Goal: Transaction & Acquisition: Purchase product/service

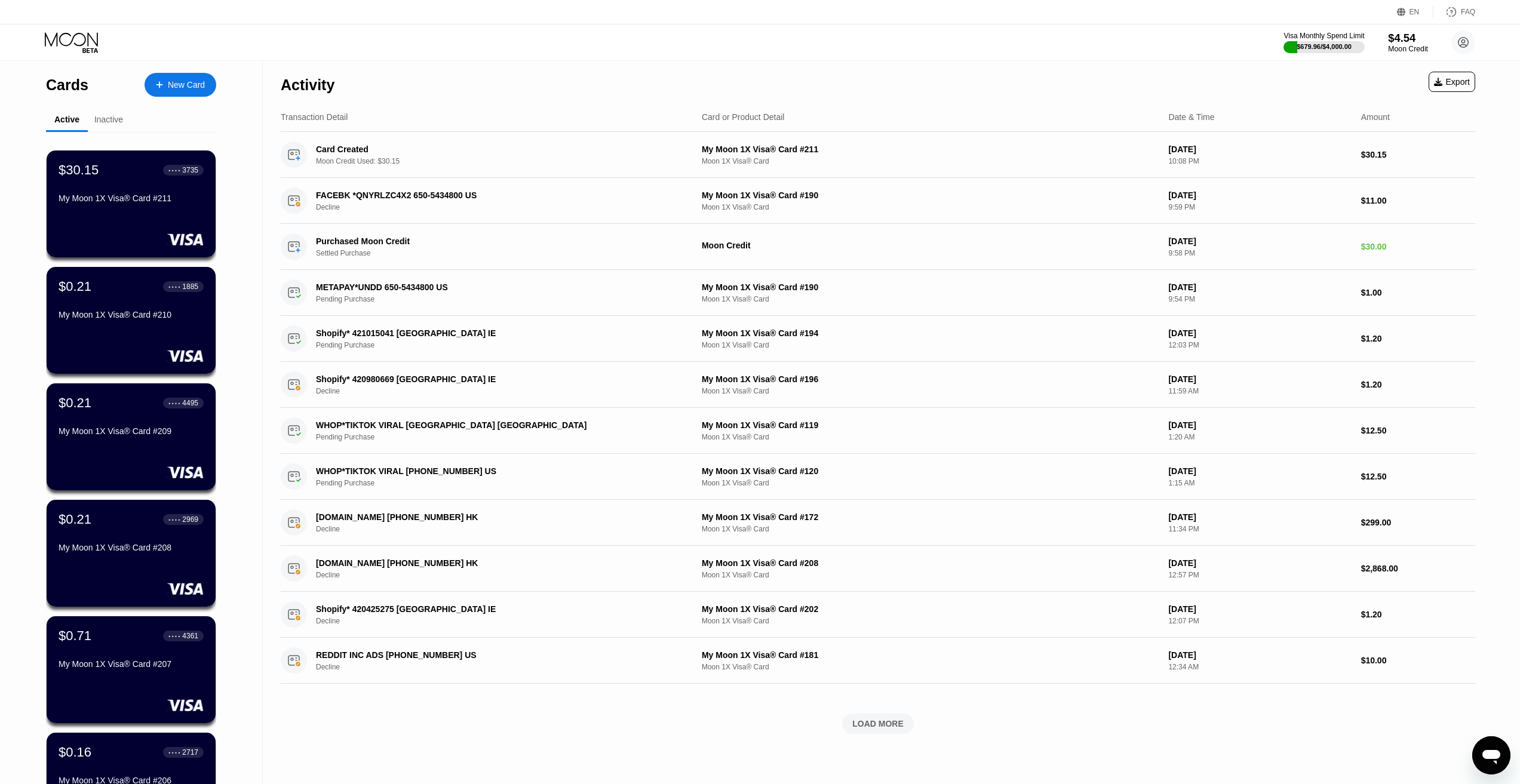
click at [1407, 37] on div "$4.54" at bounding box center [1408, 38] width 40 height 12
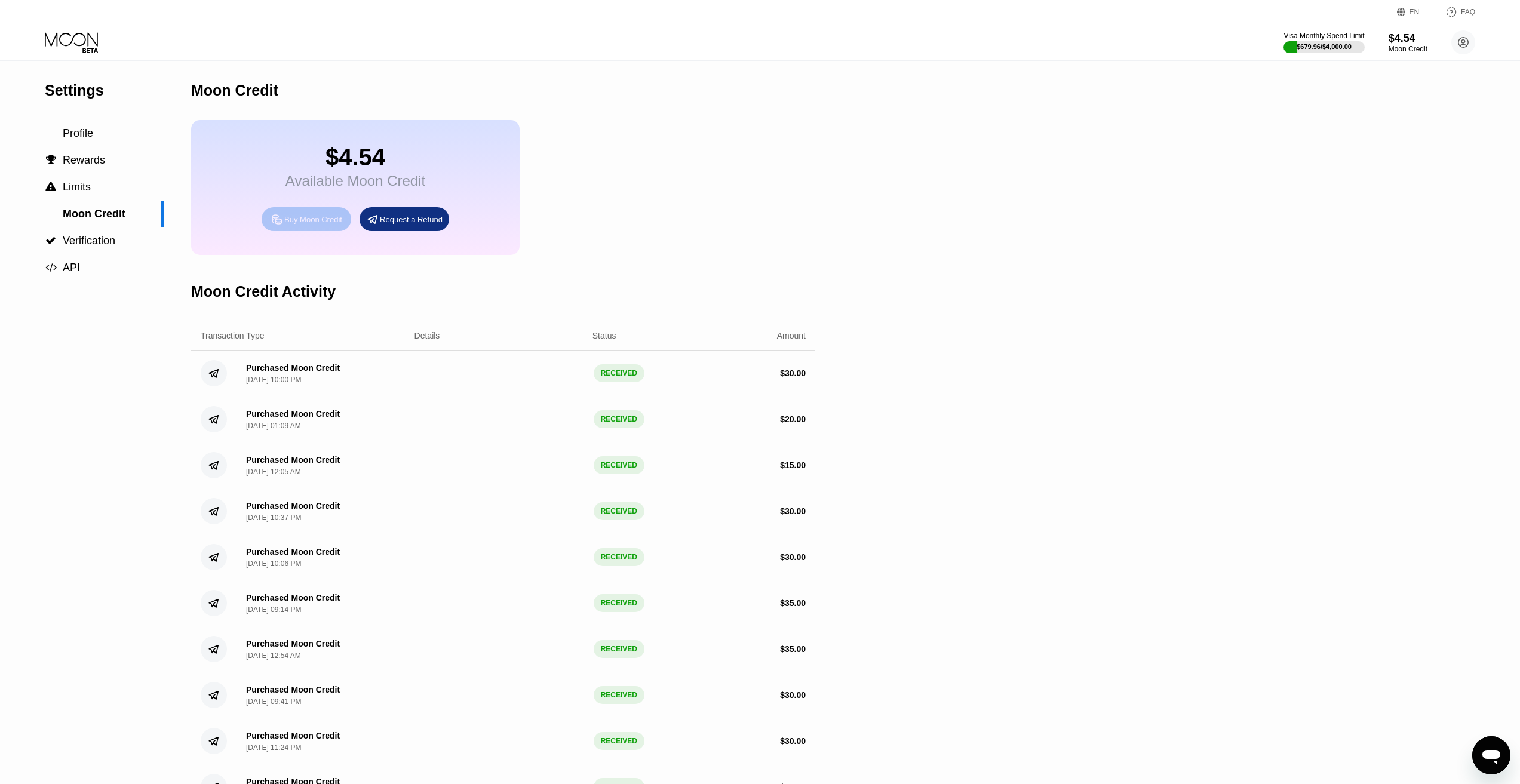
click at [299, 216] on div "Buy Moon Credit" at bounding box center [306, 219] width 90 height 24
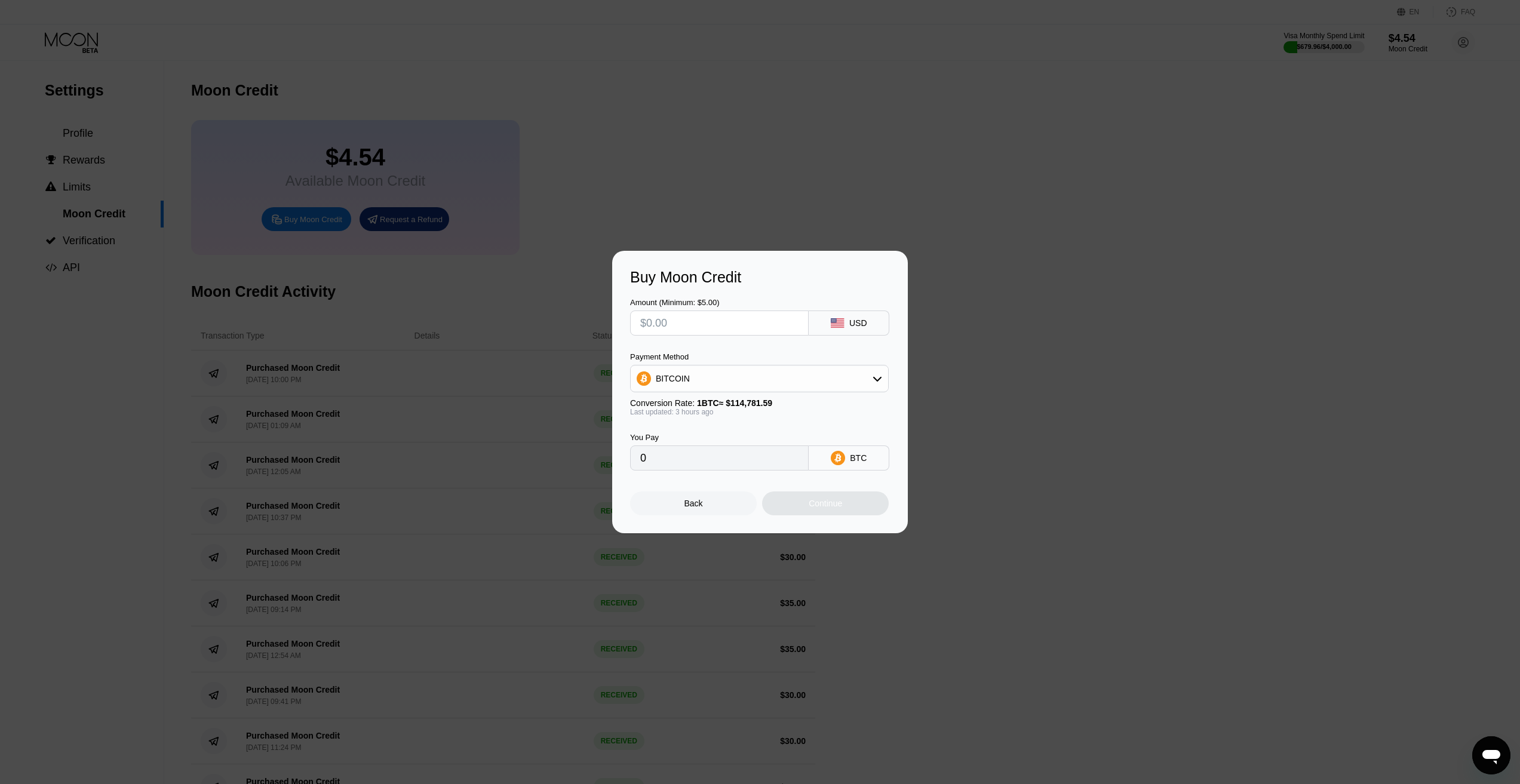
click at [716, 331] on input "text" at bounding box center [719, 323] width 158 height 24
type input "$3"
type input "0.00002614"
type input "$30"
type input "0.00026132"
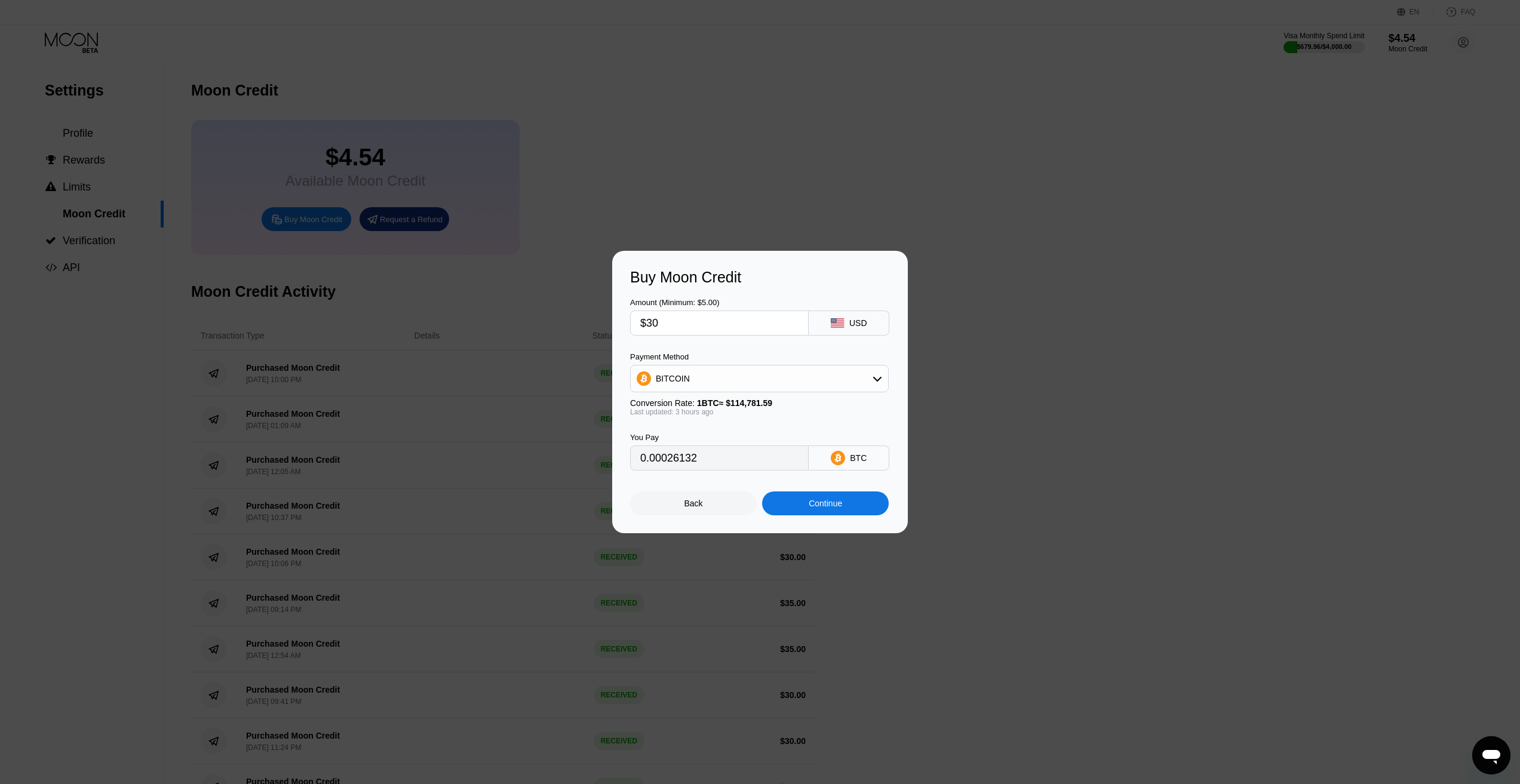
type input "$30"
click at [715, 374] on div "BITCOIN" at bounding box center [759, 378] width 258 height 24
click at [696, 457] on div "USDC on Polygon" at bounding box center [759, 464] width 252 height 24
type input "30.00000000"
click at [820, 507] on div "Continue" at bounding box center [825, 504] width 33 height 9
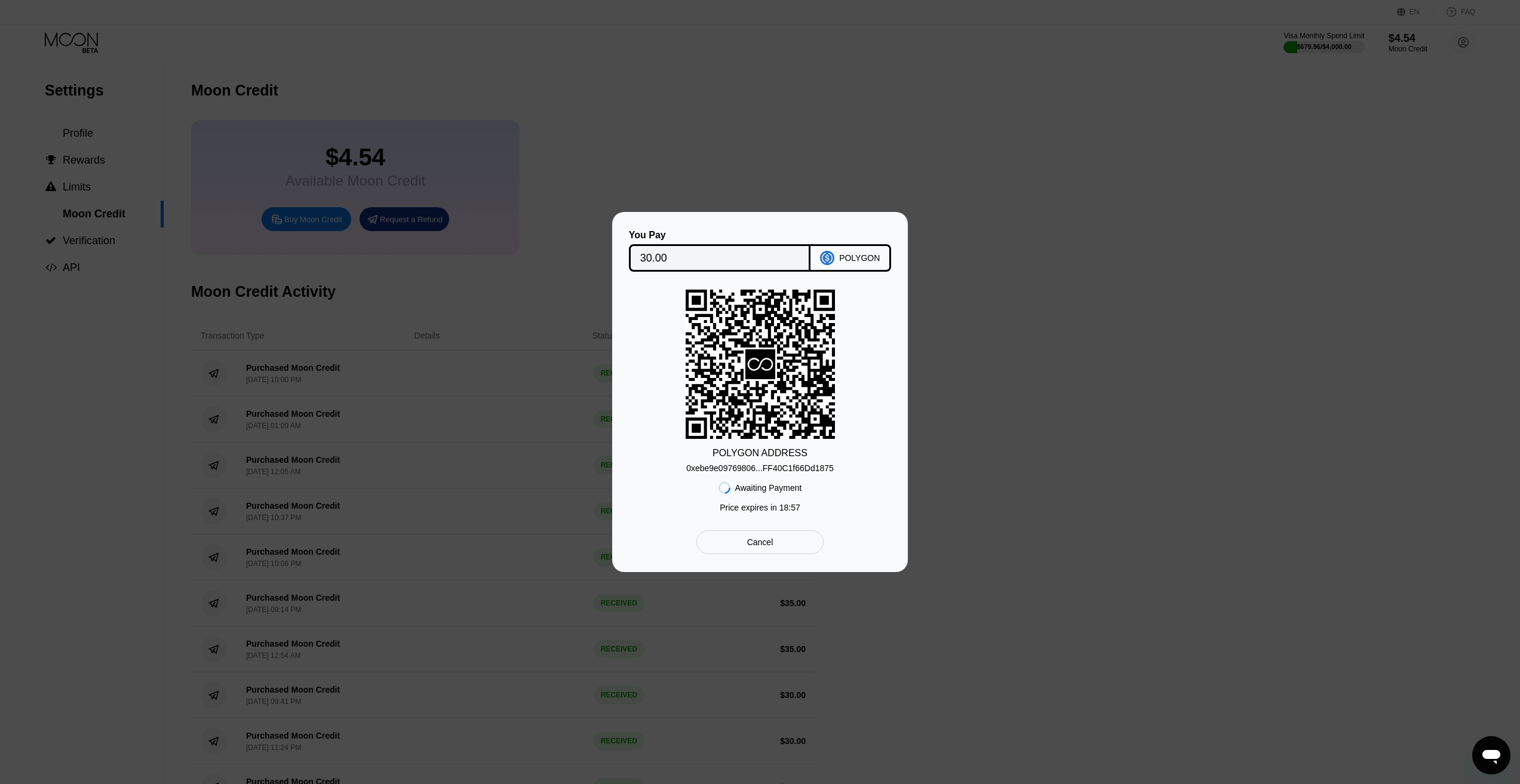
click at [787, 471] on div "0xebe9e09769806...FF40C1f66Dd1875" at bounding box center [759, 468] width 147 height 9
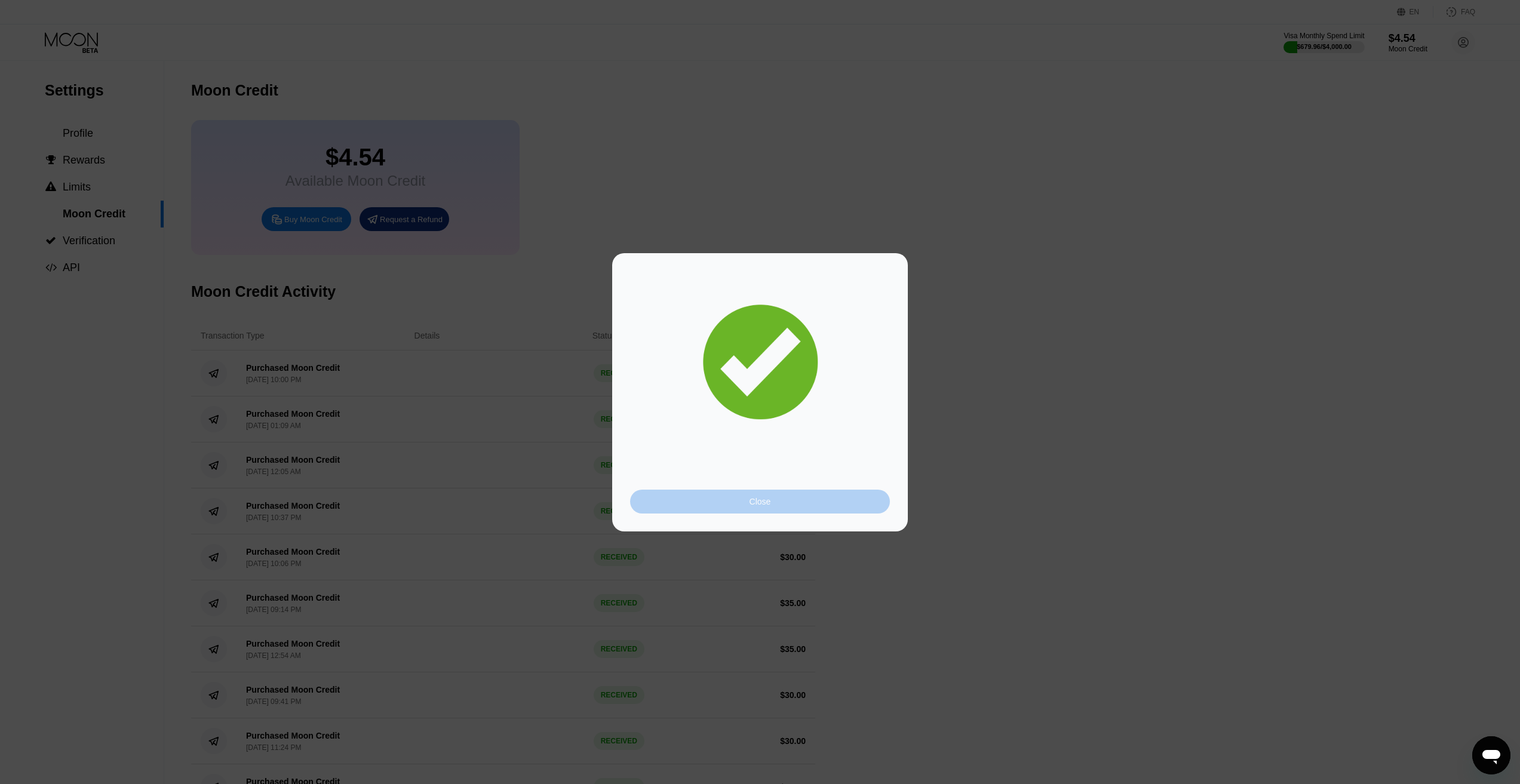
click at [762, 499] on div "Close" at bounding box center [761, 501] width 22 height 9
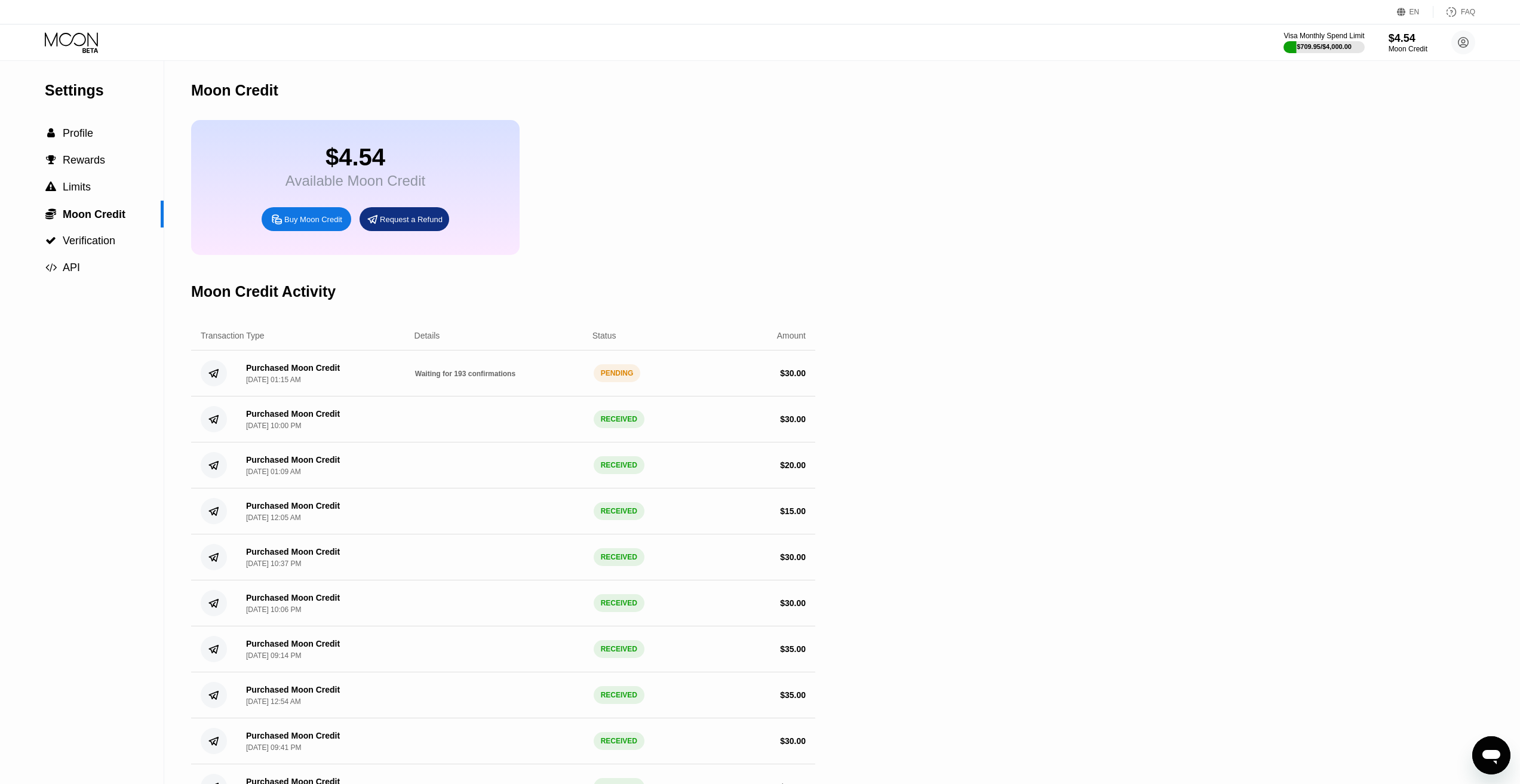
click at [618, 382] on div "PENDING" at bounding box center [618, 373] width 48 height 18
click at [769, 279] on div "Moon Credit Activity" at bounding box center [503, 292] width 625 height 59
click at [406, 188] on div "Available Moon Credit" at bounding box center [356, 181] width 140 height 16
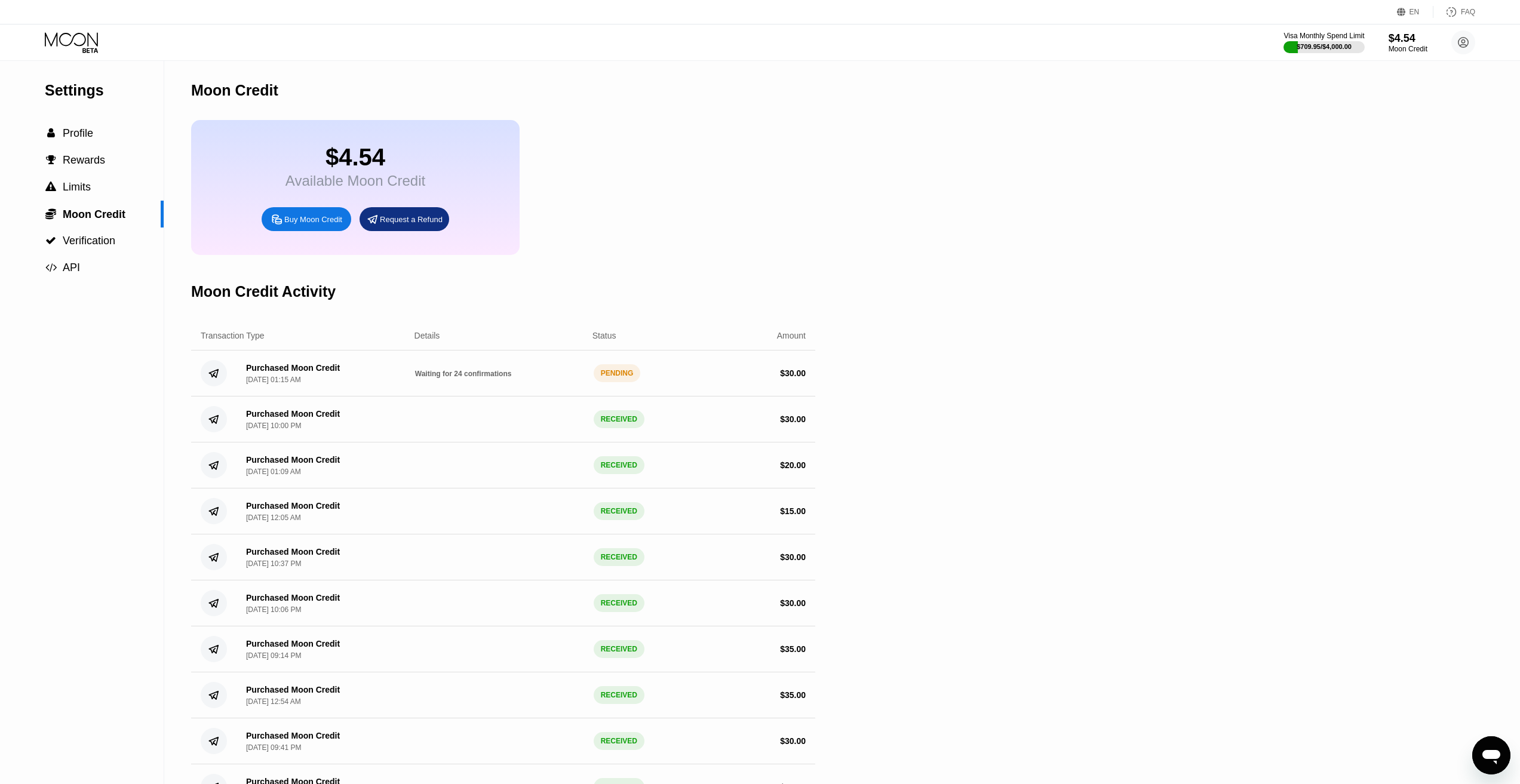
click at [378, 160] on div "$4.54" at bounding box center [356, 157] width 140 height 27
click at [339, 159] on div "$4.54" at bounding box center [356, 157] width 140 height 27
click at [332, 160] on div "$4.54" at bounding box center [356, 157] width 140 height 27
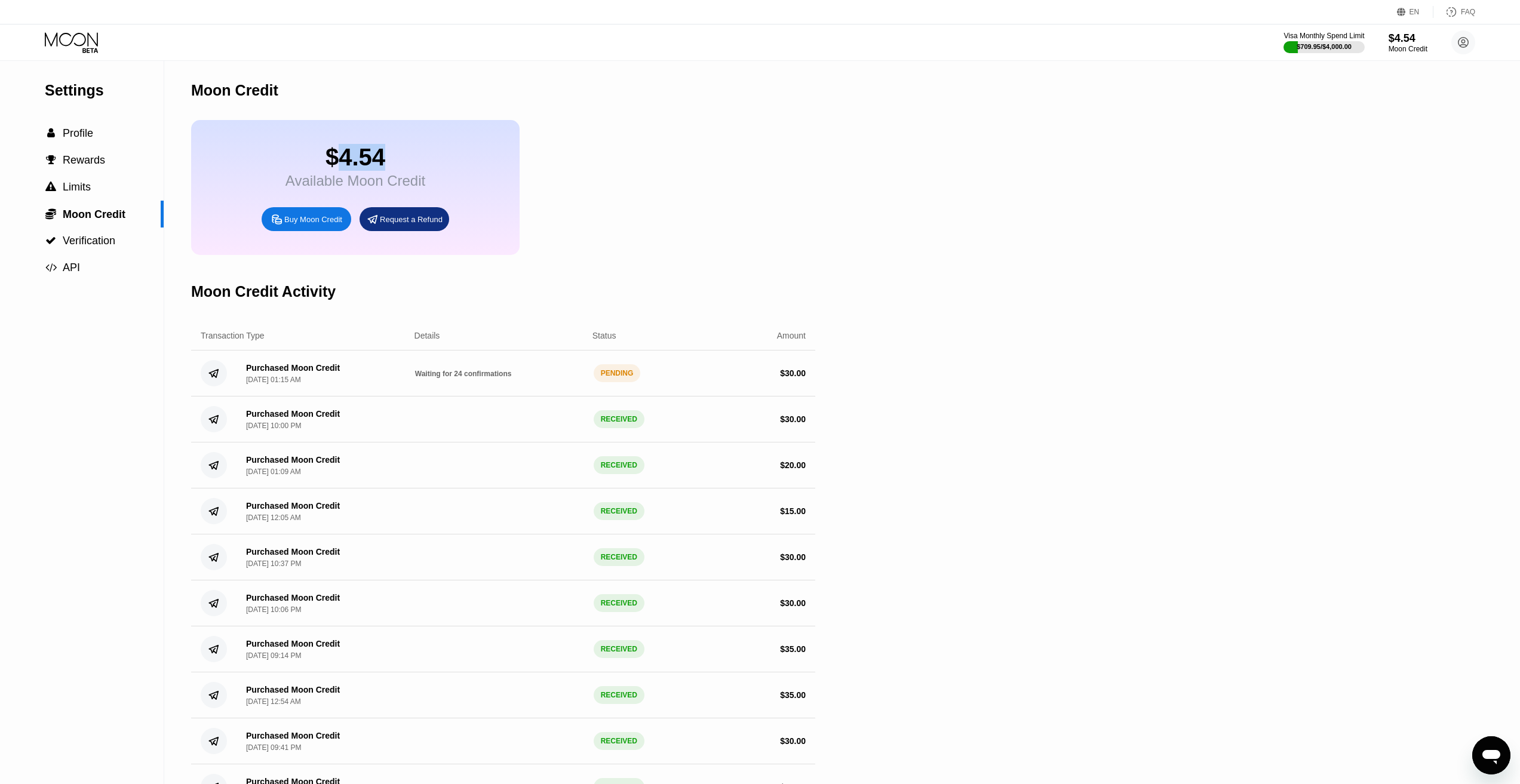
click at [332, 160] on div "$4.54" at bounding box center [356, 157] width 140 height 27
click at [327, 158] on div "$4.54" at bounding box center [356, 157] width 140 height 27
click at [650, 170] on div "$4.54 Available Moon Credit Buy Moon Credit Request a Refund" at bounding box center [503, 187] width 625 height 135
click at [472, 431] on div "Purchased Moon Credit [DATE] 10:00 PM RECEIVED $ 30.00" at bounding box center [503, 419] width 625 height 46
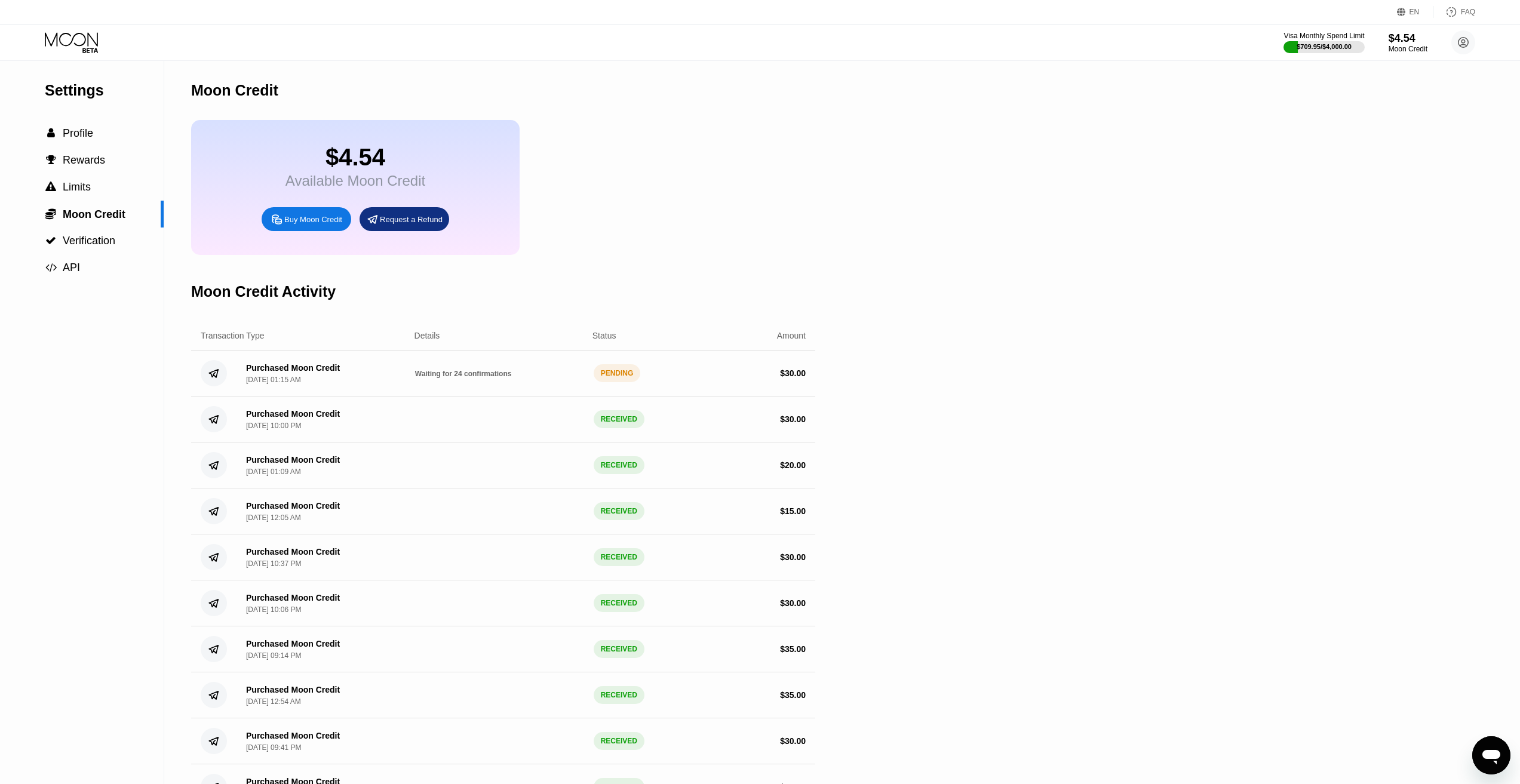
drag, startPoint x: 652, startPoint y: 163, endPoint x: 656, endPoint y: 155, distance: 8.9
click at [656, 157] on div "$4.54 Available Moon Credit Buy Moon Credit Request a Refund" at bounding box center [503, 187] width 625 height 135
click at [622, 382] on div "PENDING" at bounding box center [618, 373] width 48 height 18
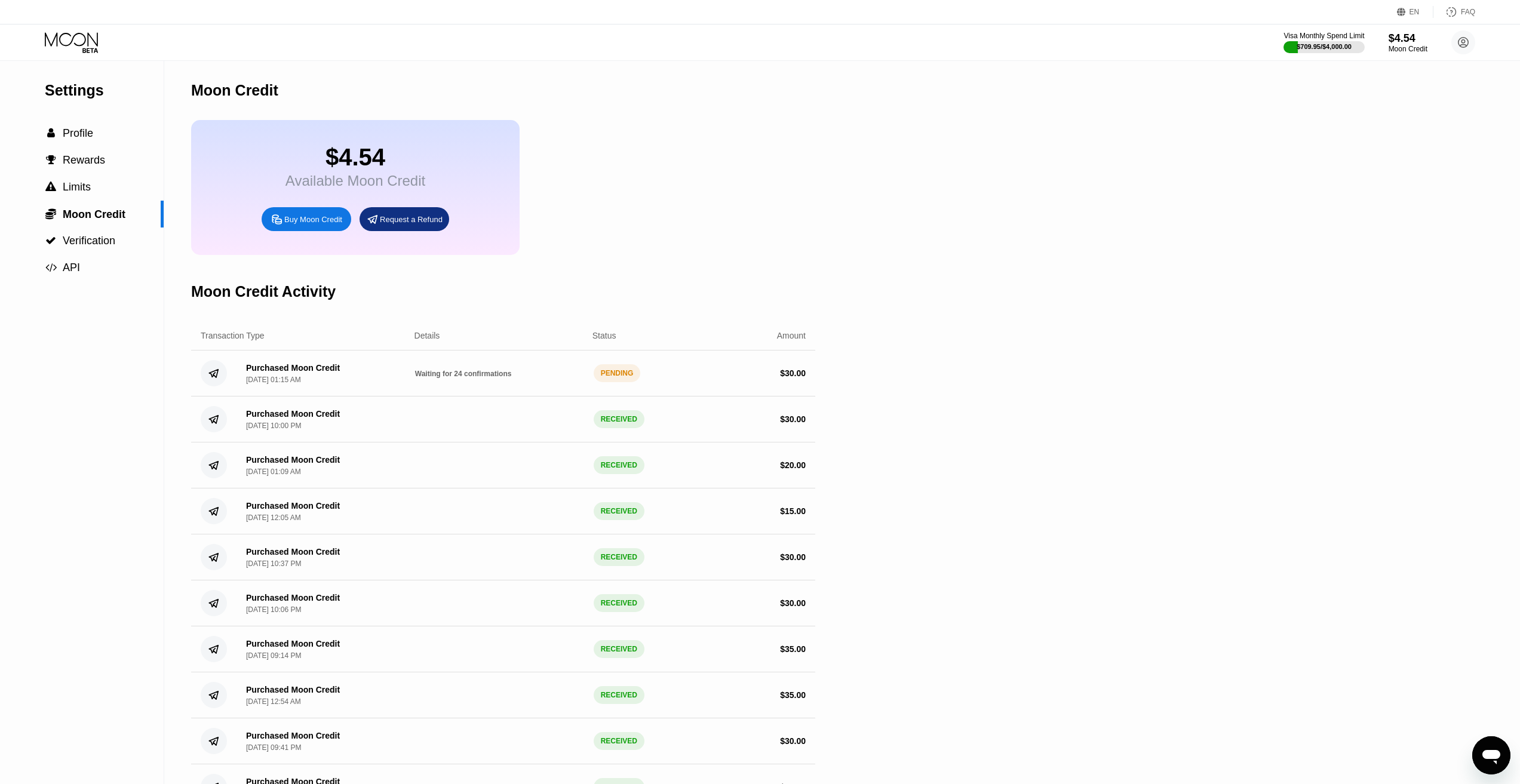
click at [702, 255] on div "$4.54 Available Moon Credit Buy Moon Credit Request a Refund" at bounding box center [503, 187] width 625 height 135
click at [618, 206] on div "$4.54 Available Moon Credit Buy Moon Credit Request a Refund" at bounding box center [503, 187] width 625 height 135
click at [74, 49] on icon at bounding box center [72, 42] width 55 height 21
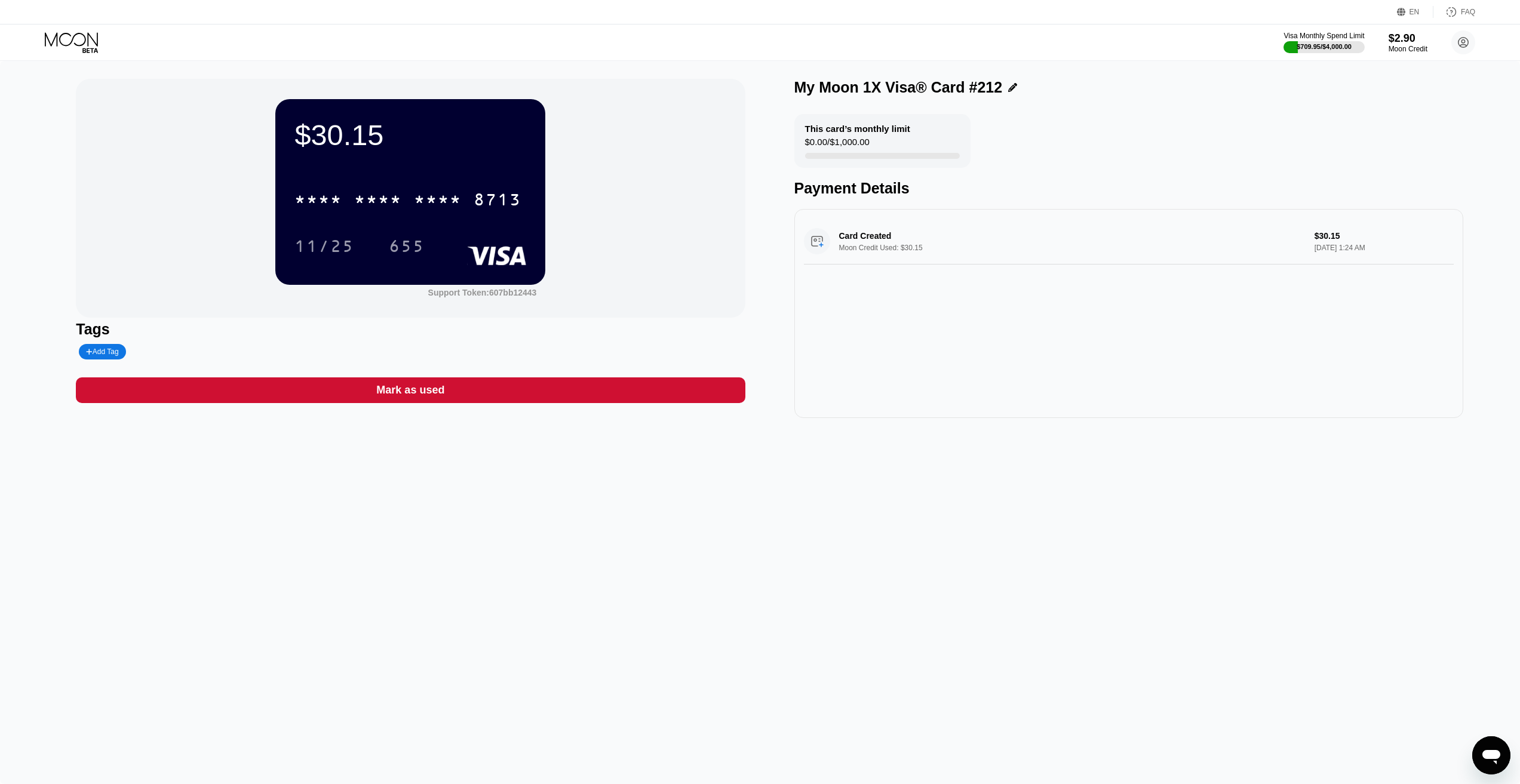
click at [76, 31] on div "Visa Monthly Spend Limit $709.95 / $4,000.00 $2.90 Moon Credit Cihan Kurt [EMAI…" at bounding box center [760, 42] width 1520 height 36
click at [73, 38] on icon at bounding box center [72, 42] width 55 height 21
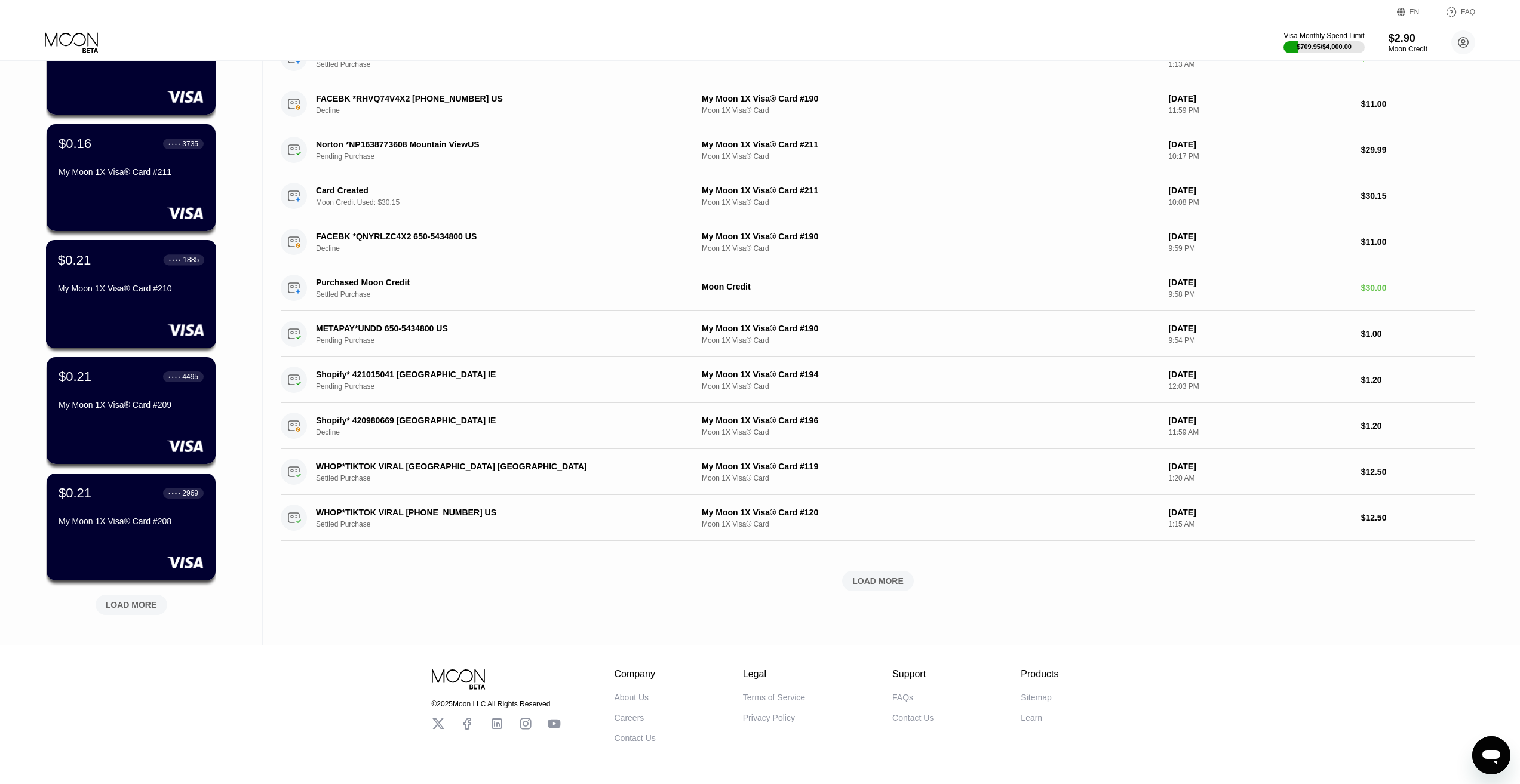
scroll to position [188, 0]
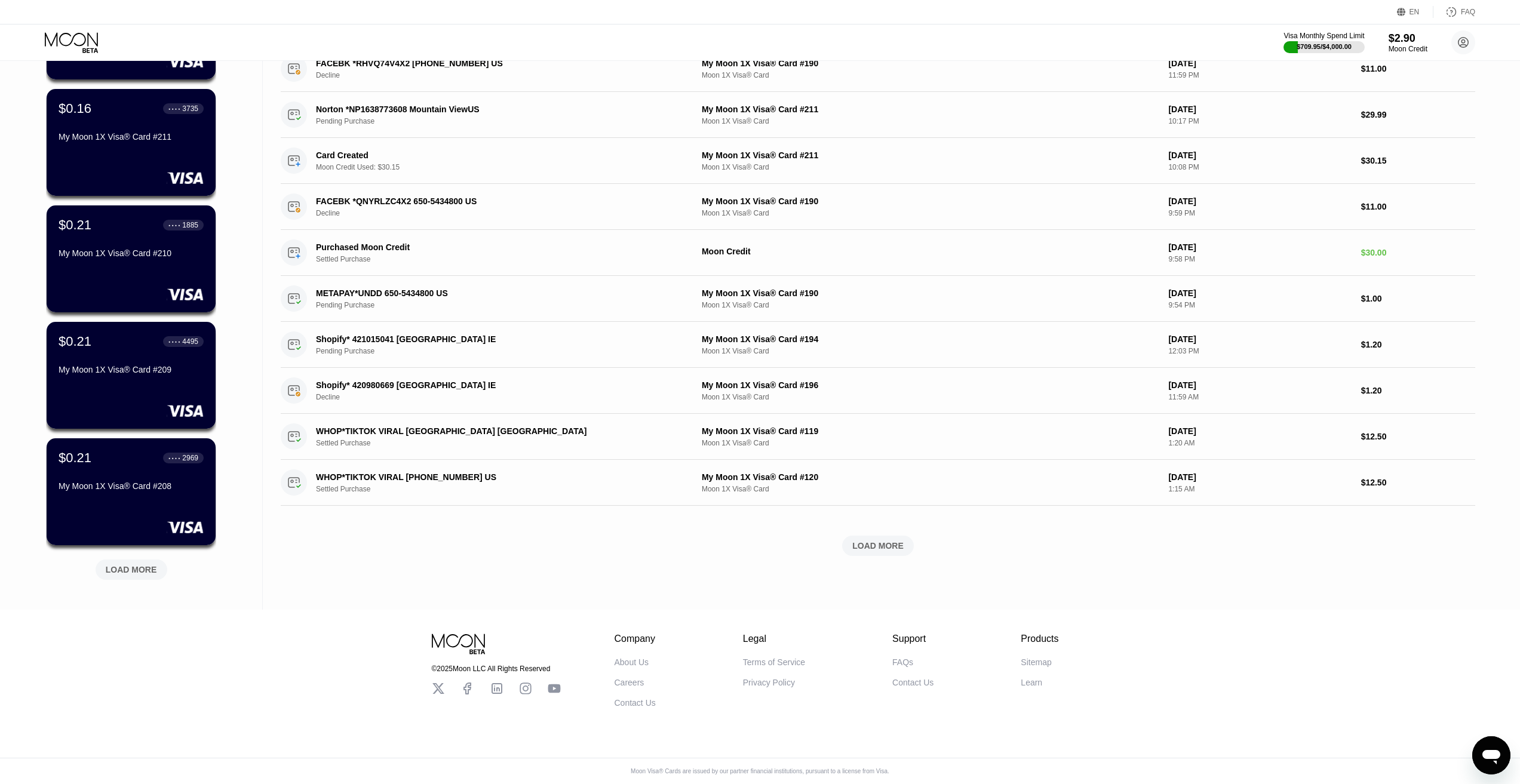
click at [127, 565] on div "LOAD MORE" at bounding box center [132, 570] width 51 height 11
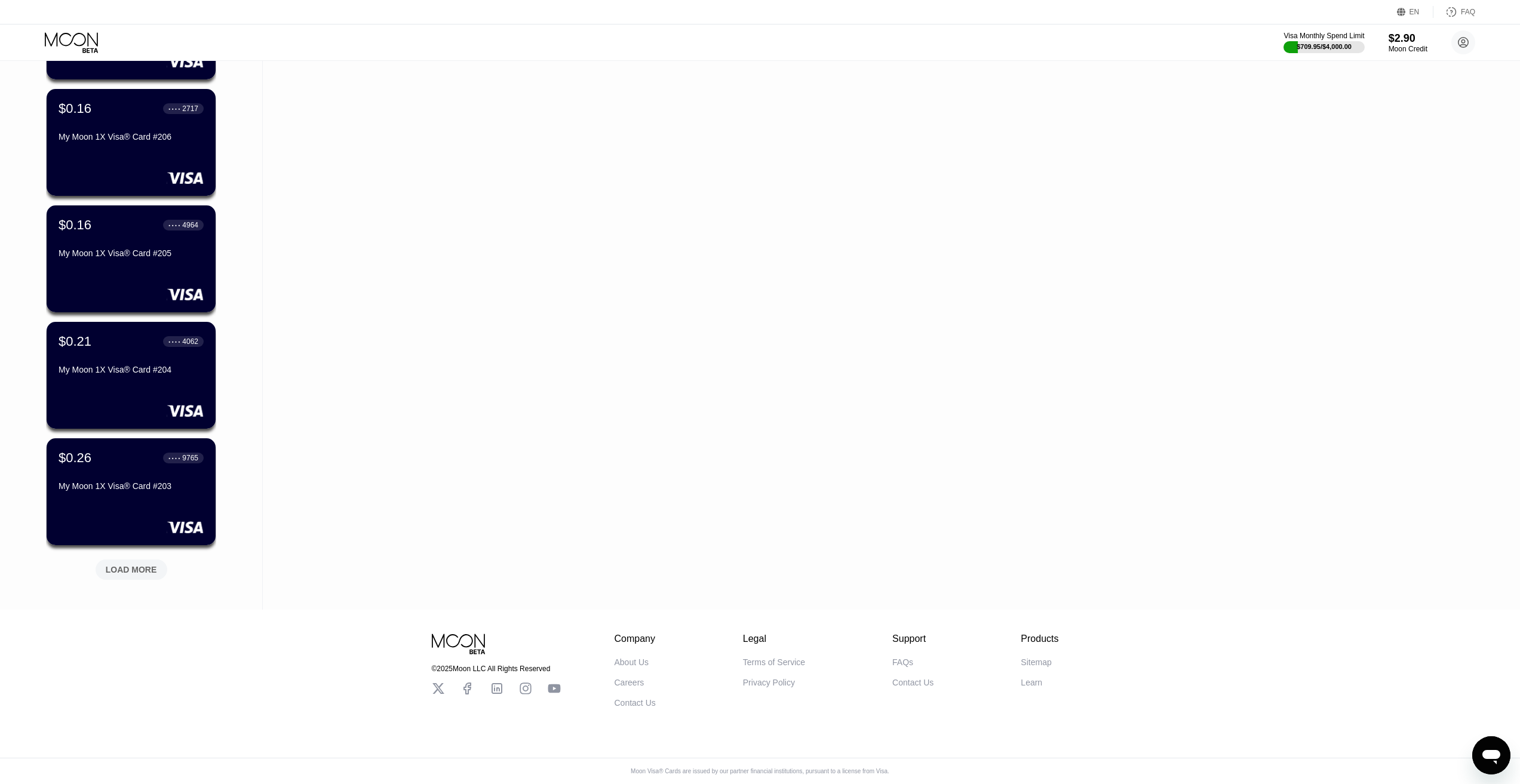
scroll to position [771, 0]
click at [119, 570] on div "LOAD MORE" at bounding box center [132, 570] width 72 height 20
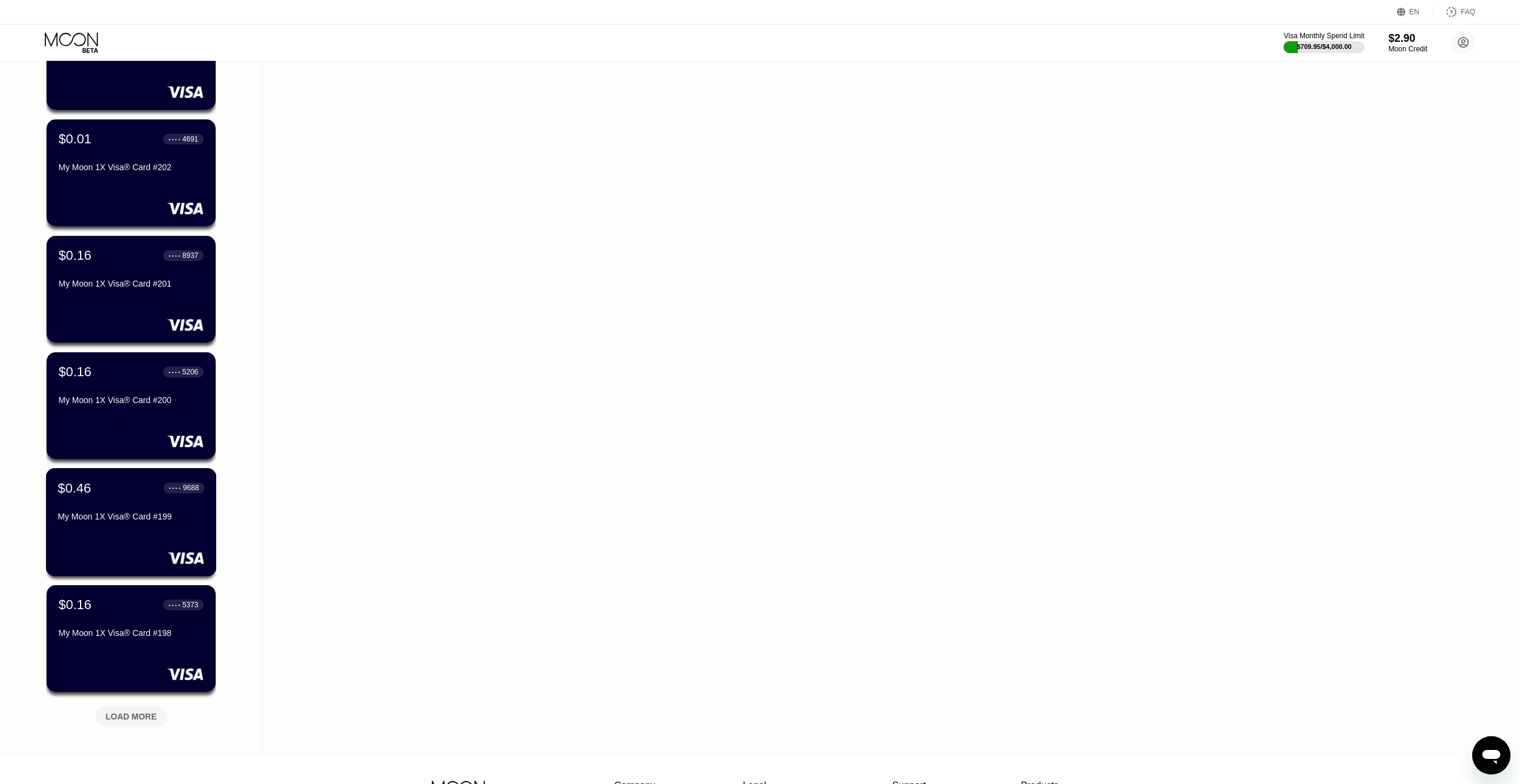
scroll to position [1353, 0]
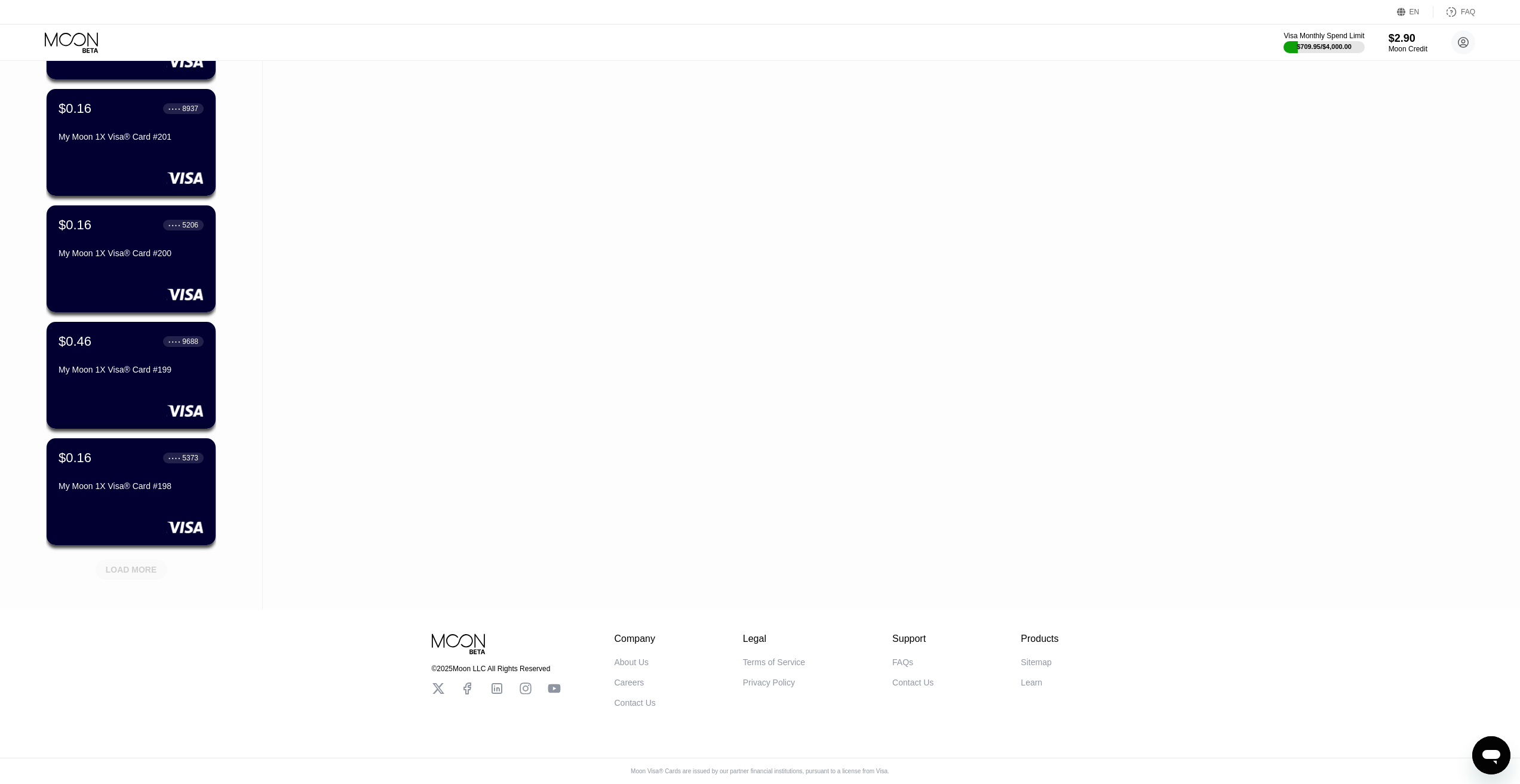
click at [136, 564] on div "LOAD MORE" at bounding box center [132, 570] width 51 height 11
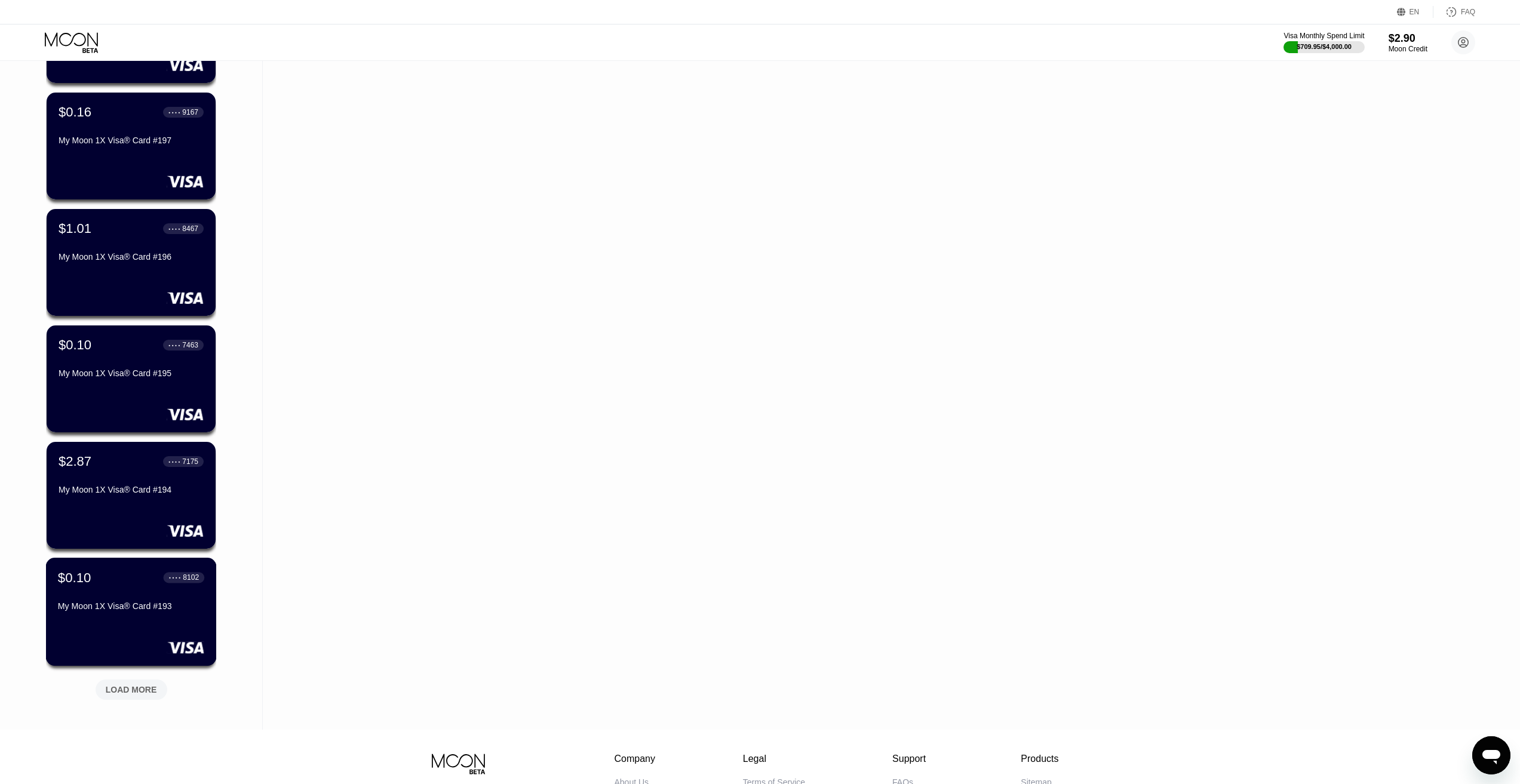
scroll to position [1935, 0]
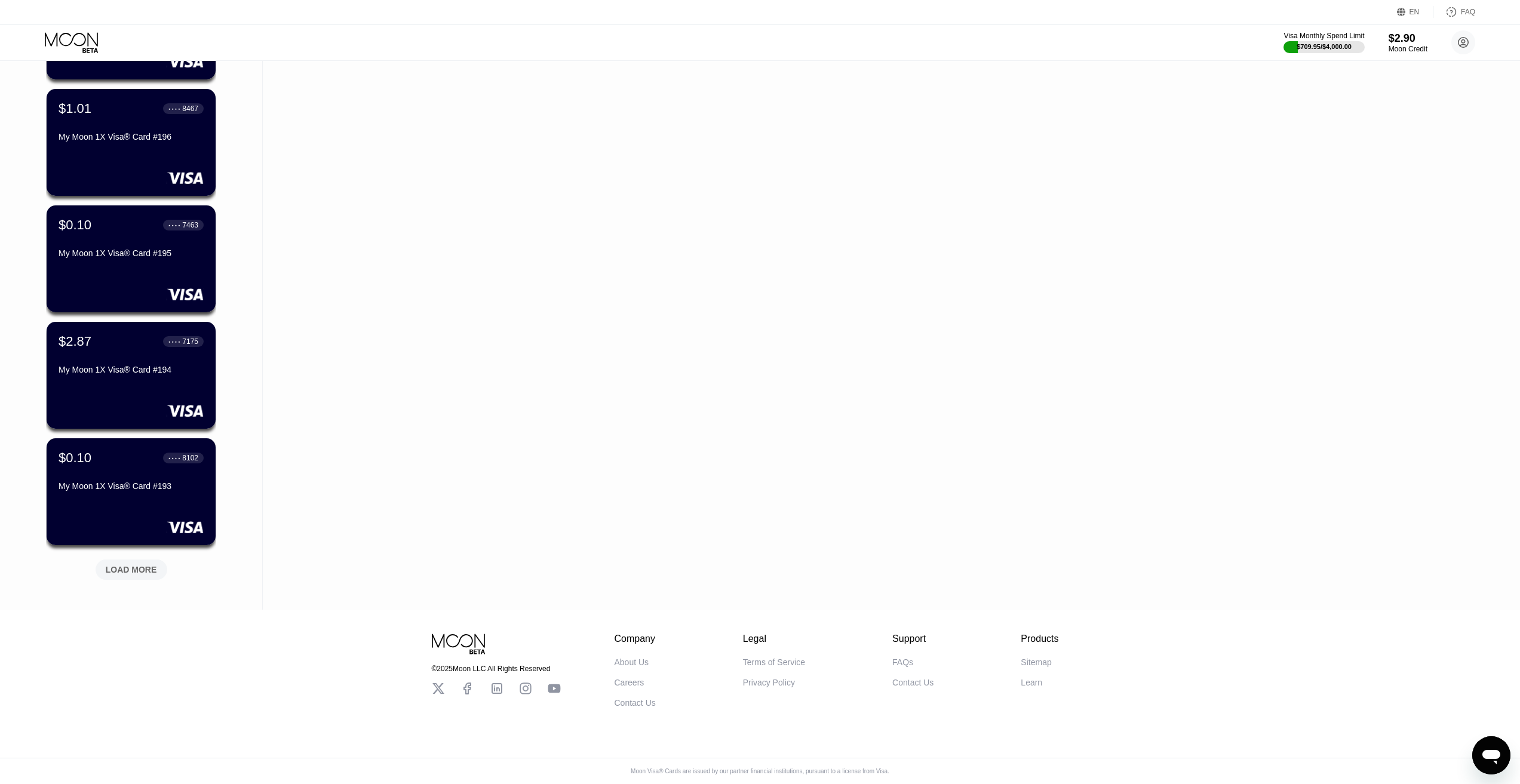
click at [97, 555] on div "LOAD MORE" at bounding box center [131, 568] width 90 height 25
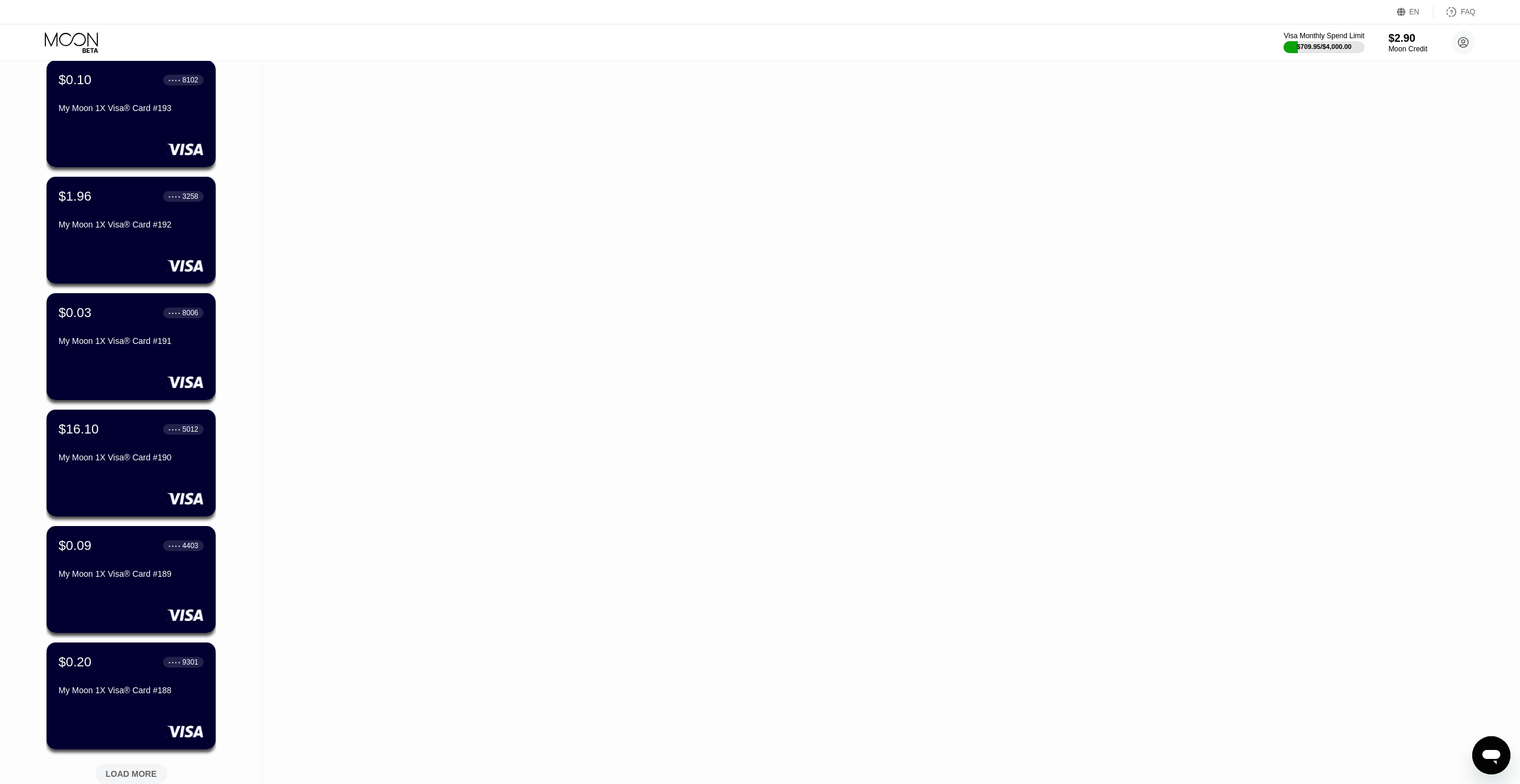
scroll to position [2518, 0]
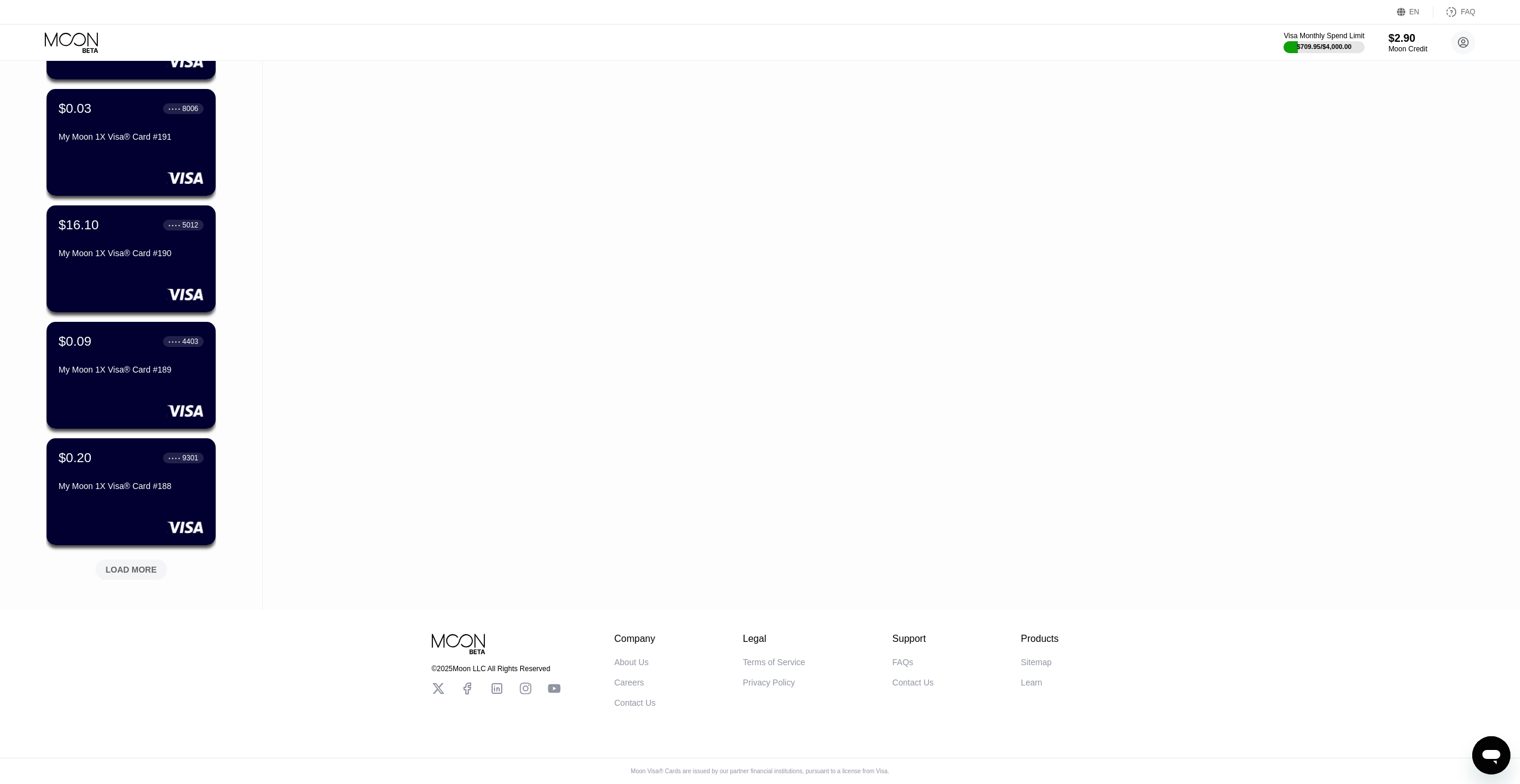
click at [129, 564] on div "LOAD MORE" at bounding box center [132, 570] width 51 height 11
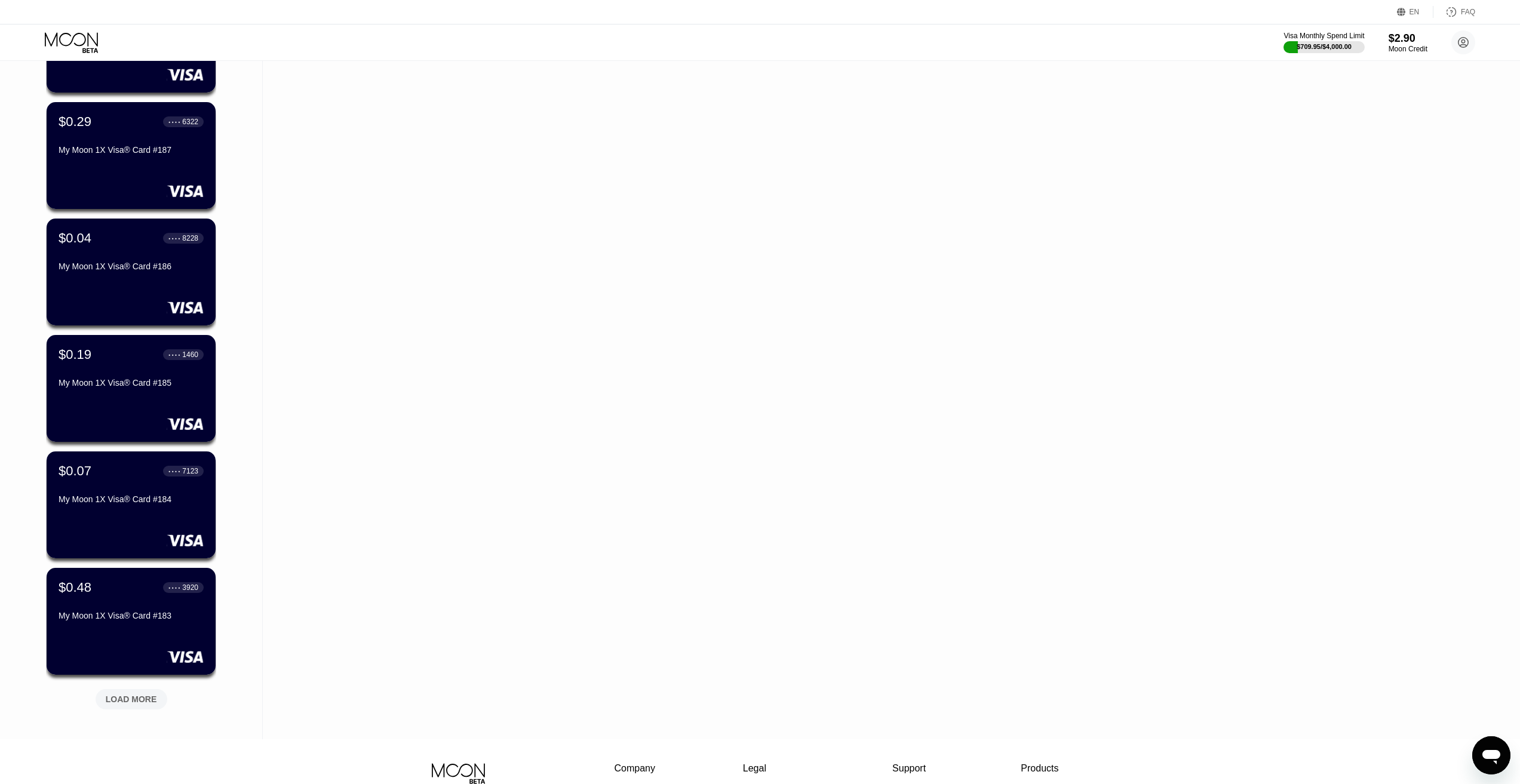
scroll to position [3100, 0]
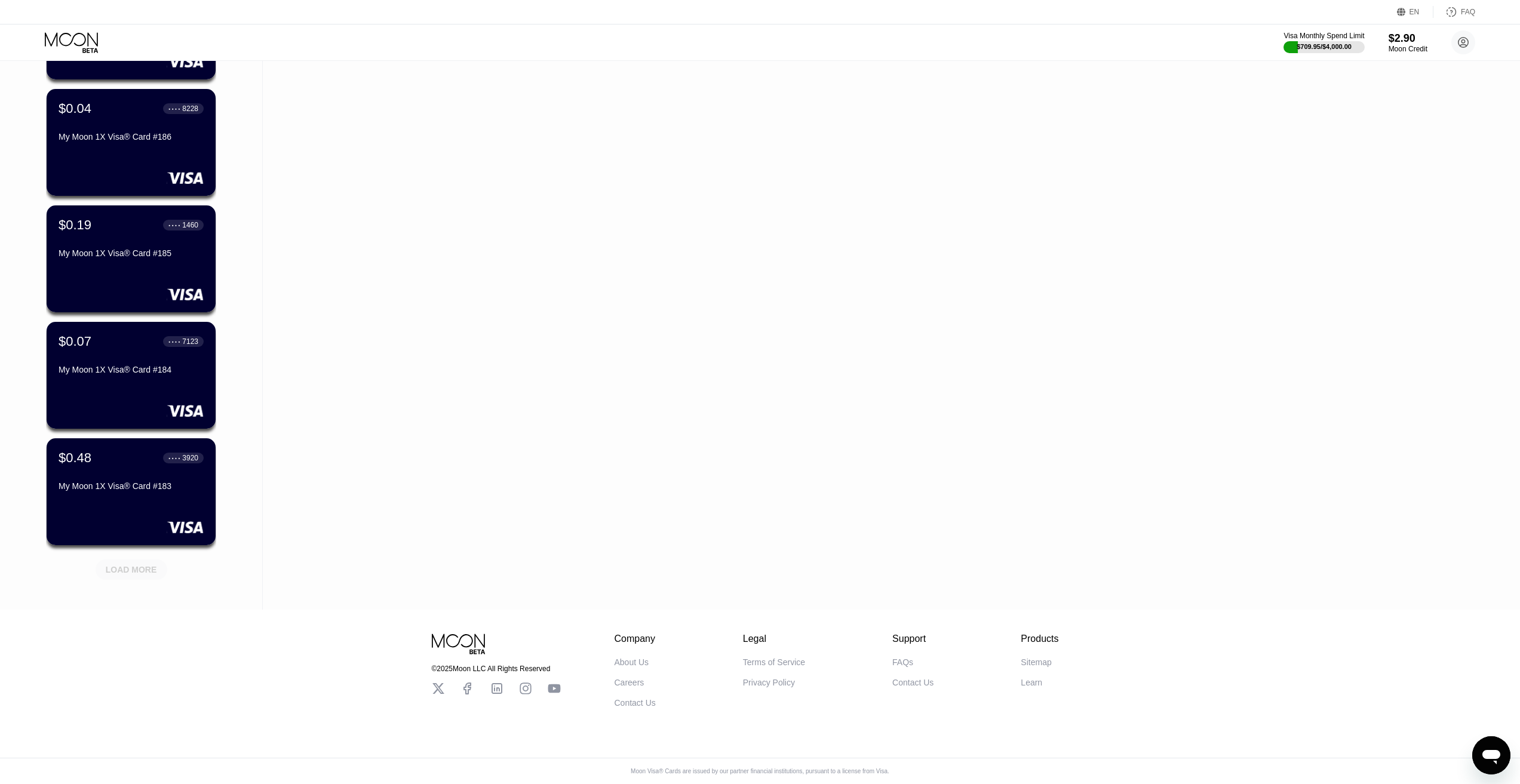
click at [153, 565] on div "LOAD MORE" at bounding box center [132, 570] width 51 height 11
click at [125, 564] on div "LOAD MORE" at bounding box center [132, 570] width 51 height 11
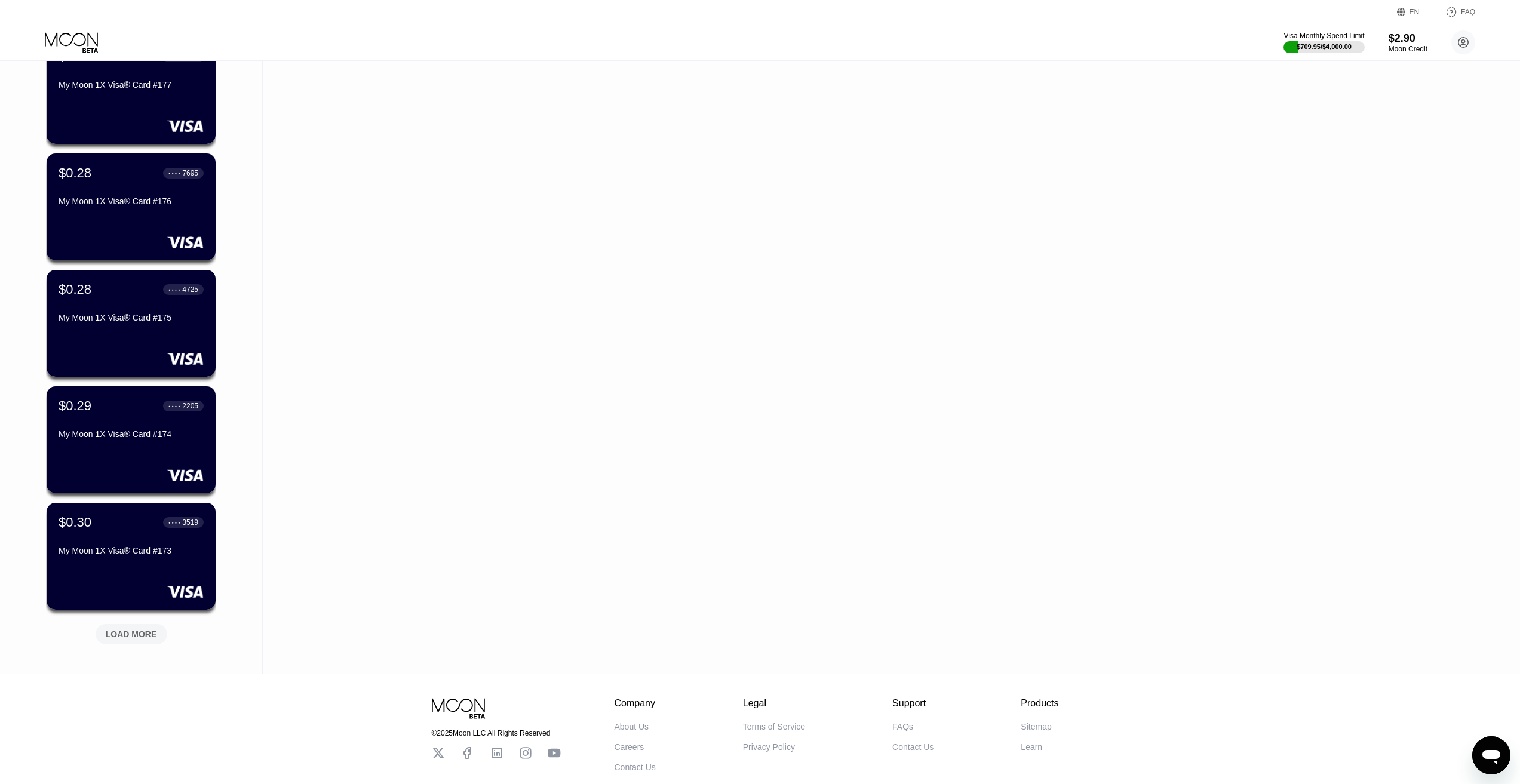
scroll to position [4265, 0]
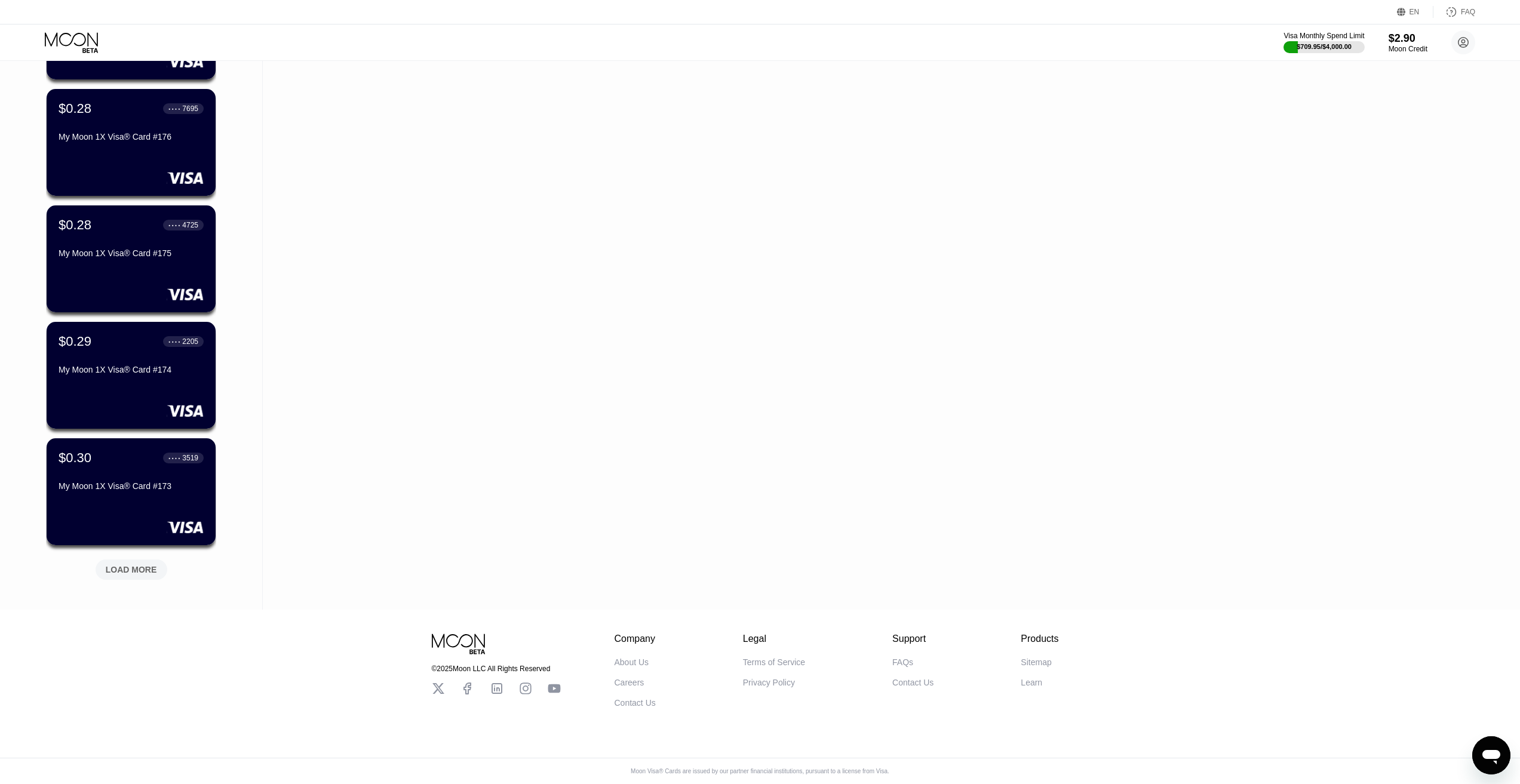
click at [132, 564] on div "LOAD MORE" at bounding box center [132, 570] width 51 height 11
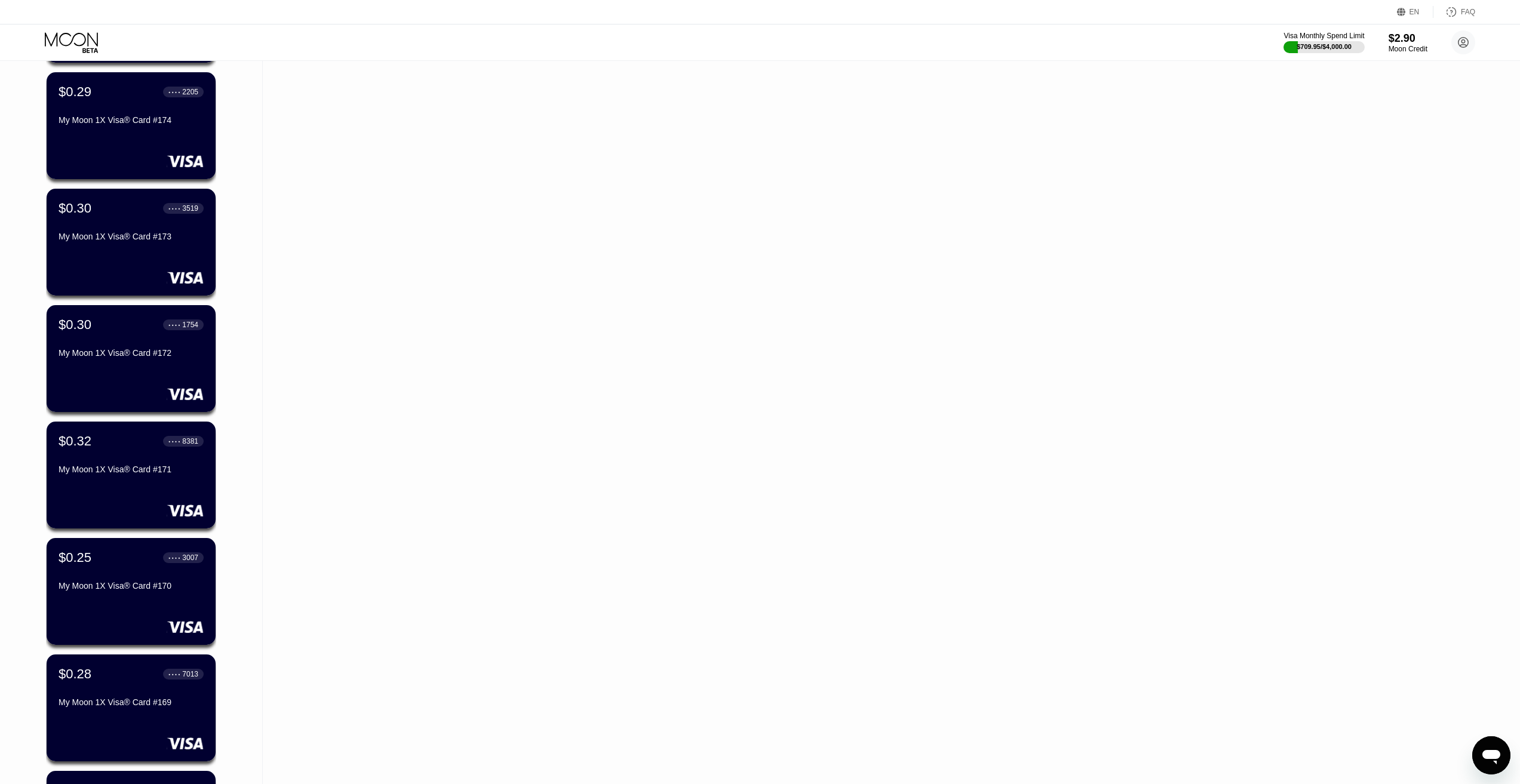
scroll to position [4743, 0]
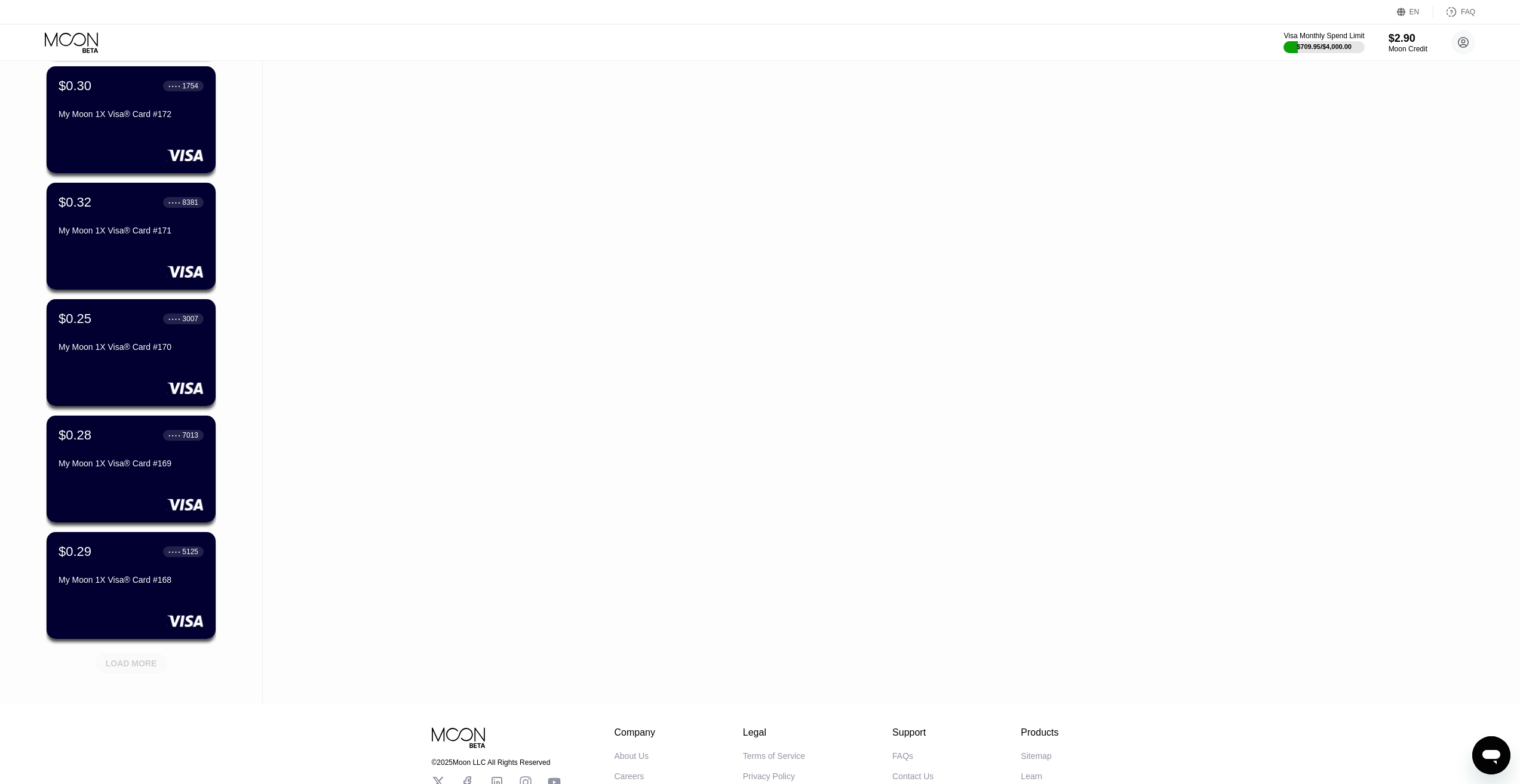
click at [139, 661] on div "LOAD MORE" at bounding box center [132, 663] width 51 height 11
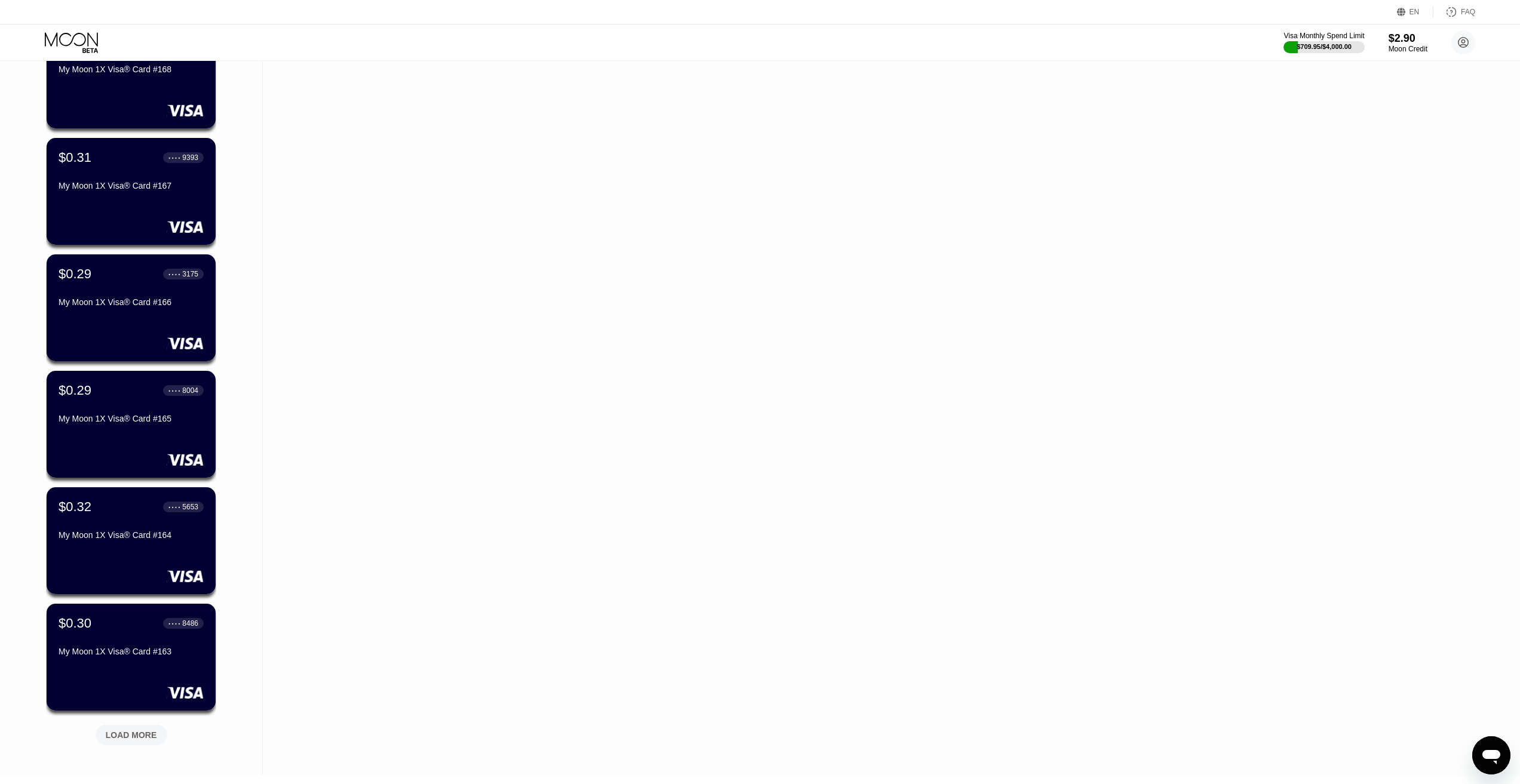
scroll to position [5280, 0]
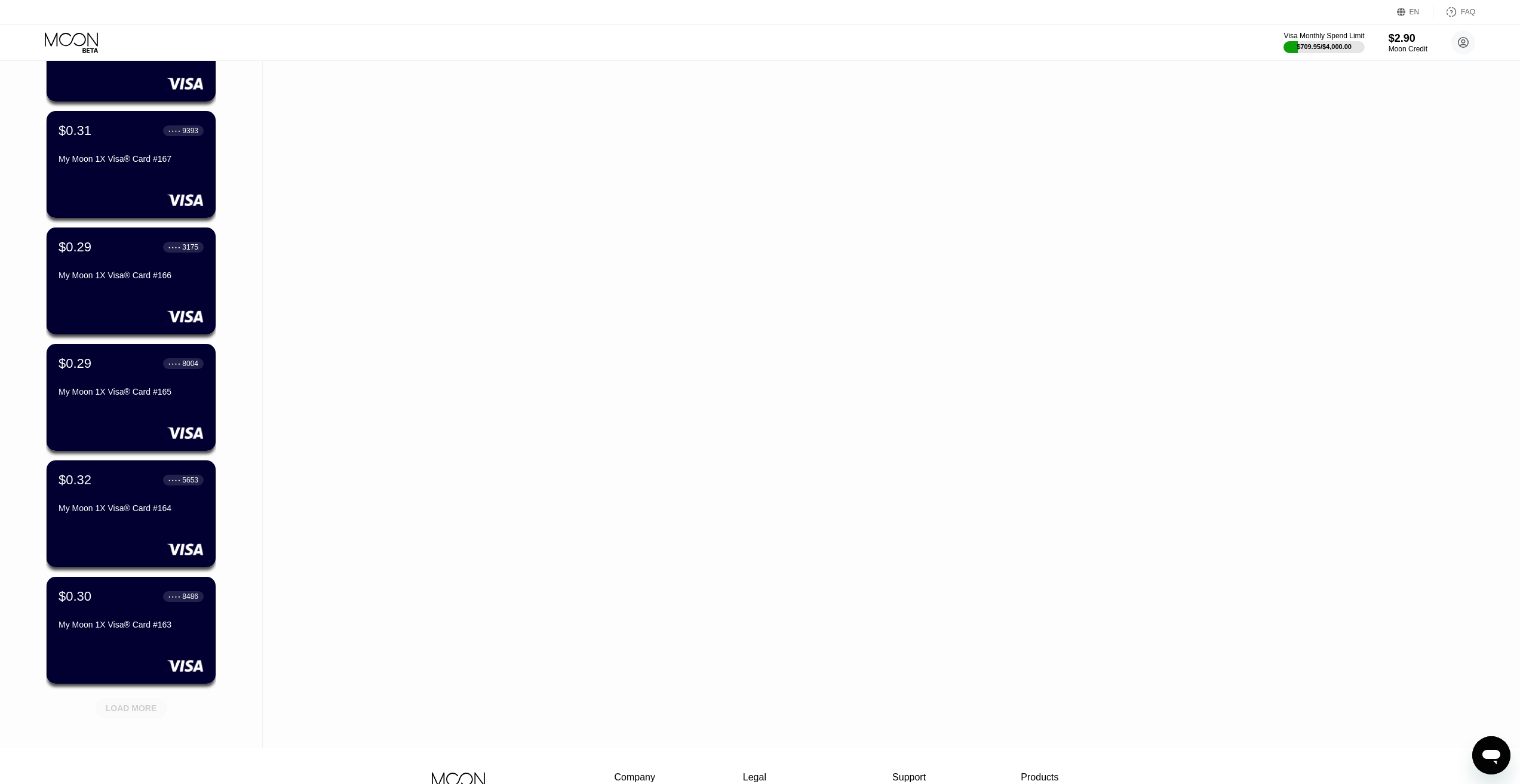
click at [140, 710] on div "LOAD MORE" at bounding box center [132, 708] width 51 height 11
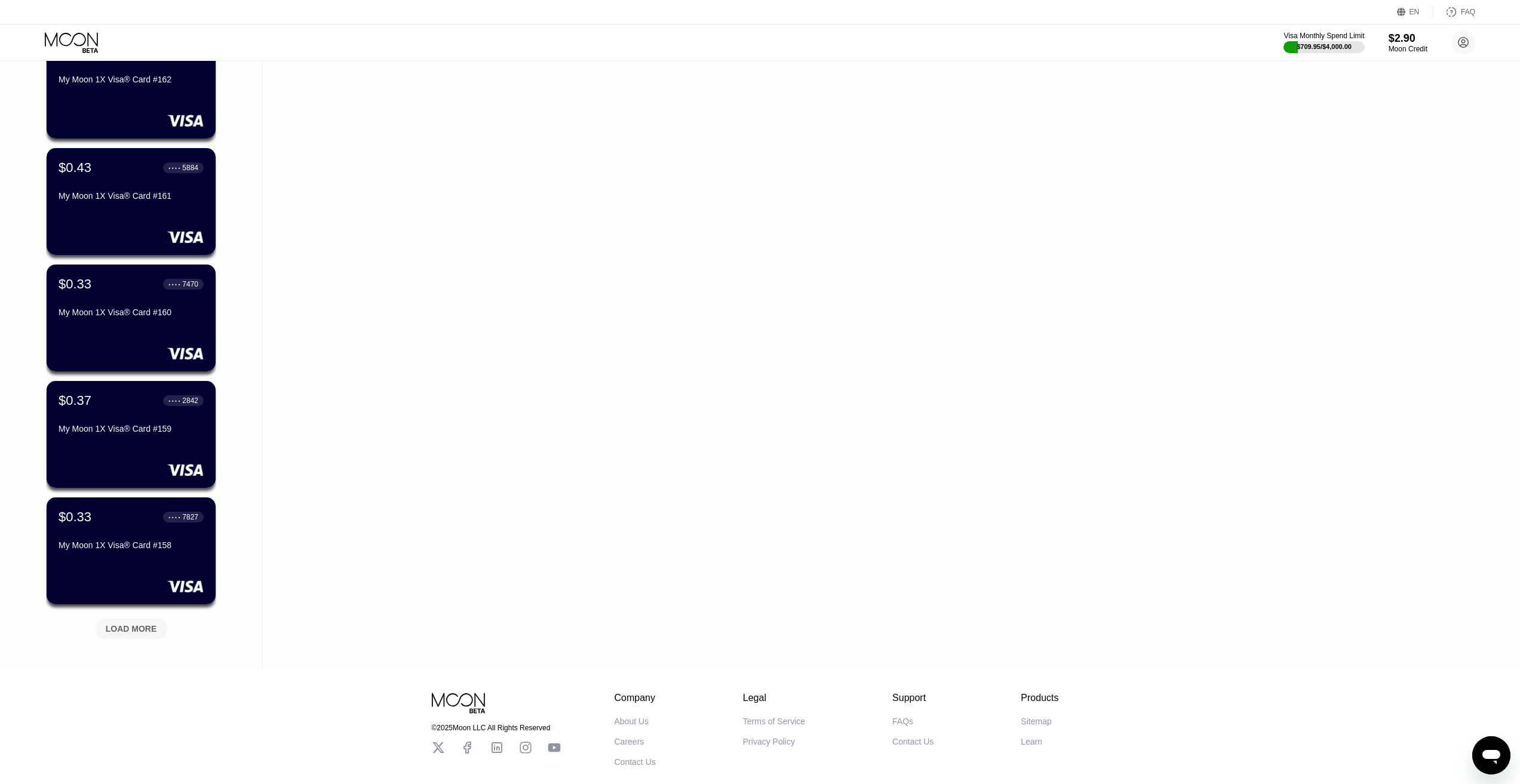
scroll to position [6012, 0]
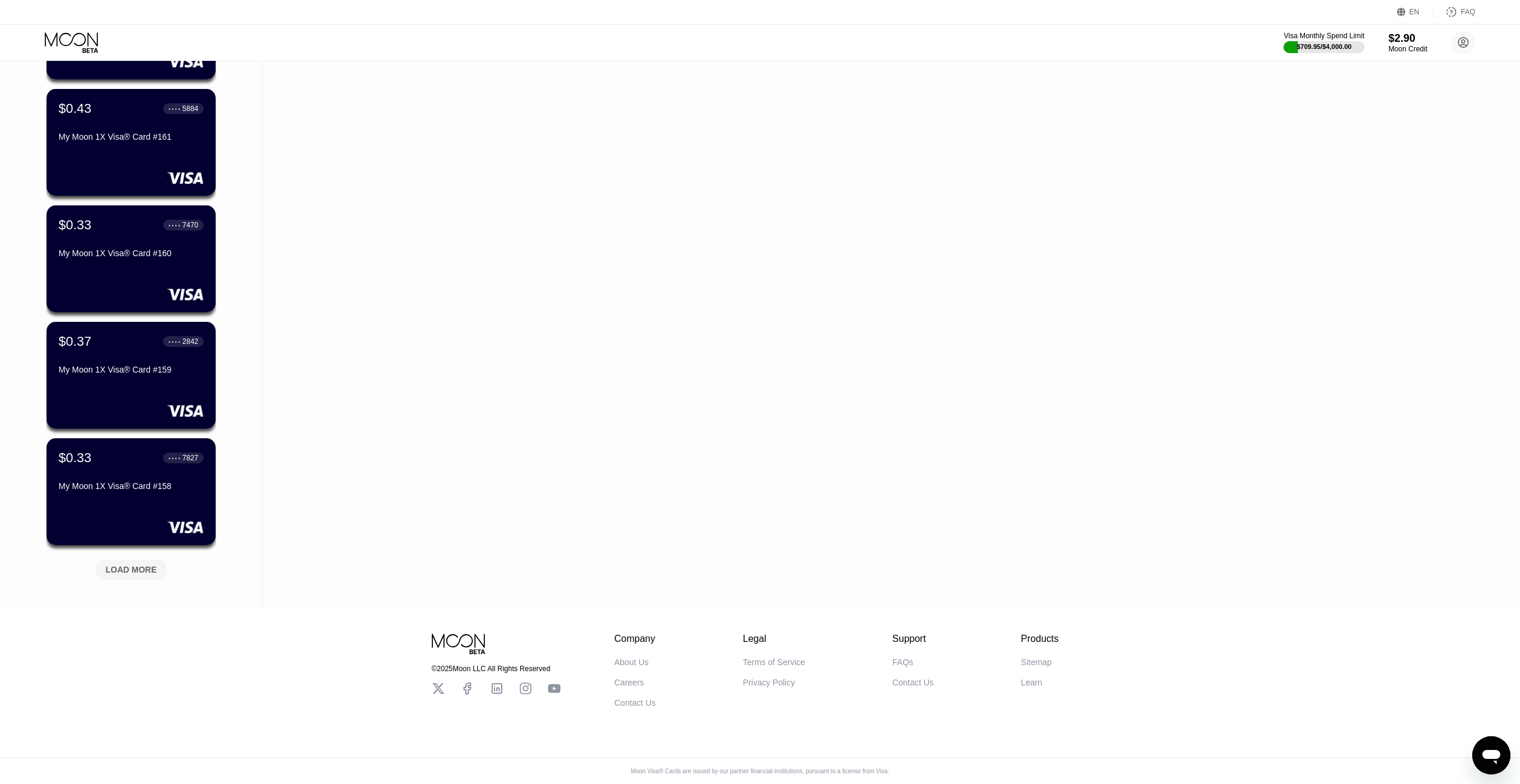
click at [132, 564] on div "LOAD MORE" at bounding box center [132, 570] width 51 height 11
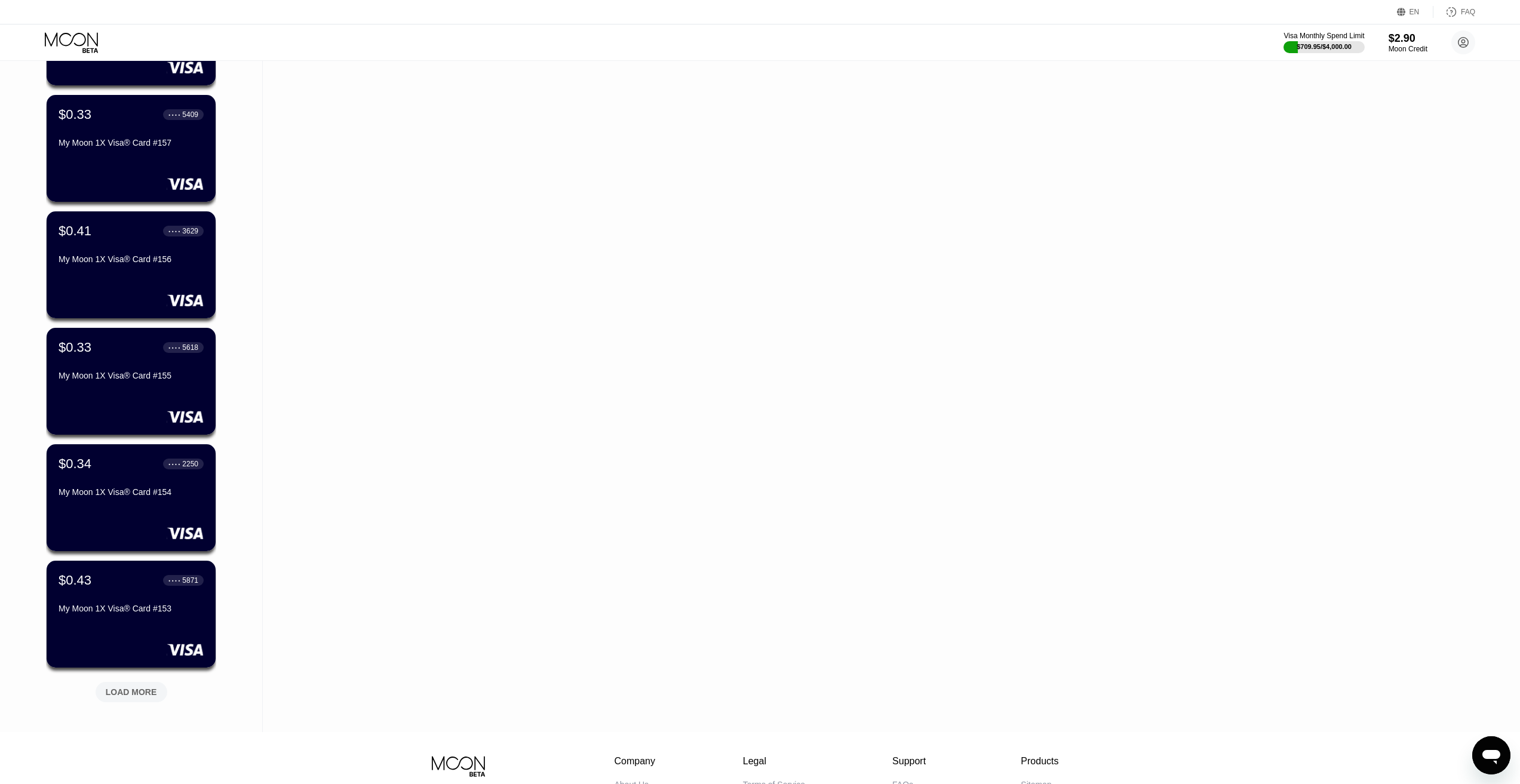
scroll to position [6594, 0]
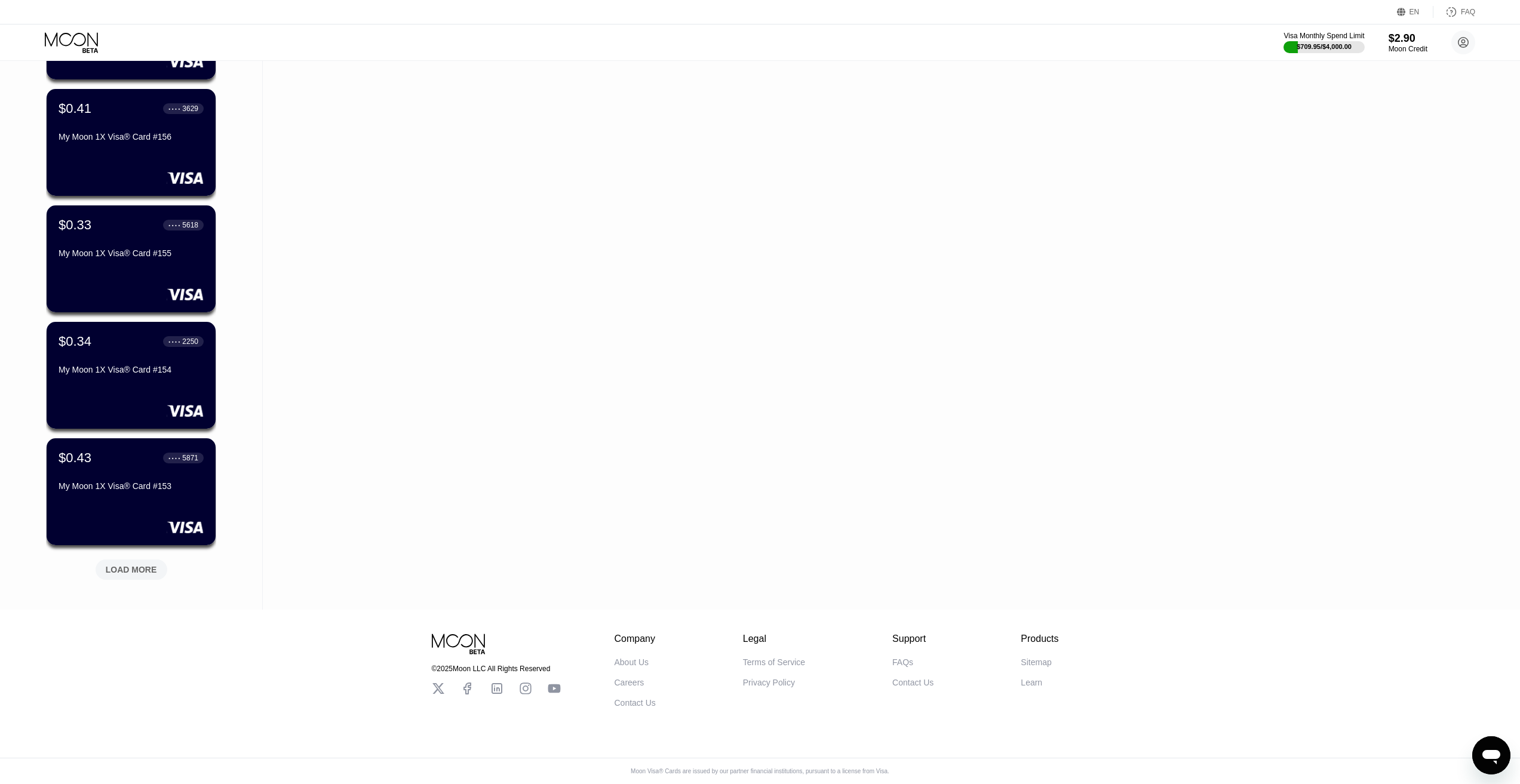
click at [145, 569] on div "LOAD MORE" at bounding box center [132, 570] width 72 height 20
click at [129, 564] on div "LOAD MORE" at bounding box center [132, 570] width 51 height 11
click at [137, 566] on div "LOAD MORE" at bounding box center [132, 570] width 51 height 11
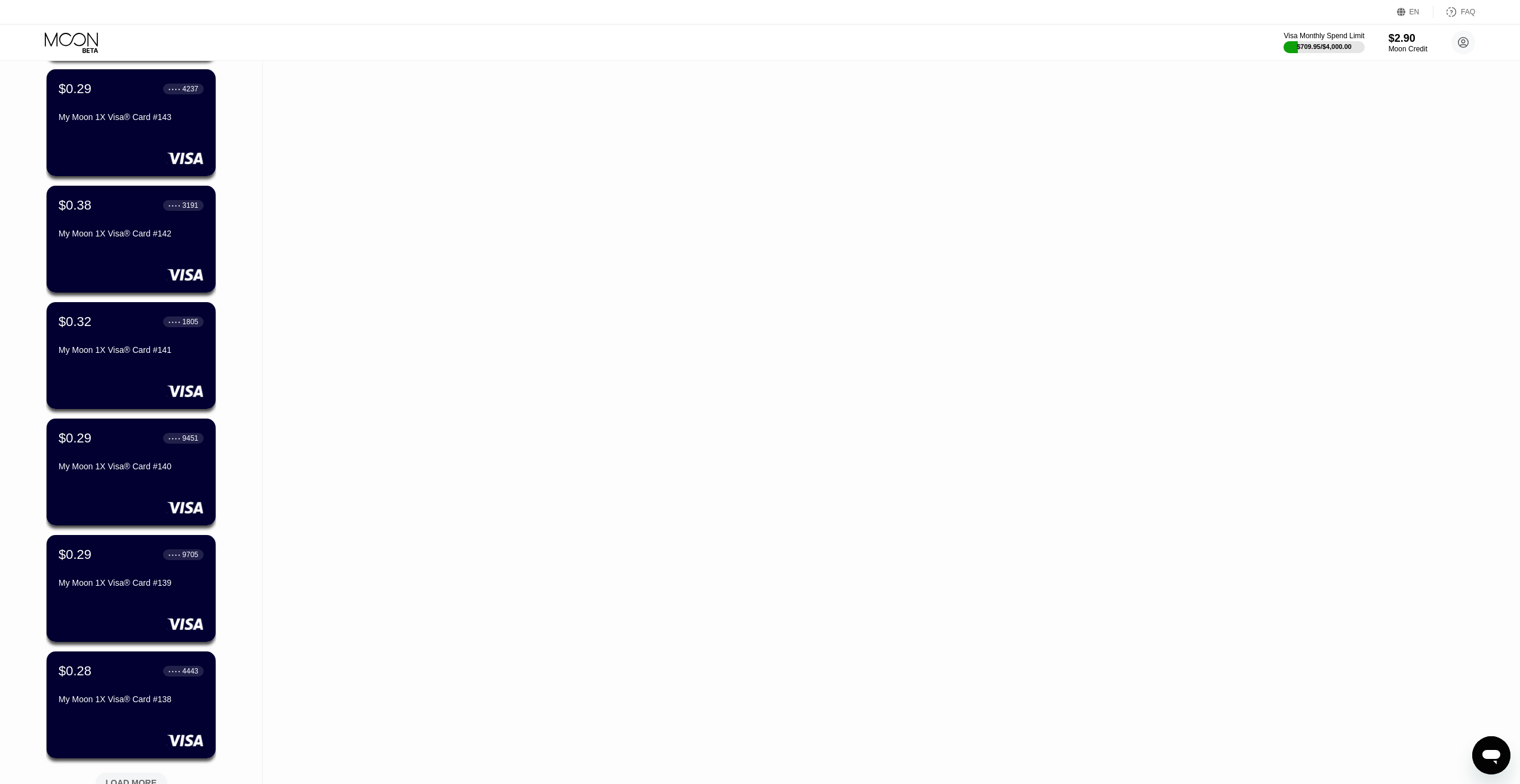
scroll to position [8341, 0]
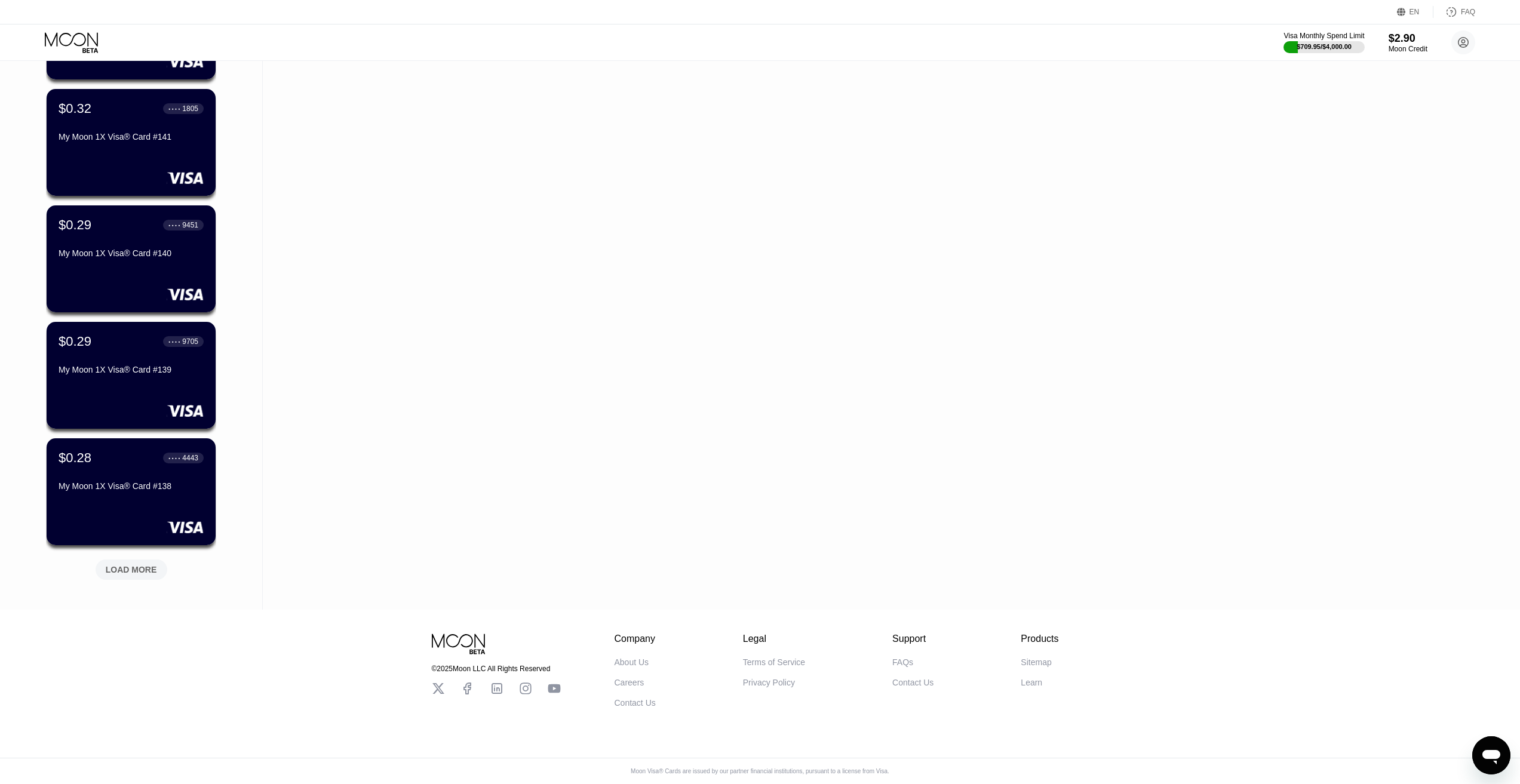
click at [139, 568] on div "LOAD MORE" at bounding box center [132, 570] width 72 height 20
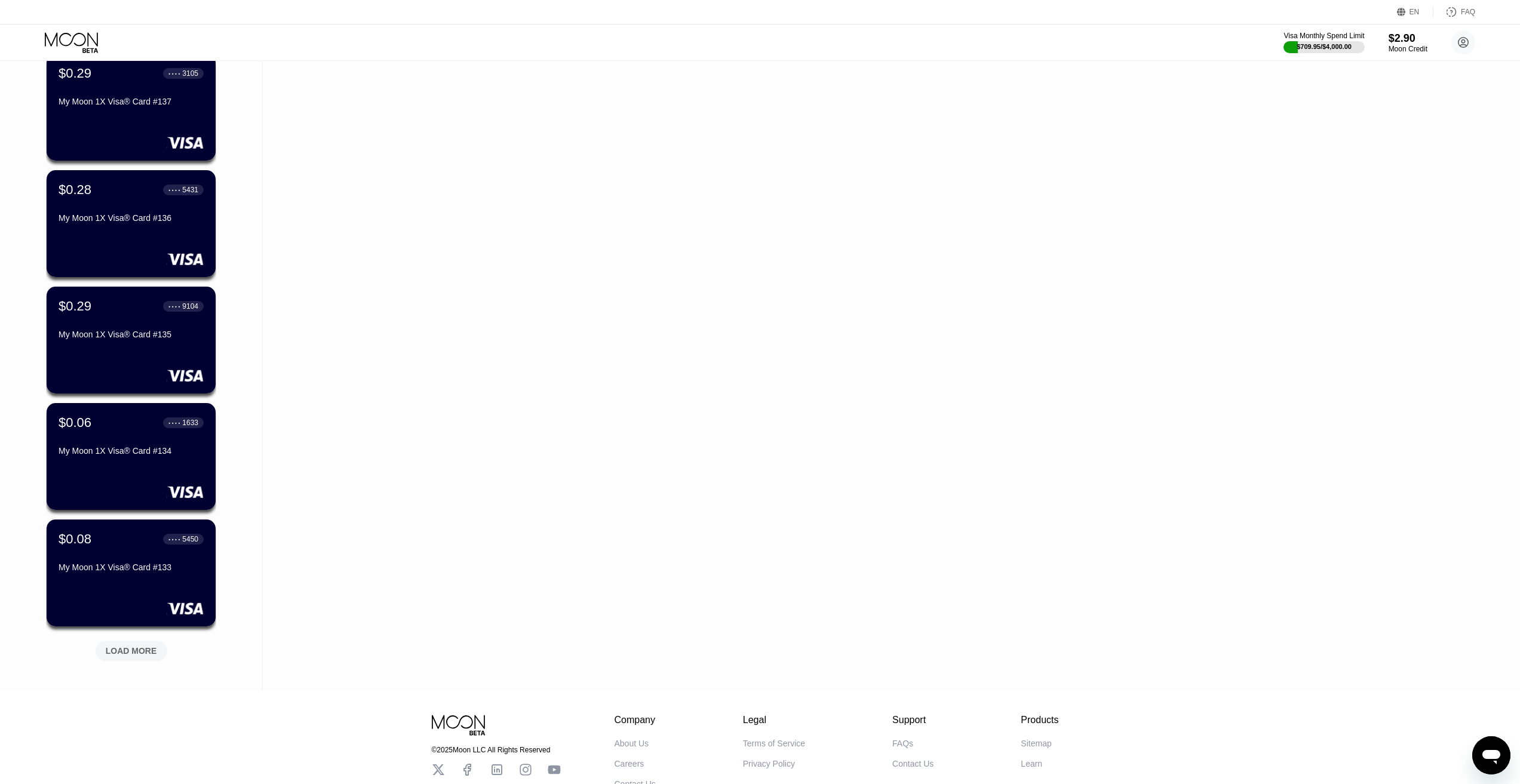
scroll to position [8879, 0]
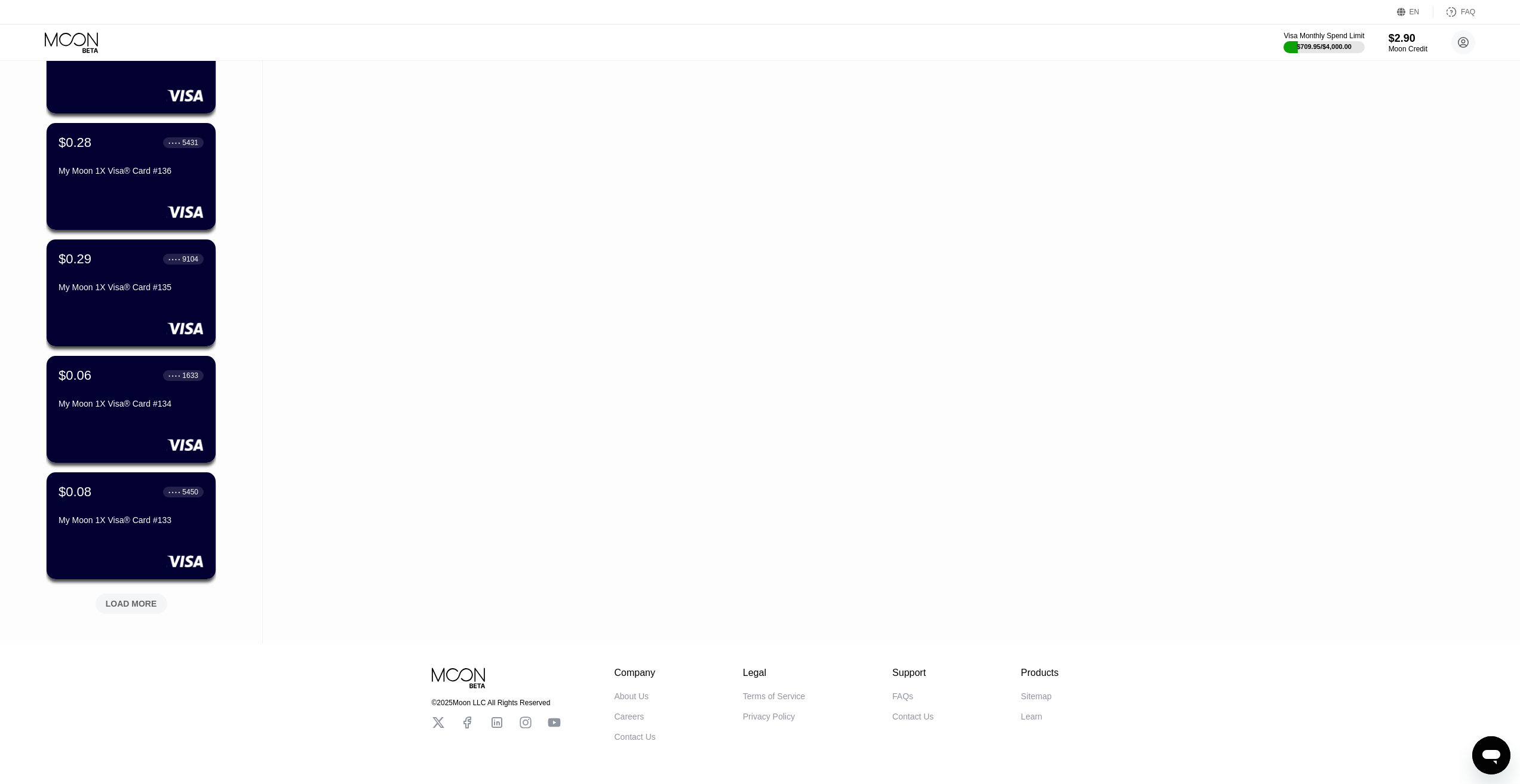
click at [148, 598] on div "LOAD MORE" at bounding box center [132, 604] width 72 height 20
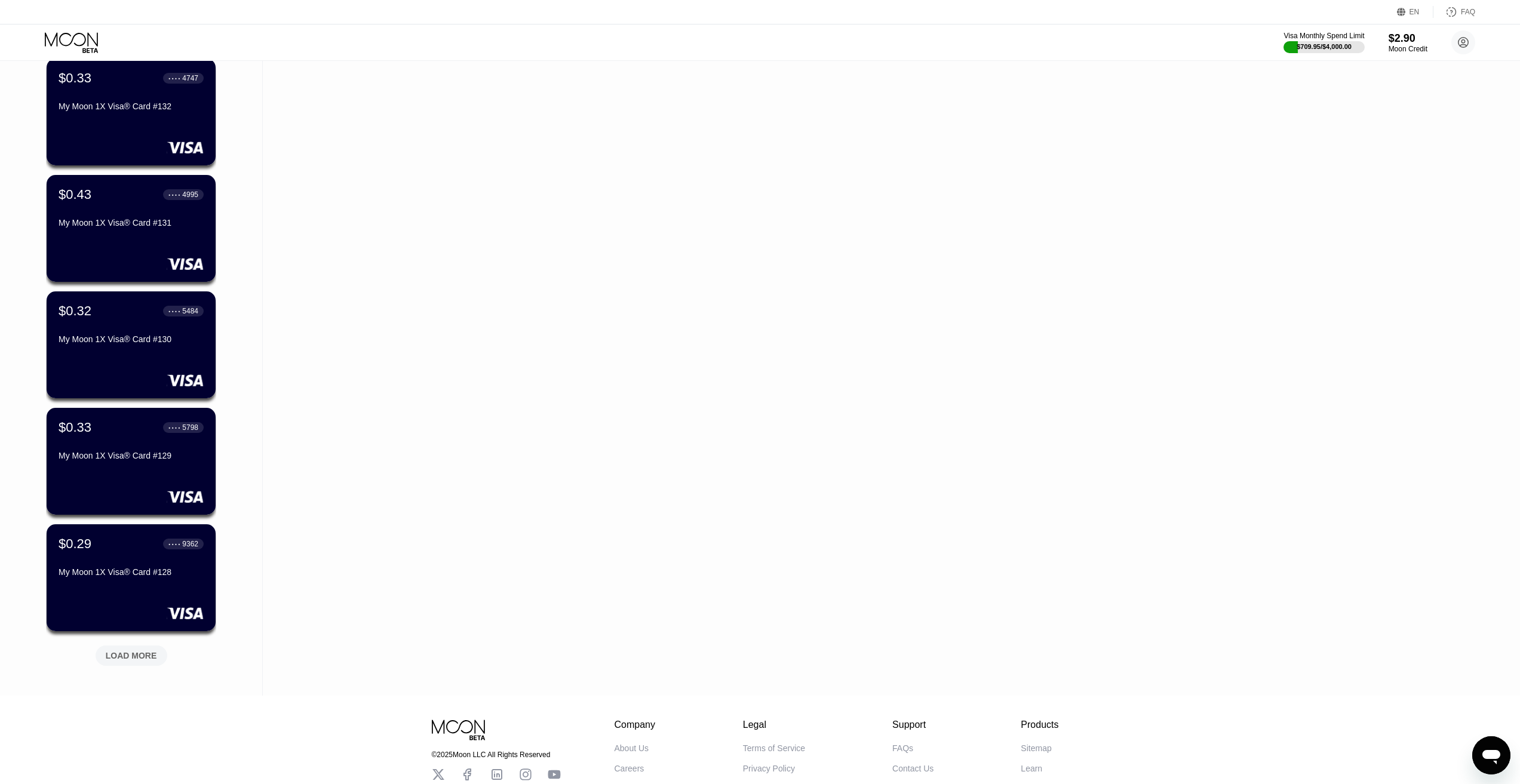
scroll to position [9417, 0]
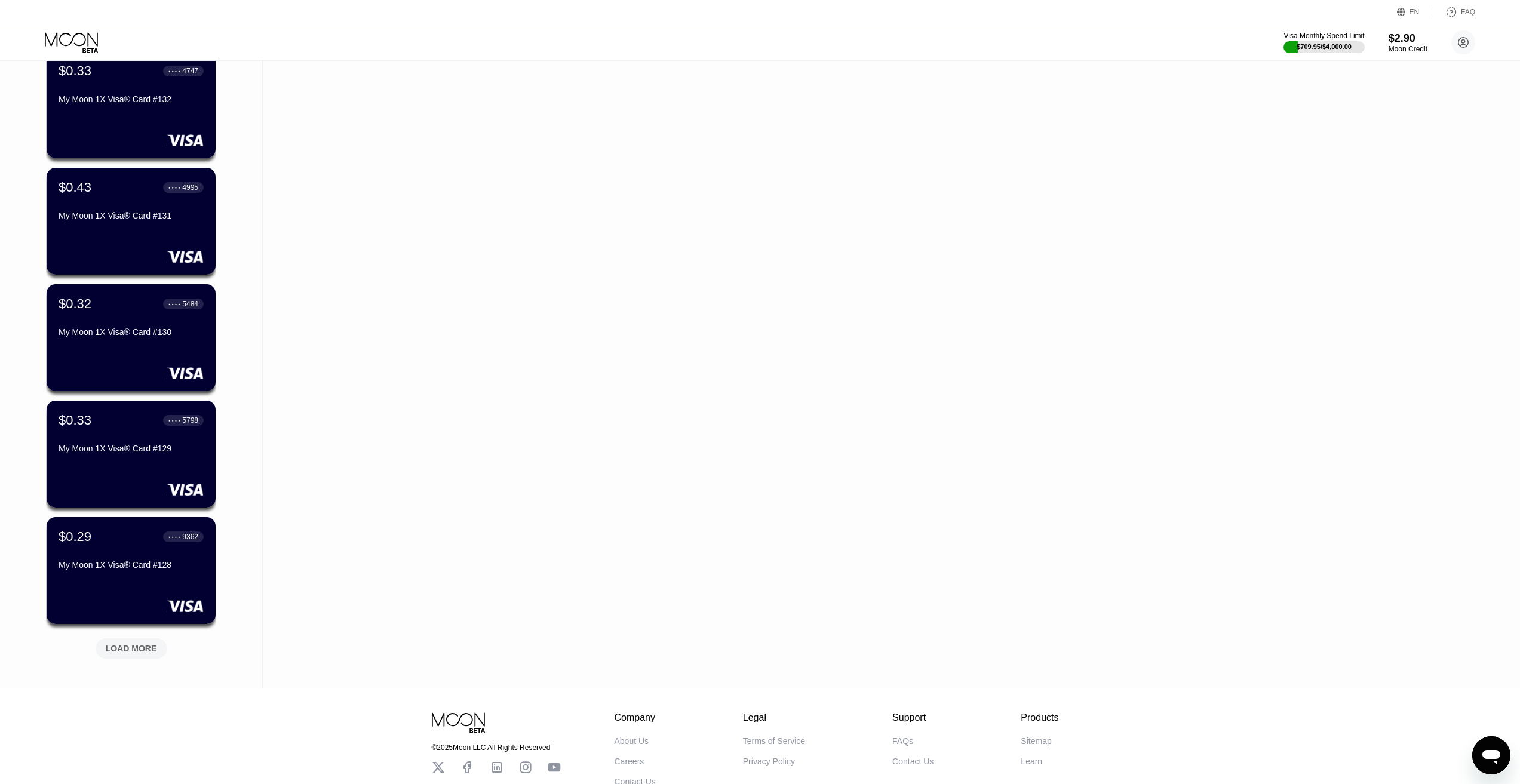
click at [152, 645] on div "LOAD MORE" at bounding box center [132, 649] width 51 height 11
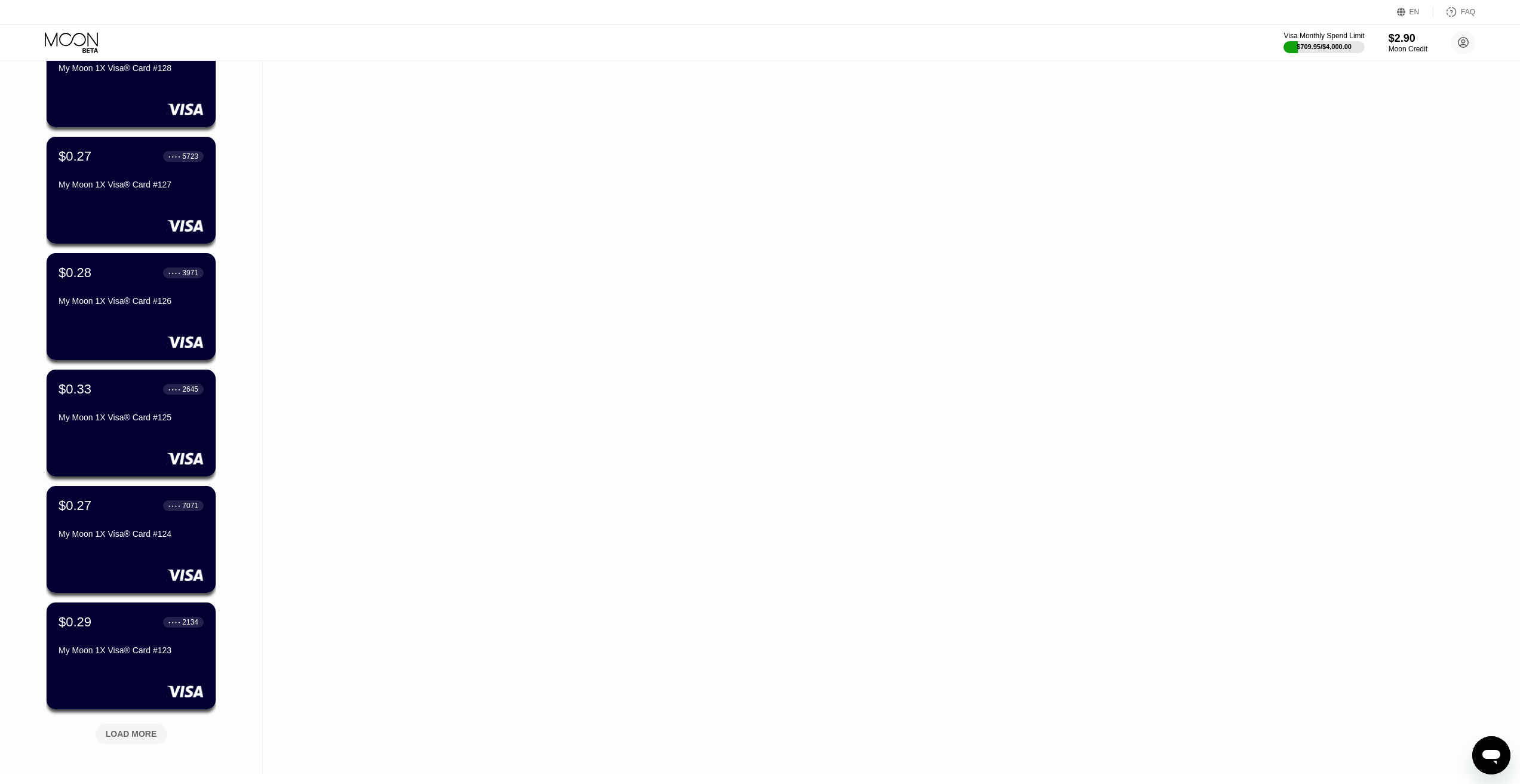
scroll to position [9954, 0]
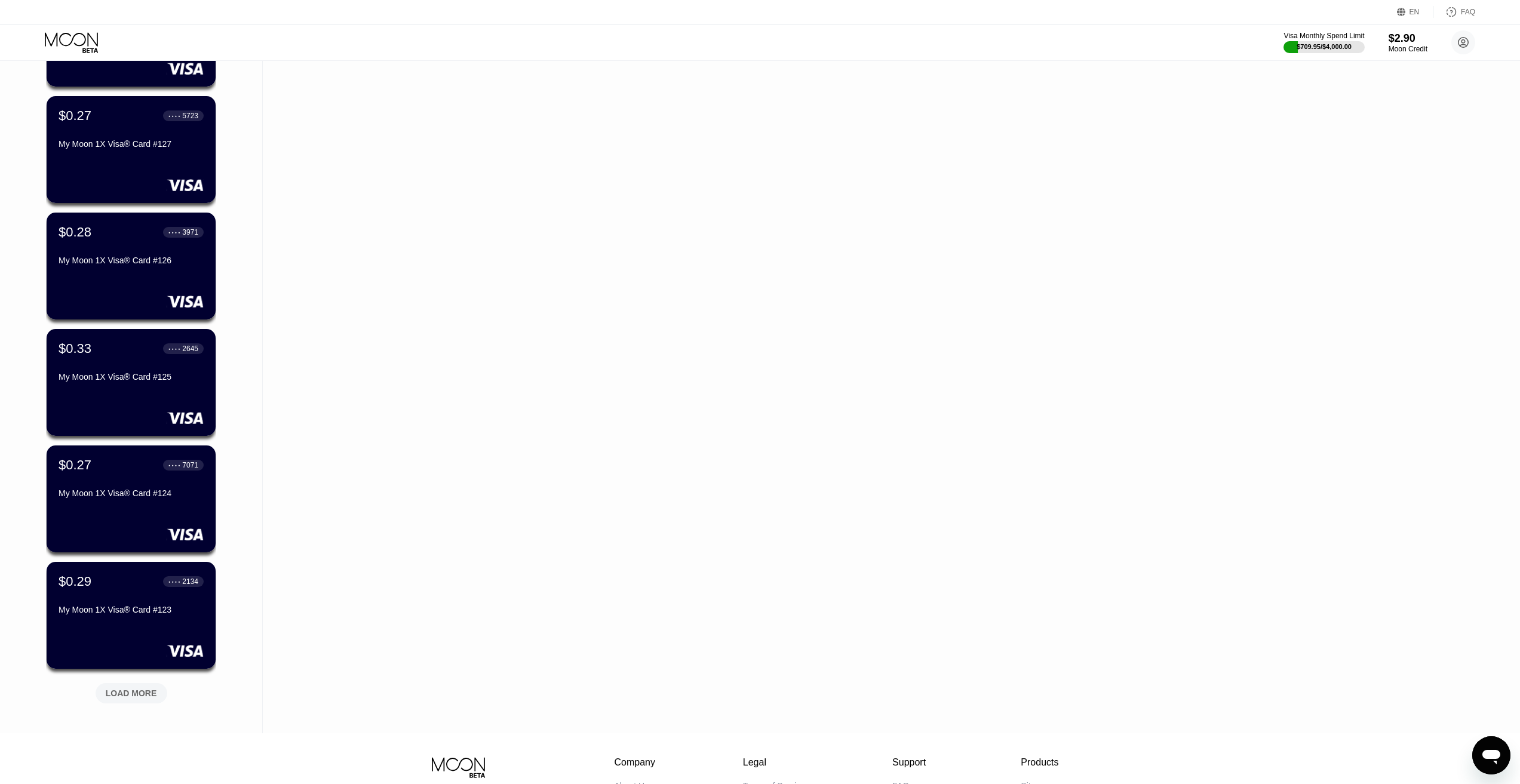
click at [144, 693] on div "LOAD MORE" at bounding box center [132, 694] width 51 height 11
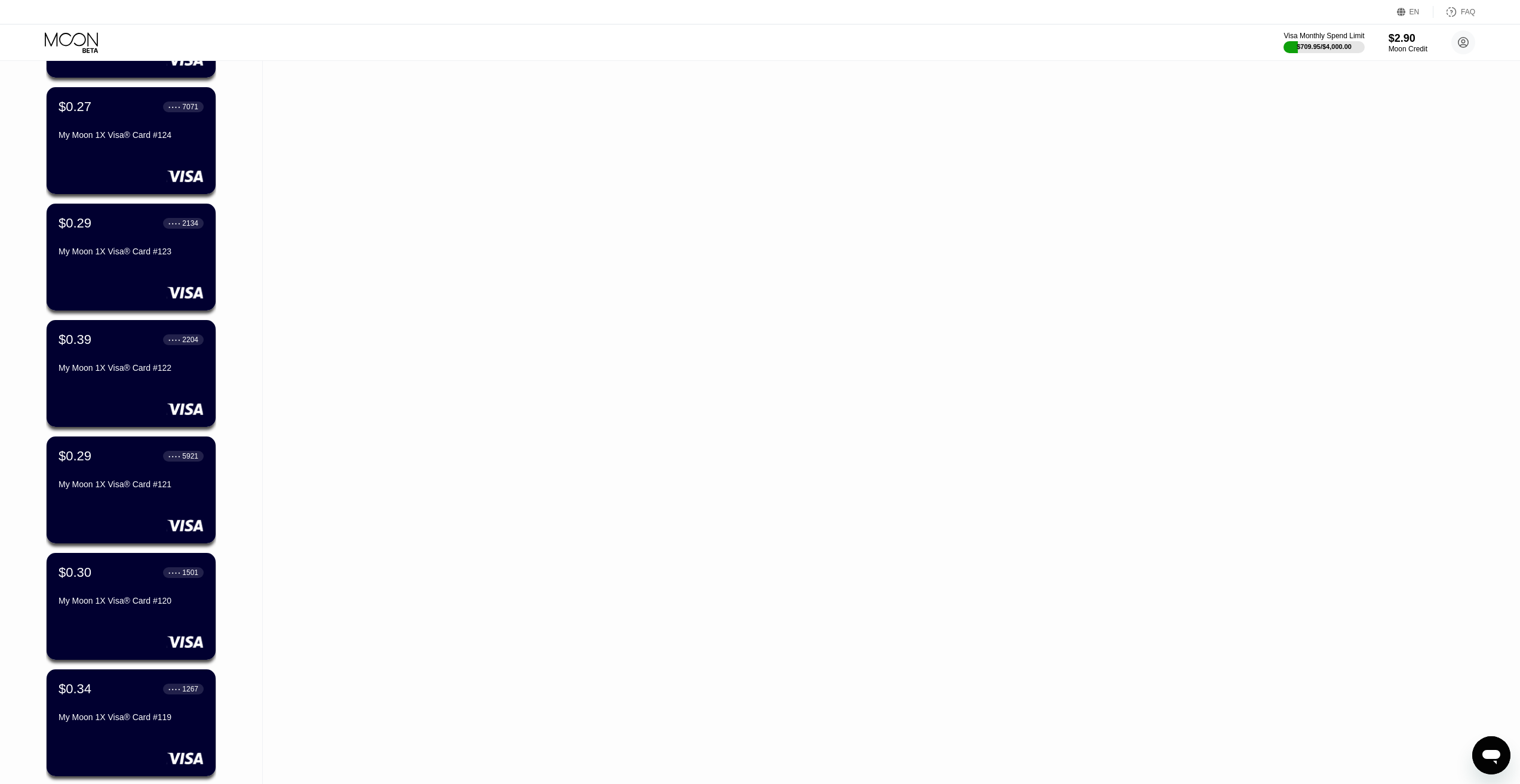
scroll to position [10551, 0]
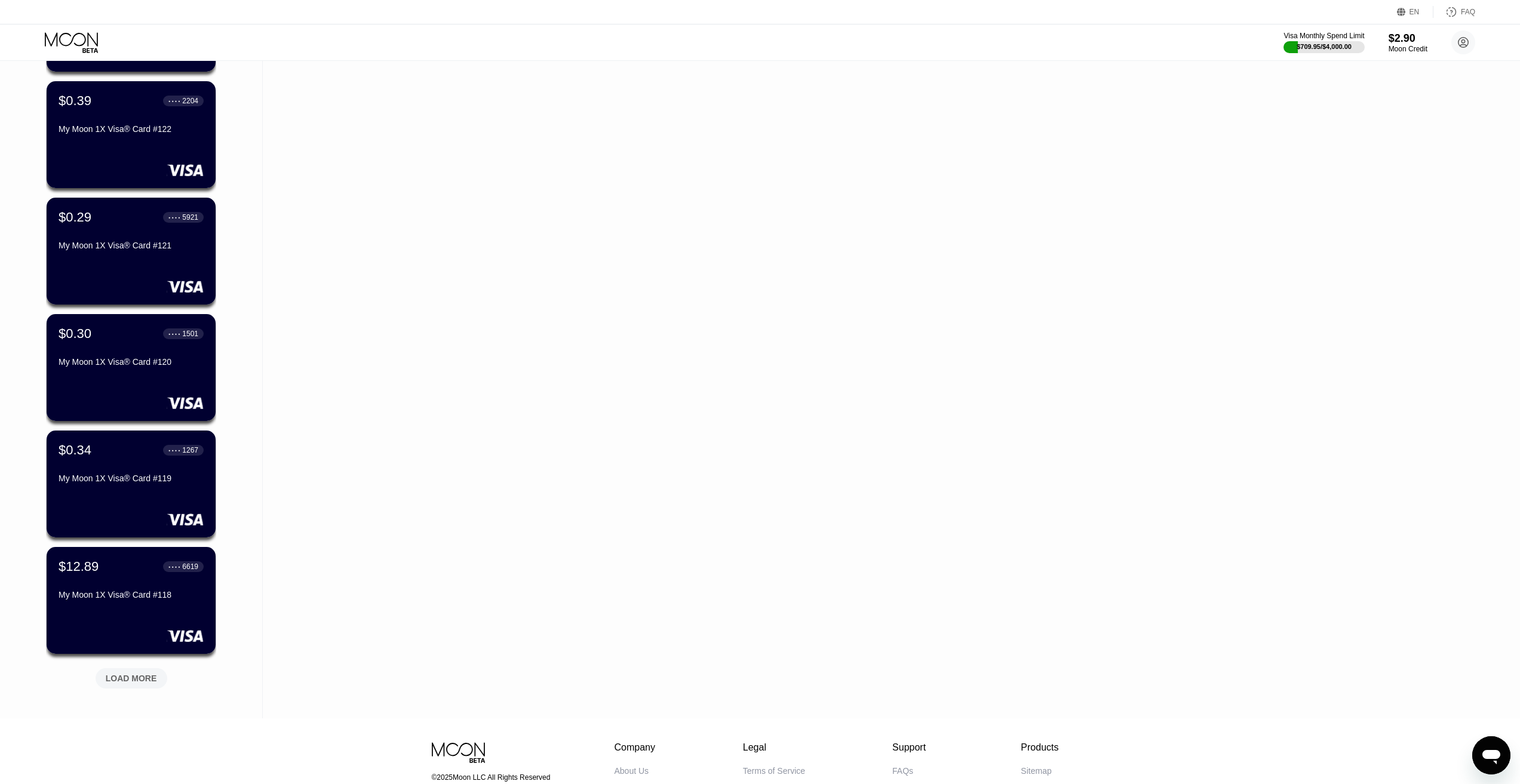
click at [139, 681] on div "LOAD MORE" at bounding box center [132, 679] width 51 height 11
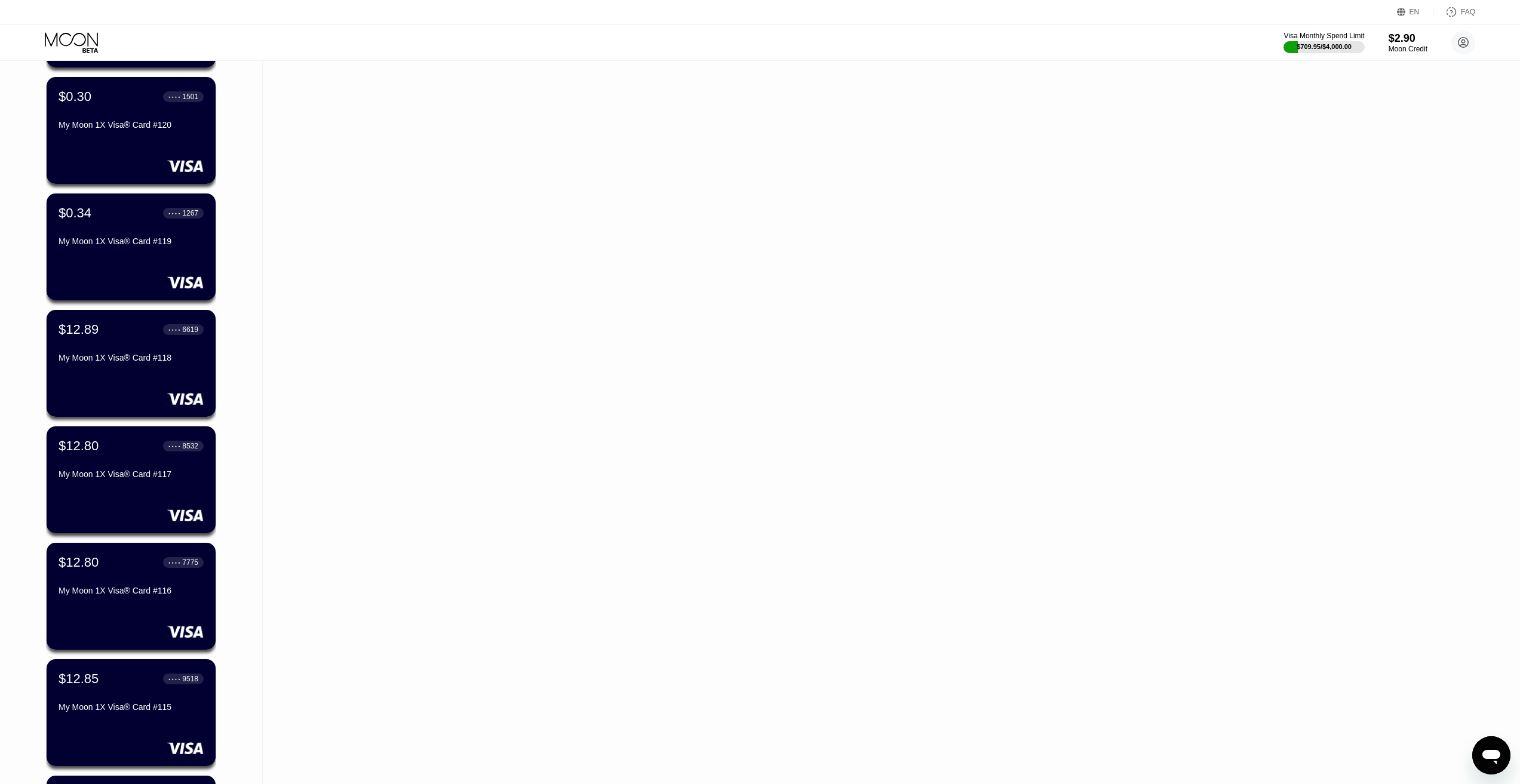
scroll to position [10790, 0]
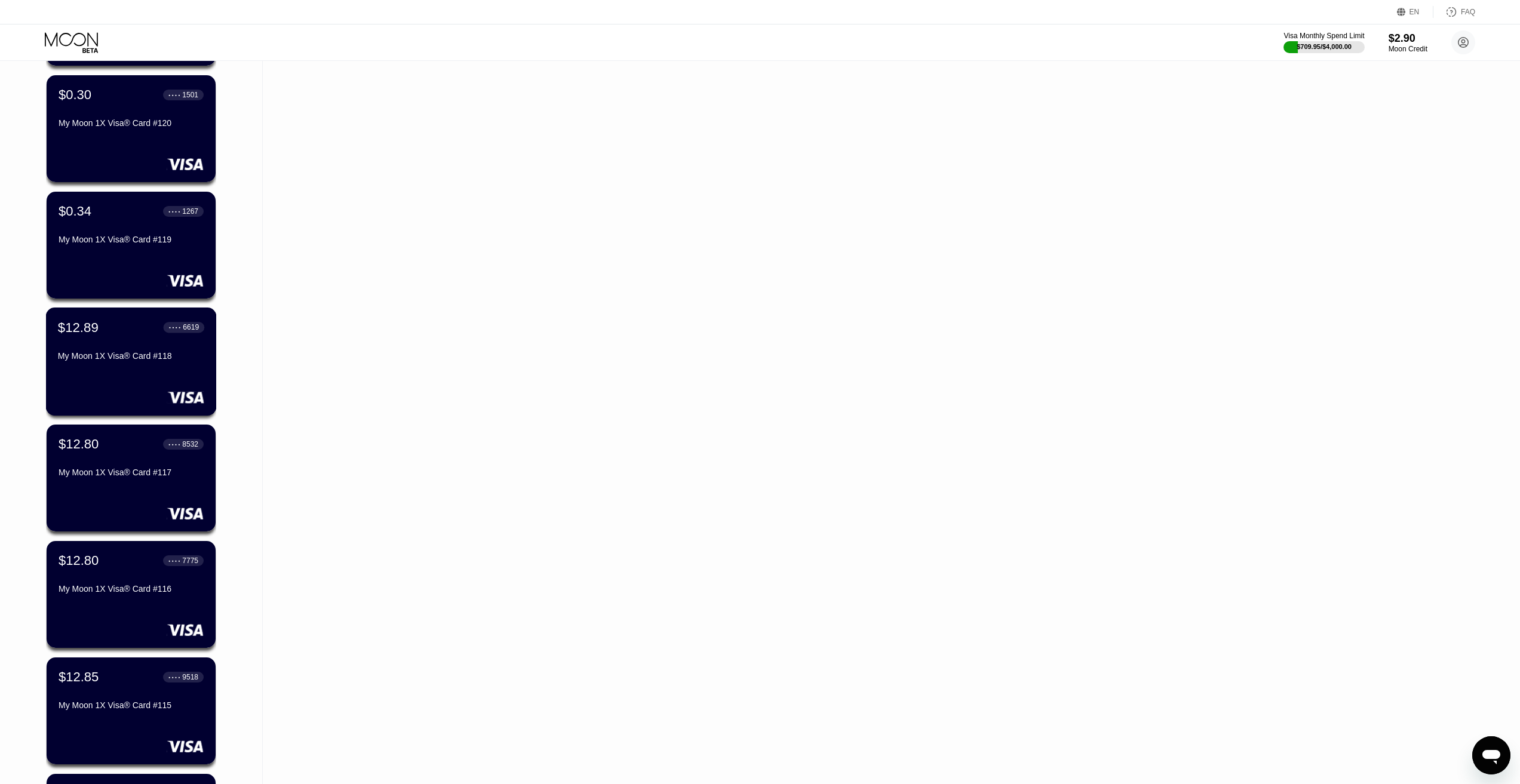
click at [119, 355] on div "My Moon 1X Visa® Card #118" at bounding box center [131, 356] width 146 height 9
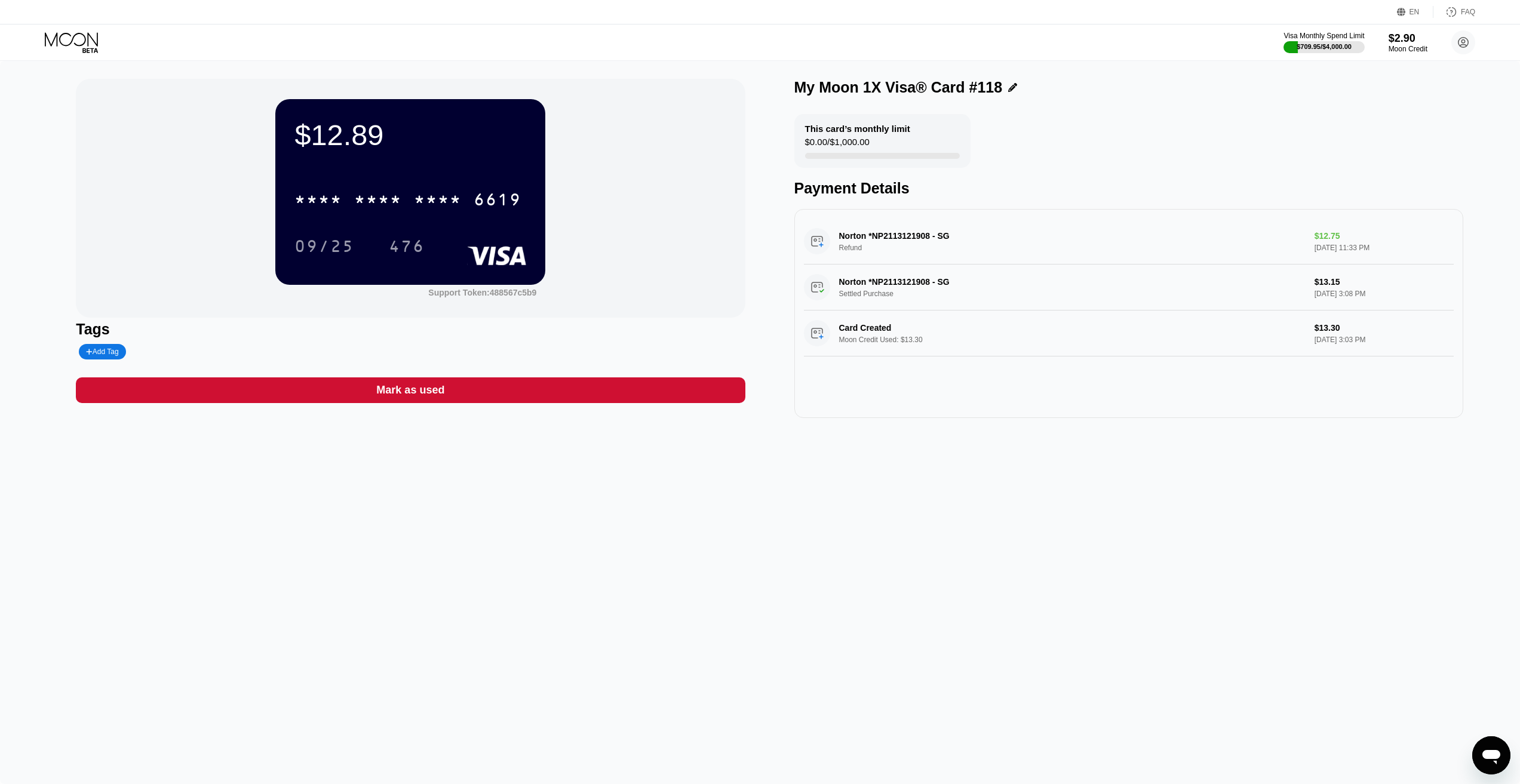
click at [478, 203] on div "6619" at bounding box center [497, 201] width 48 height 19
click at [65, 28] on div "Visa Monthly Spend Limit $709.95 / $4,000.00 $2.90 Moon Credit Cihan Kurt cihan…" at bounding box center [760, 42] width 1520 height 36
click at [77, 37] on icon at bounding box center [72, 42] width 55 height 21
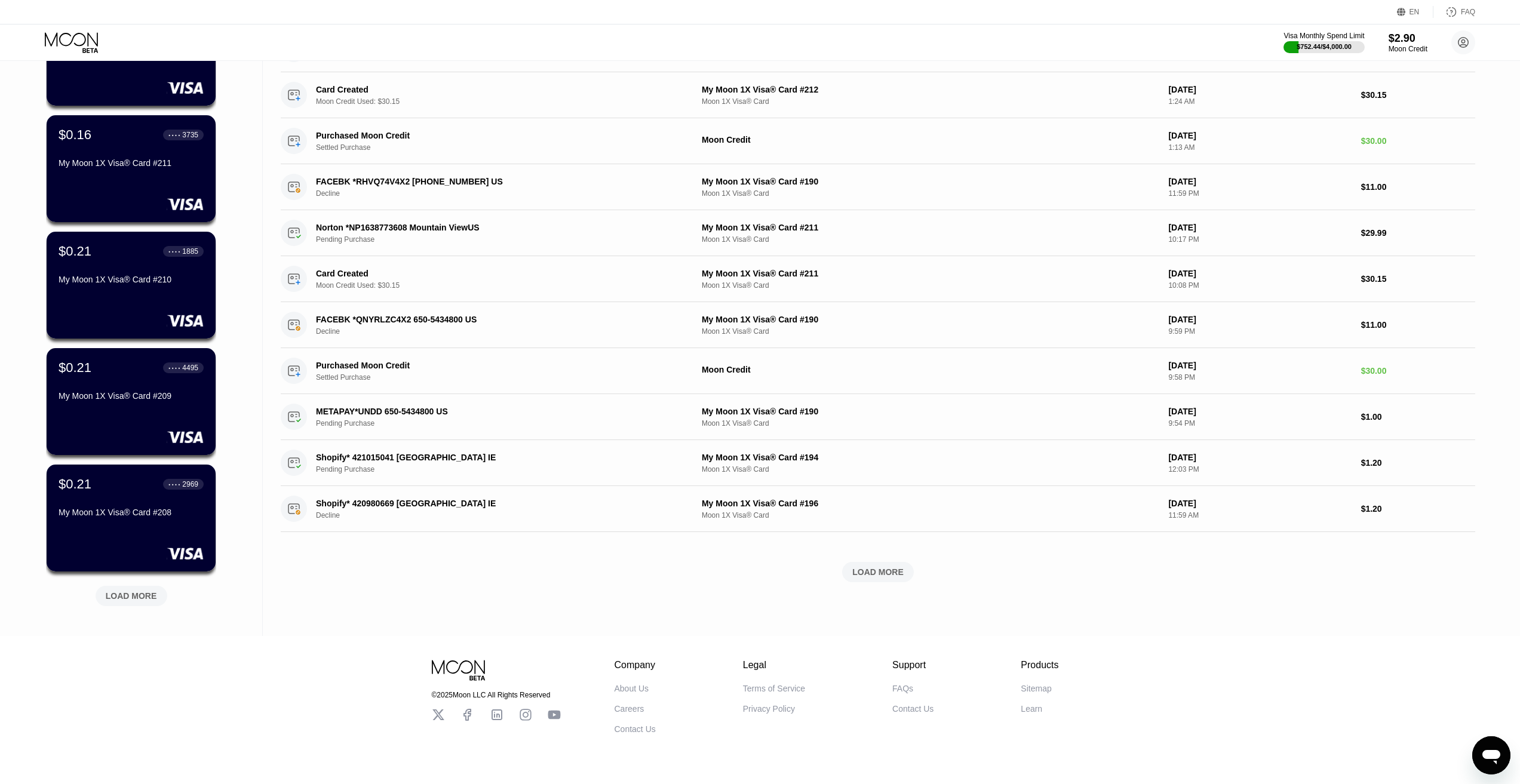
scroll to position [188, 0]
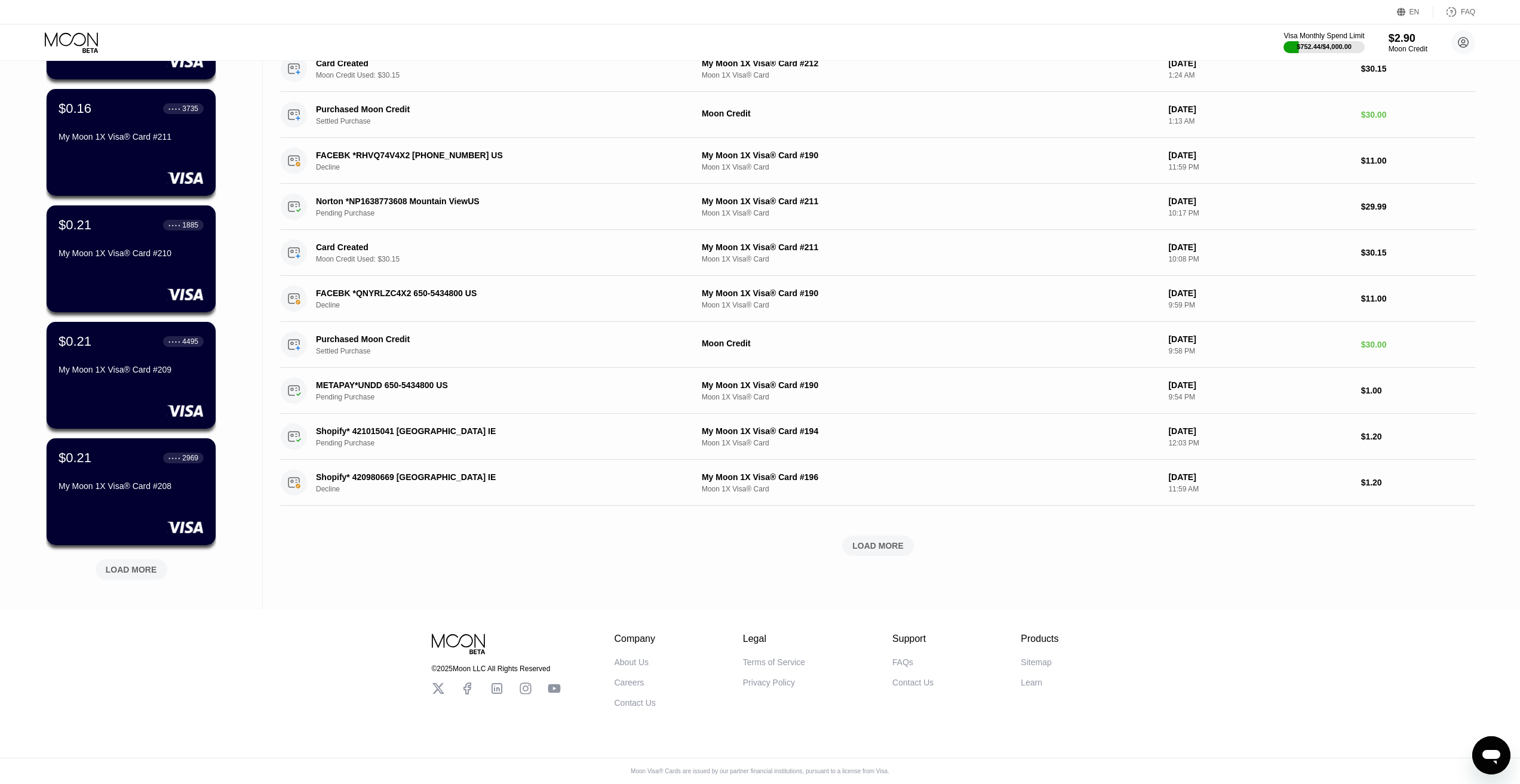
click at [139, 564] on div "LOAD MORE" at bounding box center [132, 570] width 51 height 11
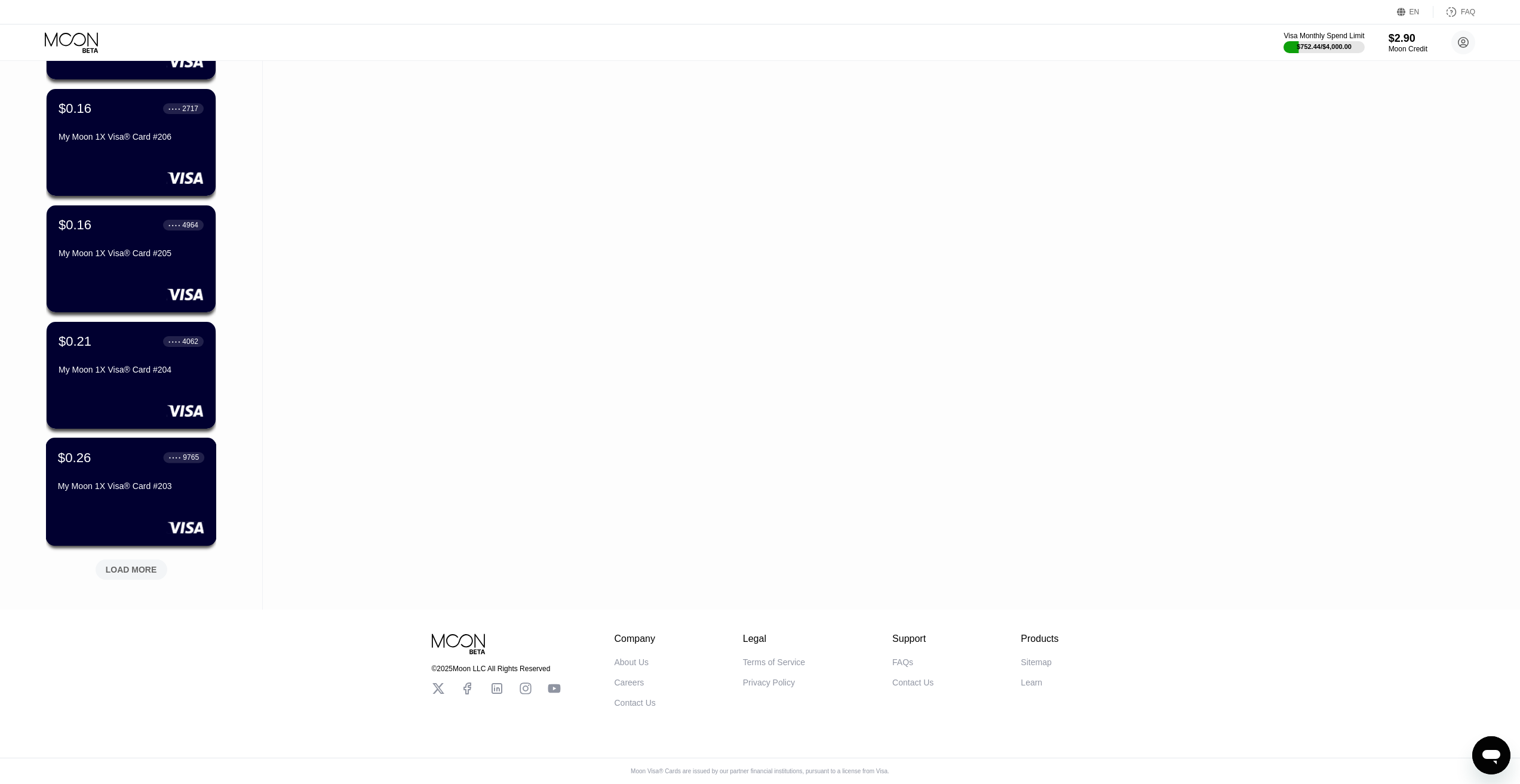
scroll to position [771, 0]
click at [142, 560] on div "LOAD MORE" at bounding box center [132, 570] width 72 height 20
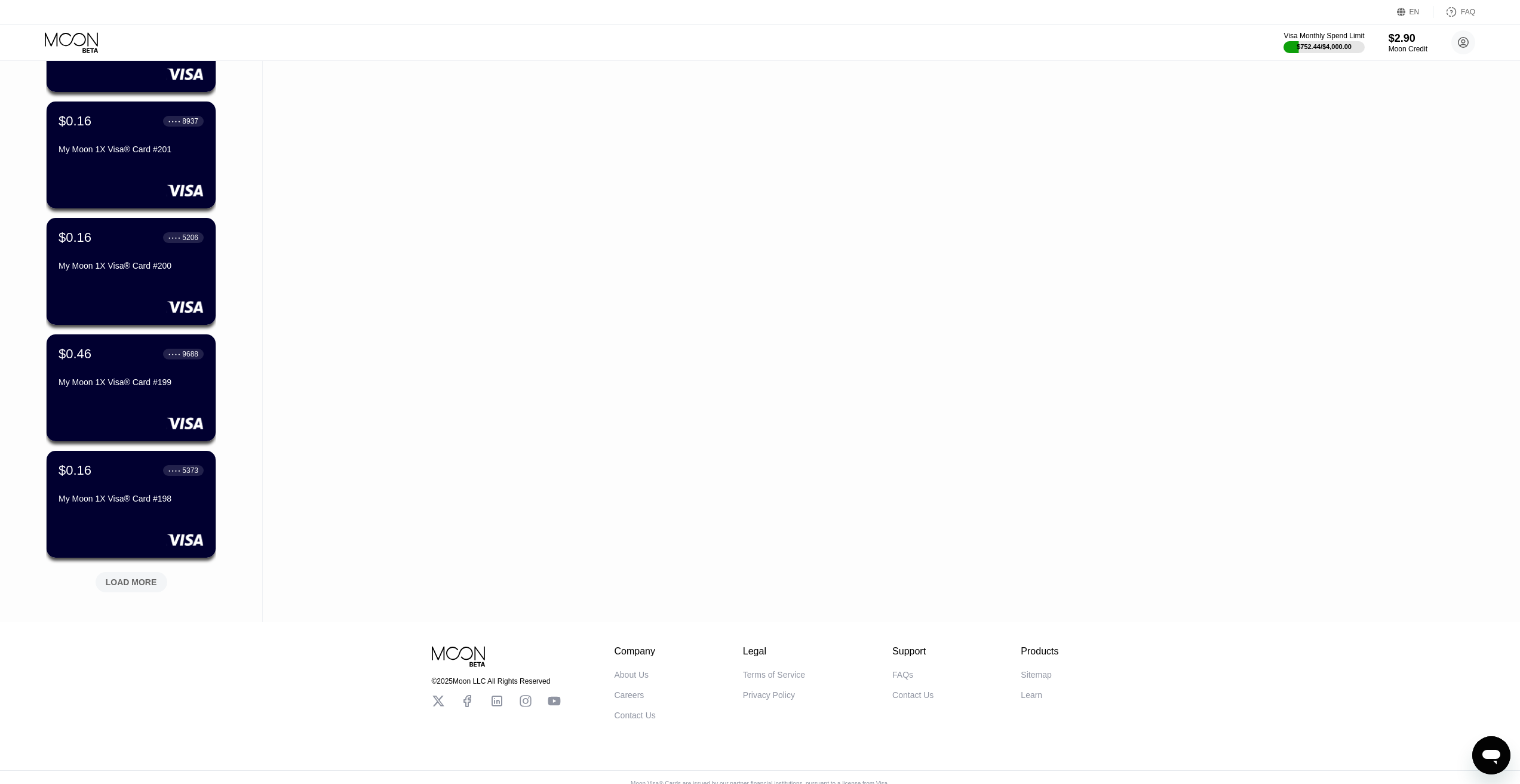
scroll to position [1353, 0]
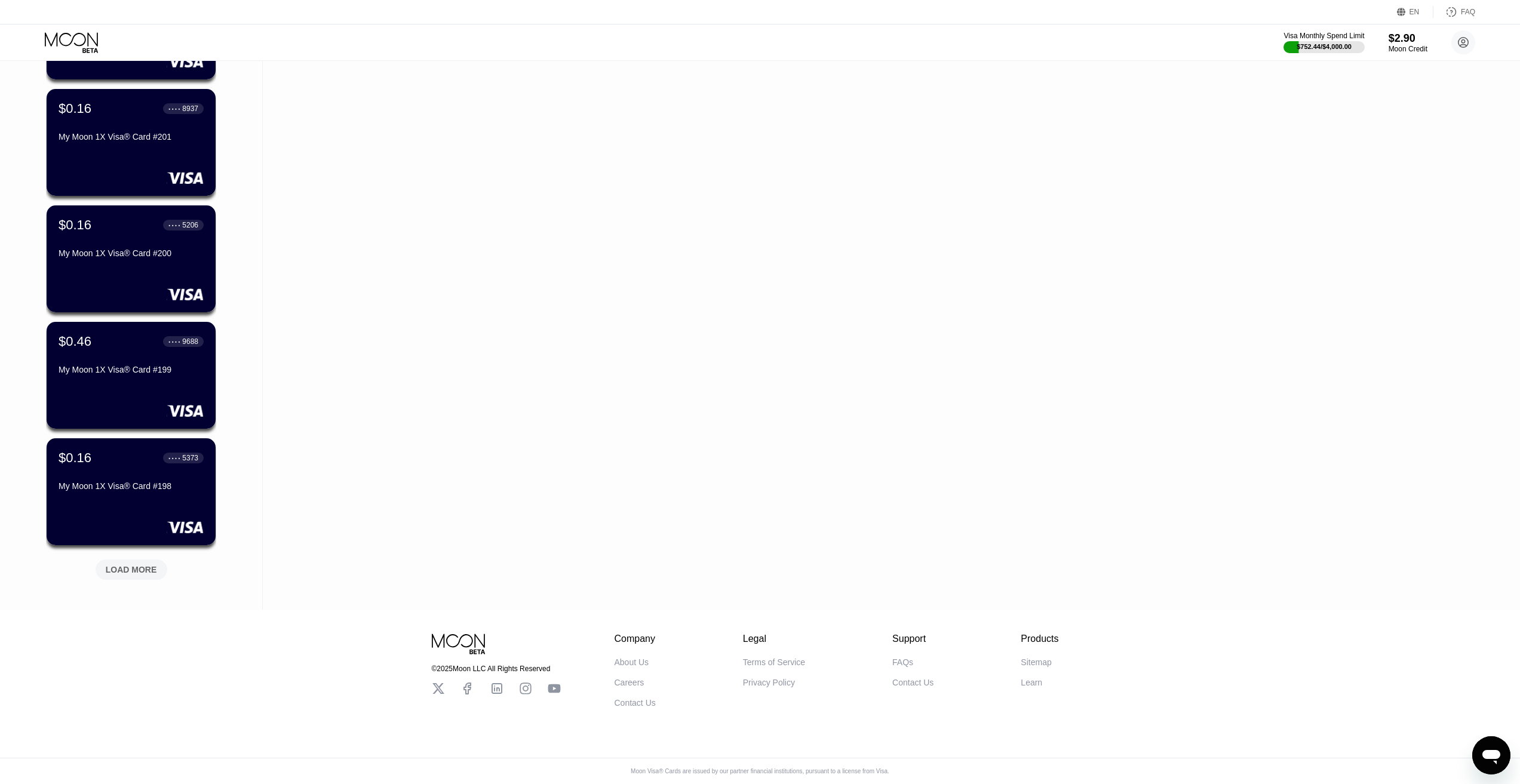
click at [126, 564] on div "LOAD MORE" at bounding box center [132, 570] width 51 height 11
click at [122, 568] on div "LOAD MORE" at bounding box center [132, 570] width 72 height 20
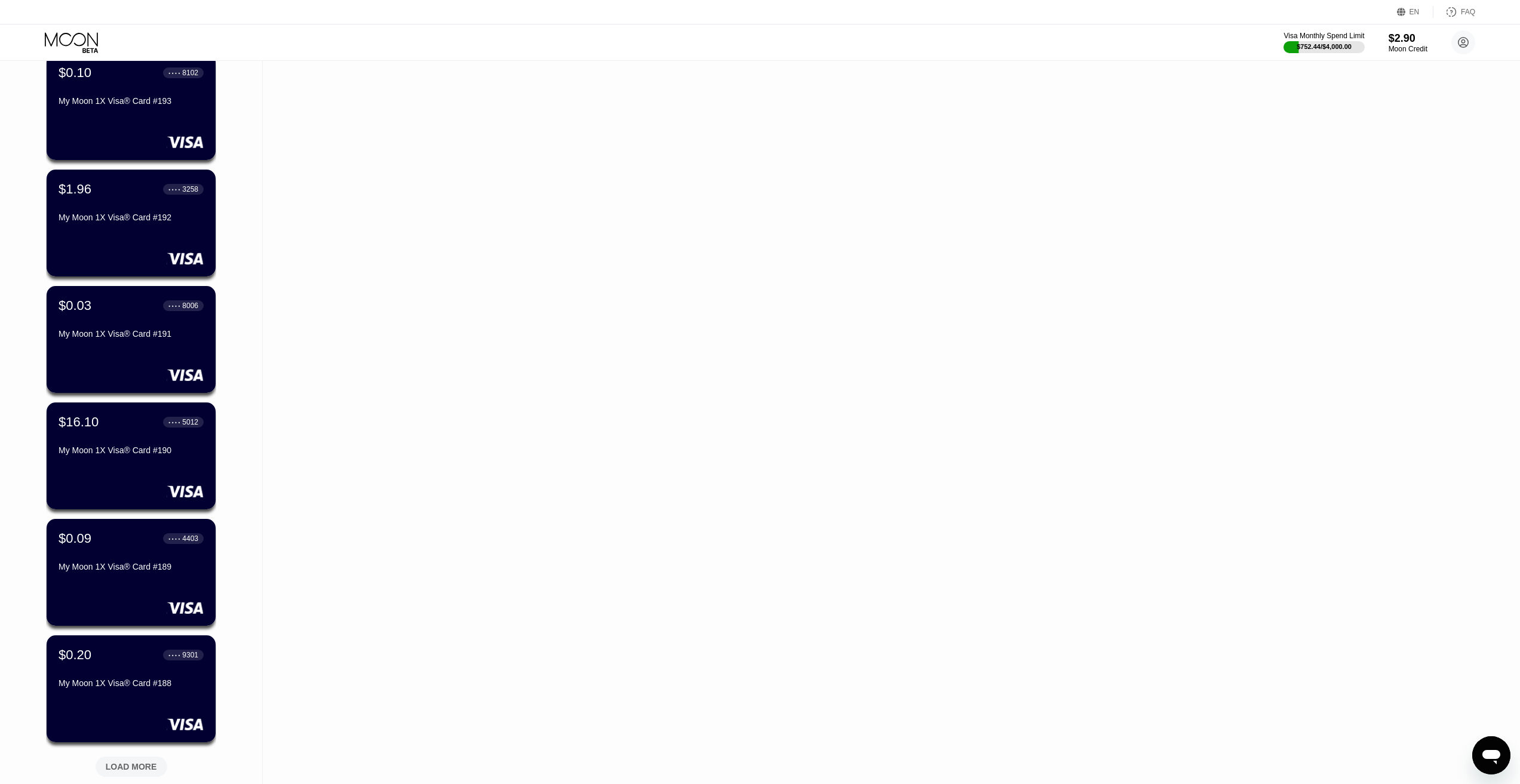
scroll to position [2518, 0]
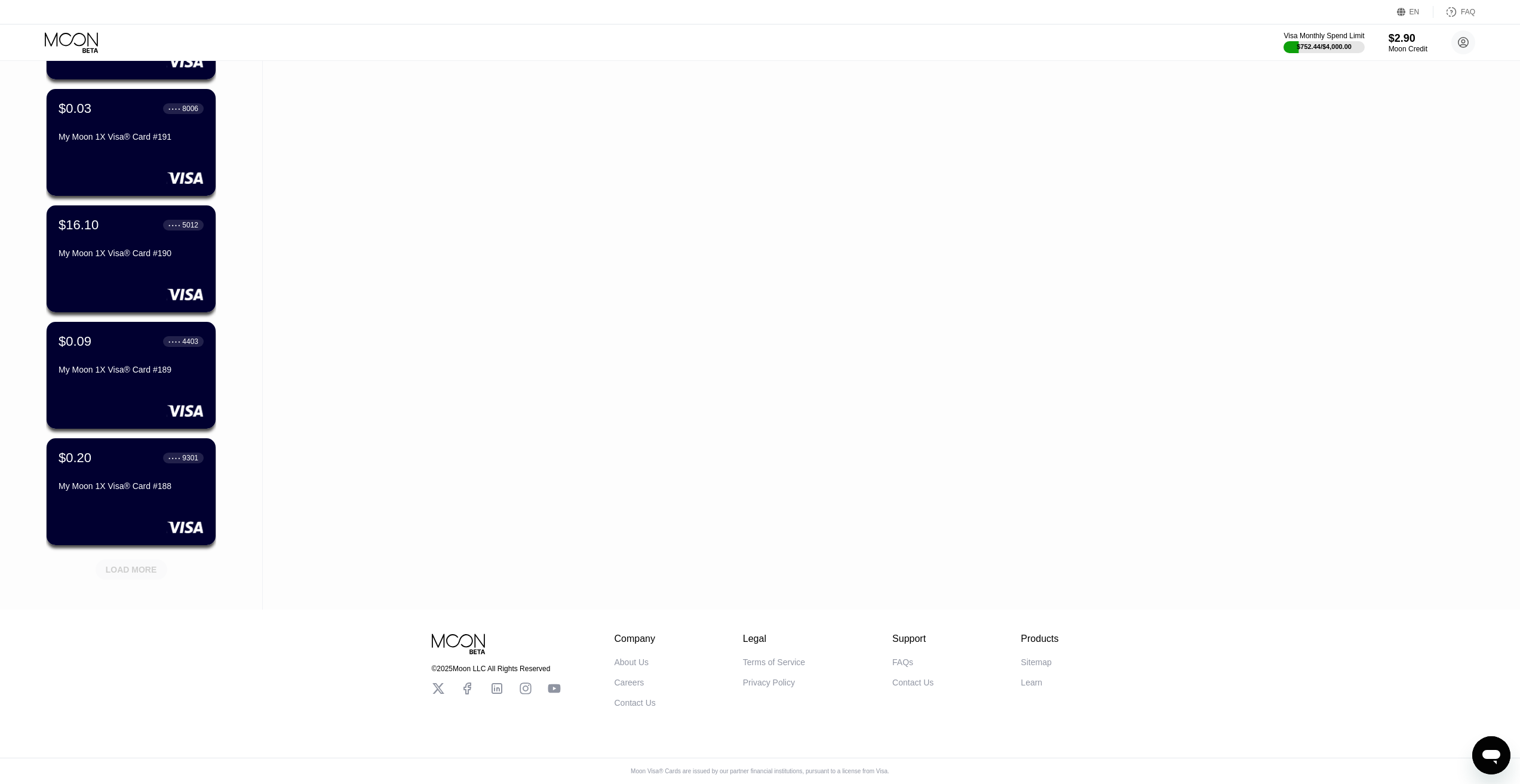
click at [133, 564] on div "LOAD MORE" at bounding box center [132, 570] width 51 height 11
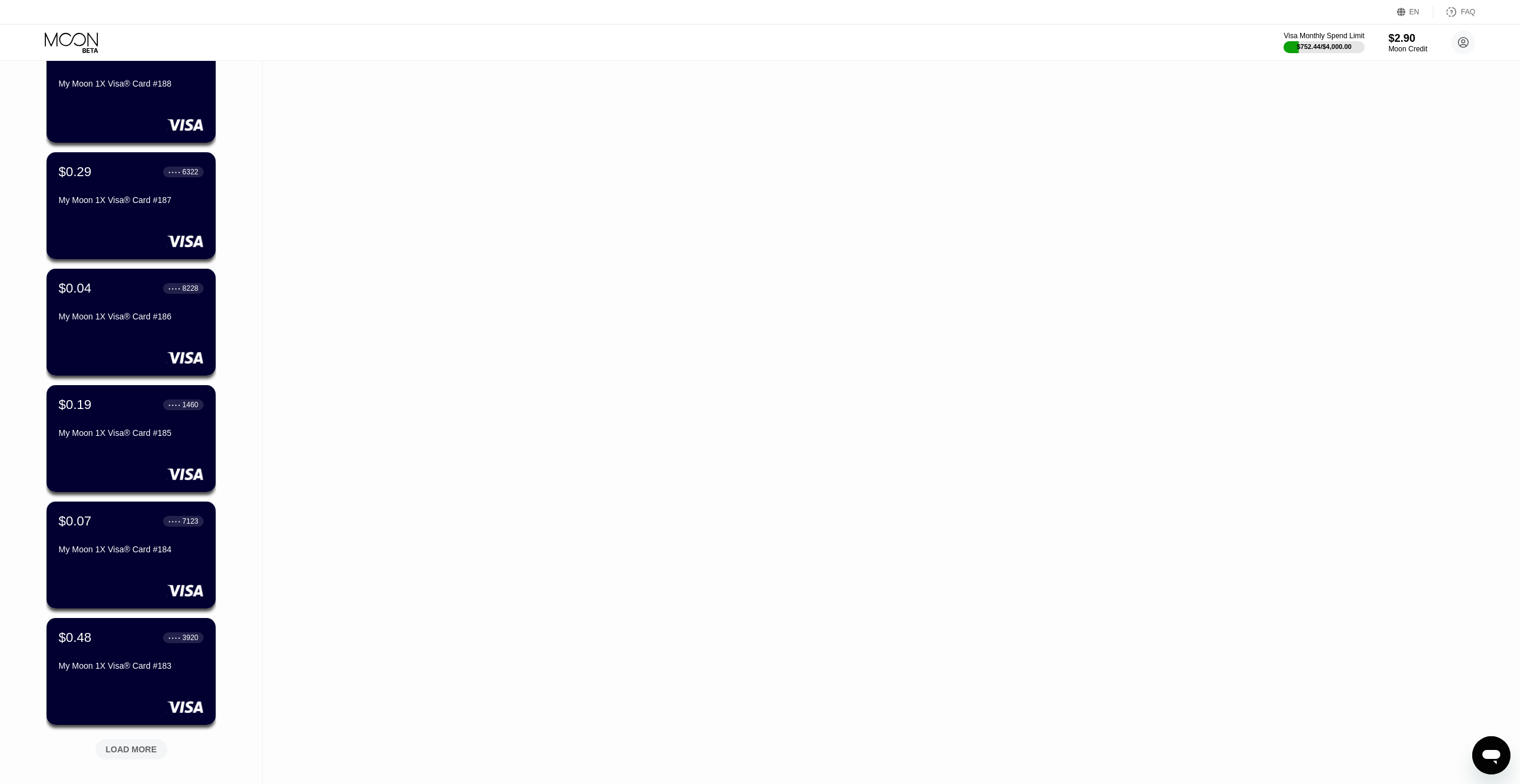
scroll to position [3056, 0]
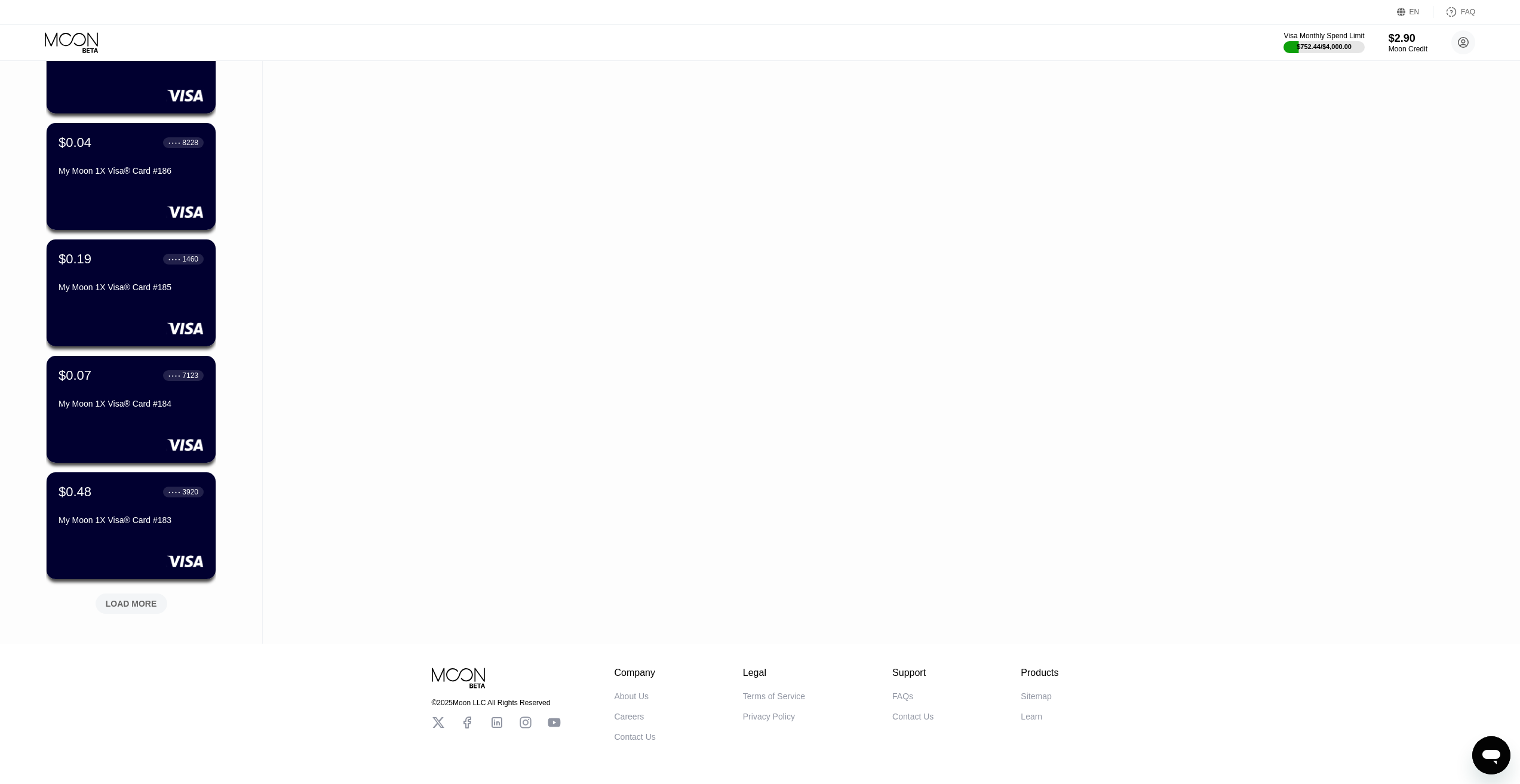
click at [133, 594] on div "LOAD MORE" at bounding box center [131, 601] width 90 height 25
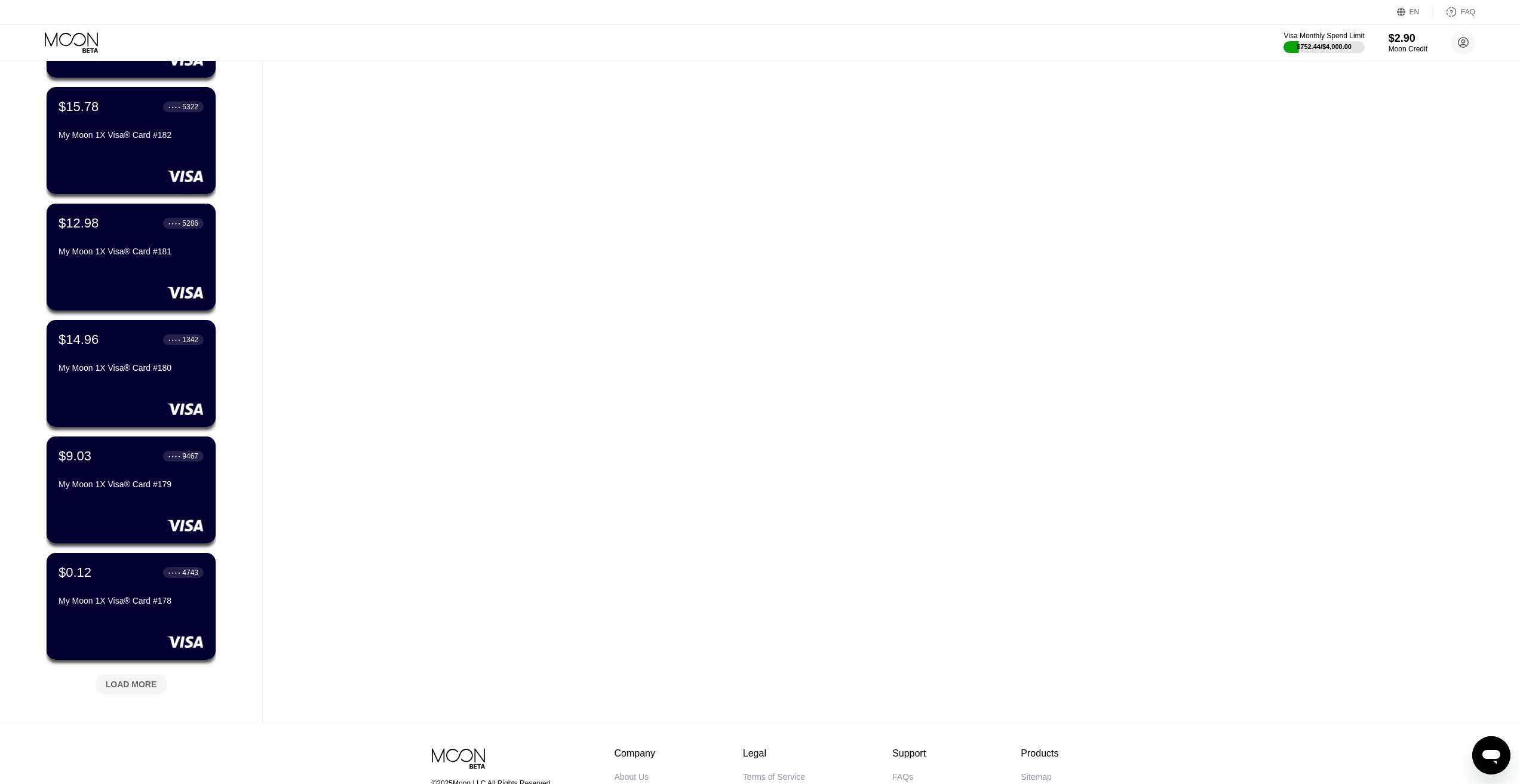
scroll to position [3653, 0]
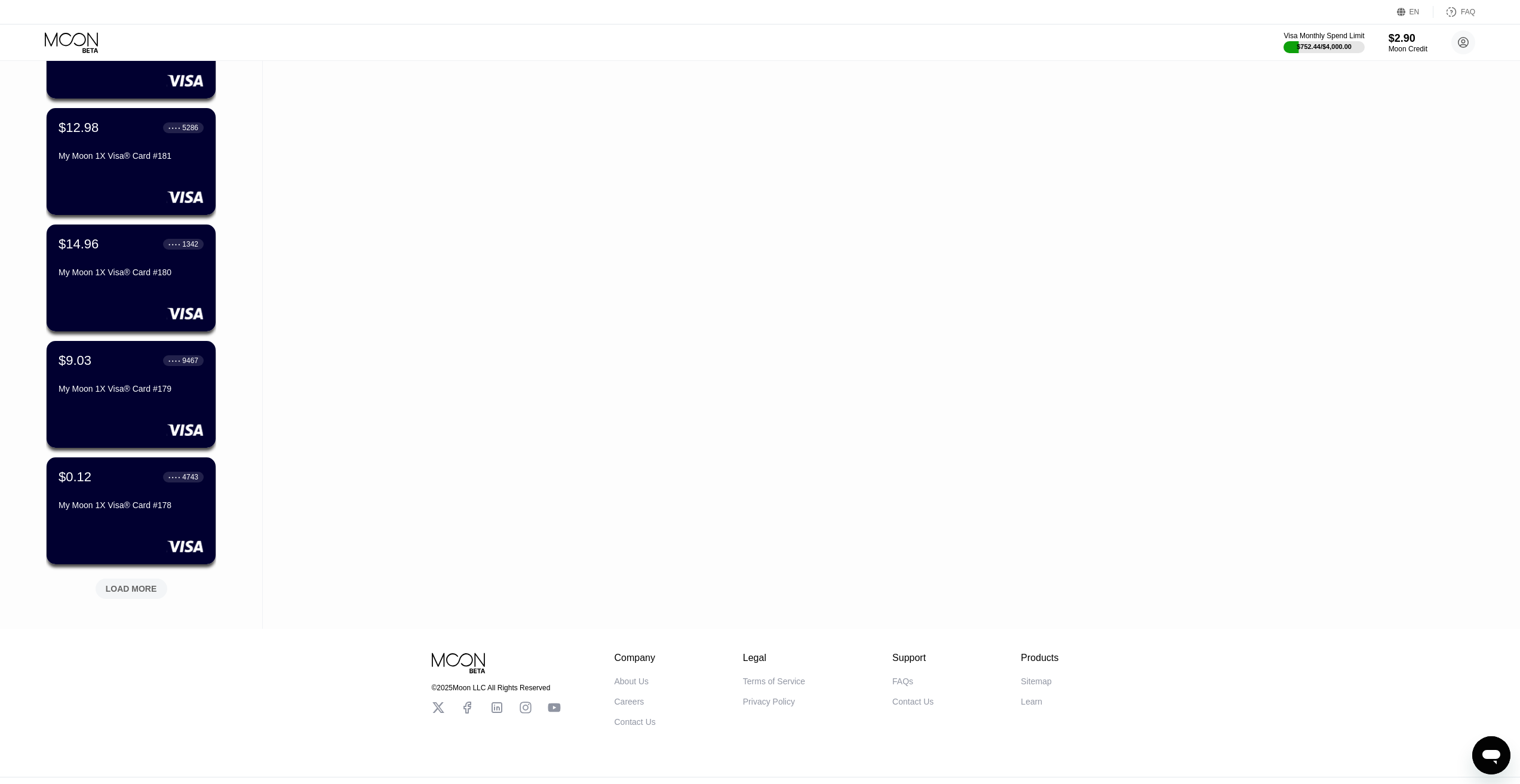
click at [141, 585] on div "LOAD MORE" at bounding box center [132, 589] width 51 height 11
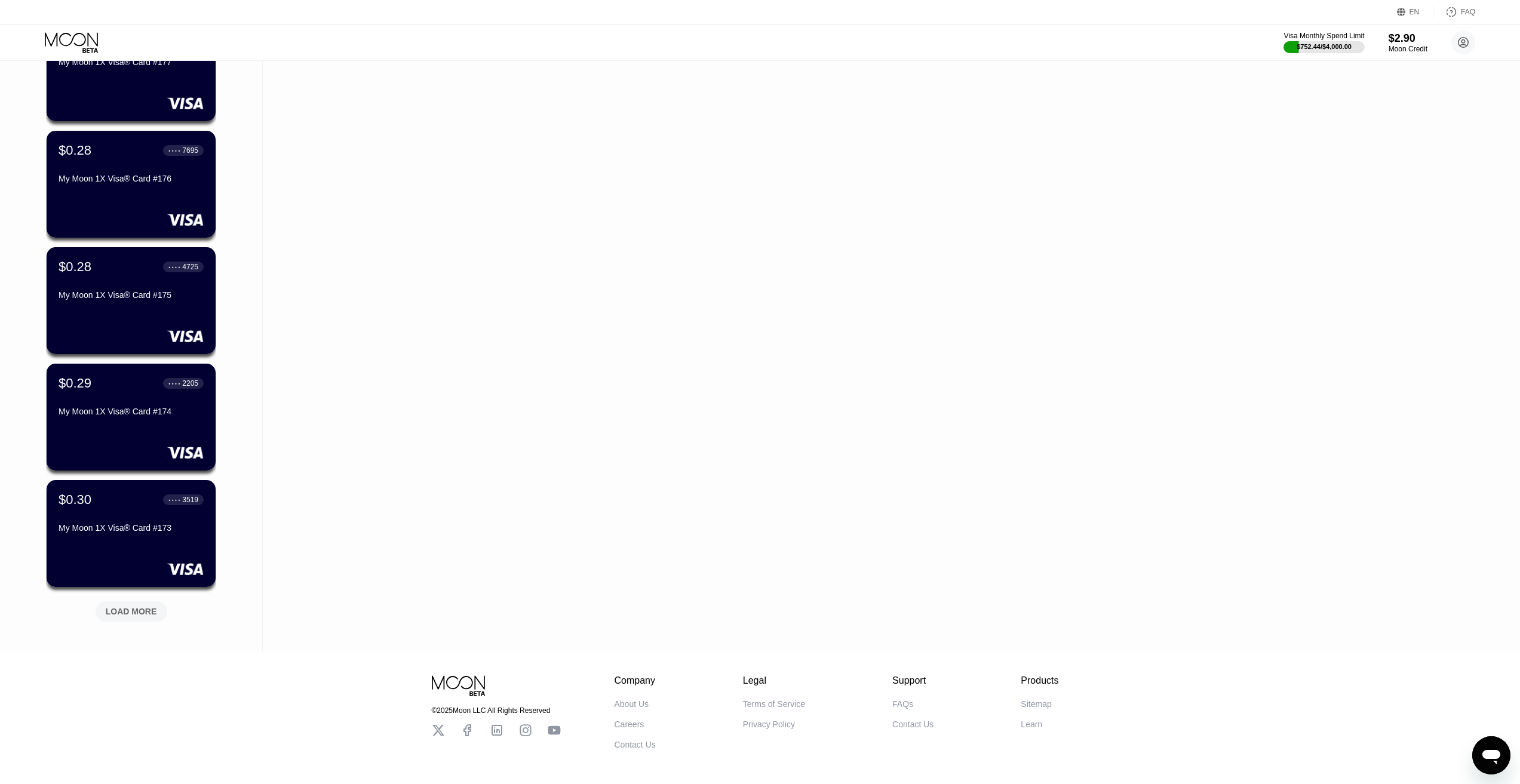
scroll to position [4265, 0]
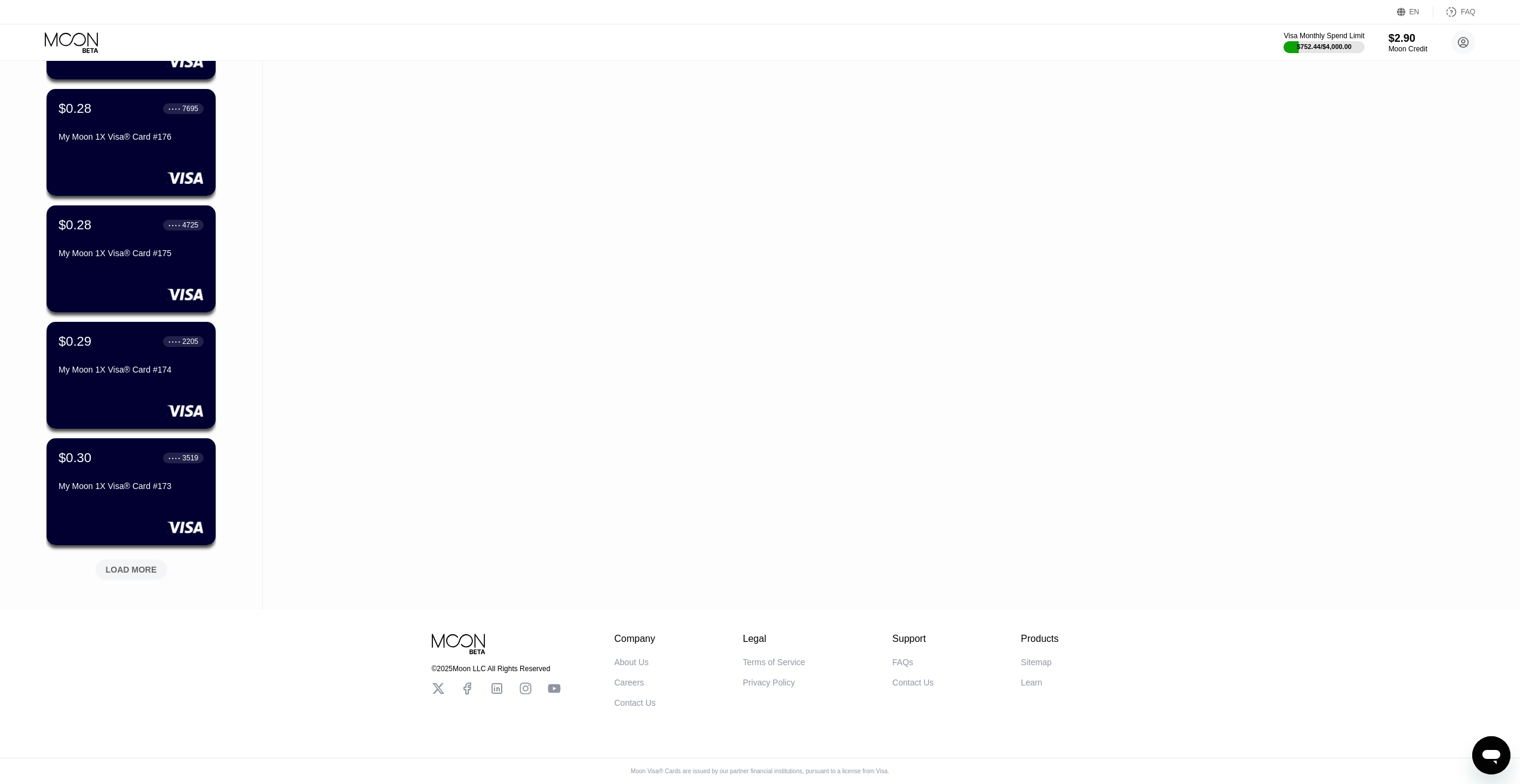
click at [142, 564] on div "LOAD MORE" at bounding box center [132, 570] width 51 height 11
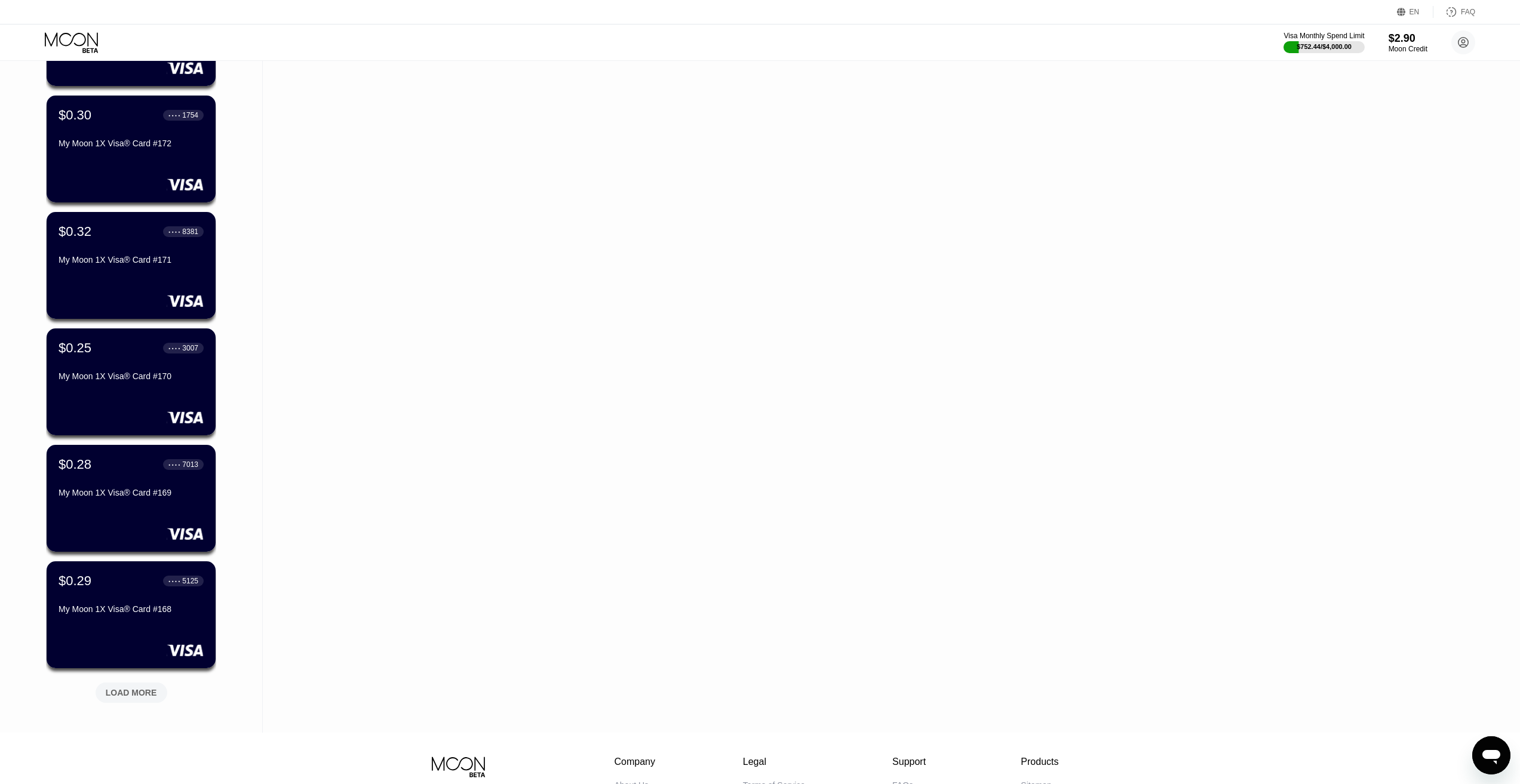
scroll to position [4847, 0]
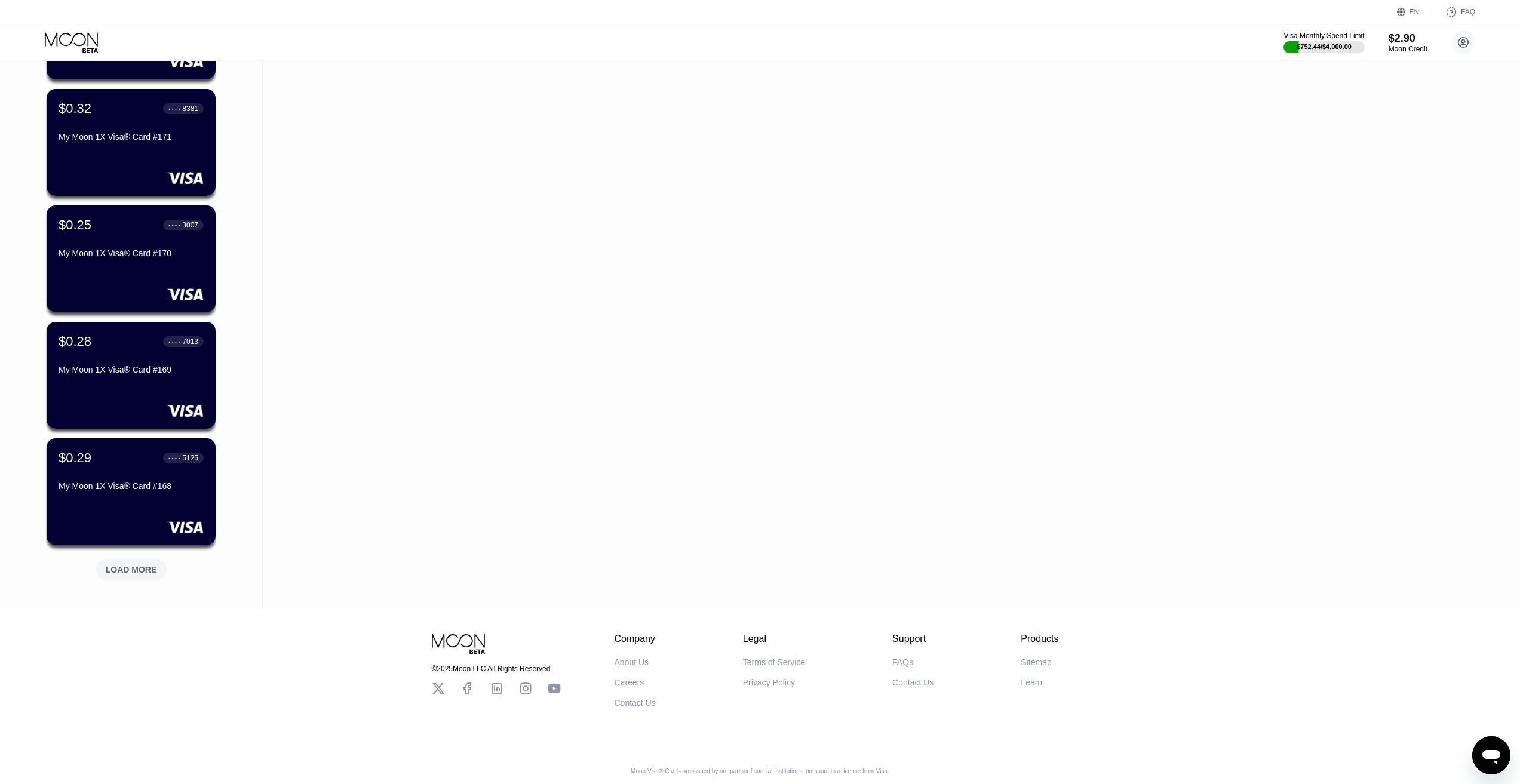
click at [142, 564] on div "LOAD MORE" at bounding box center [132, 570] width 51 height 11
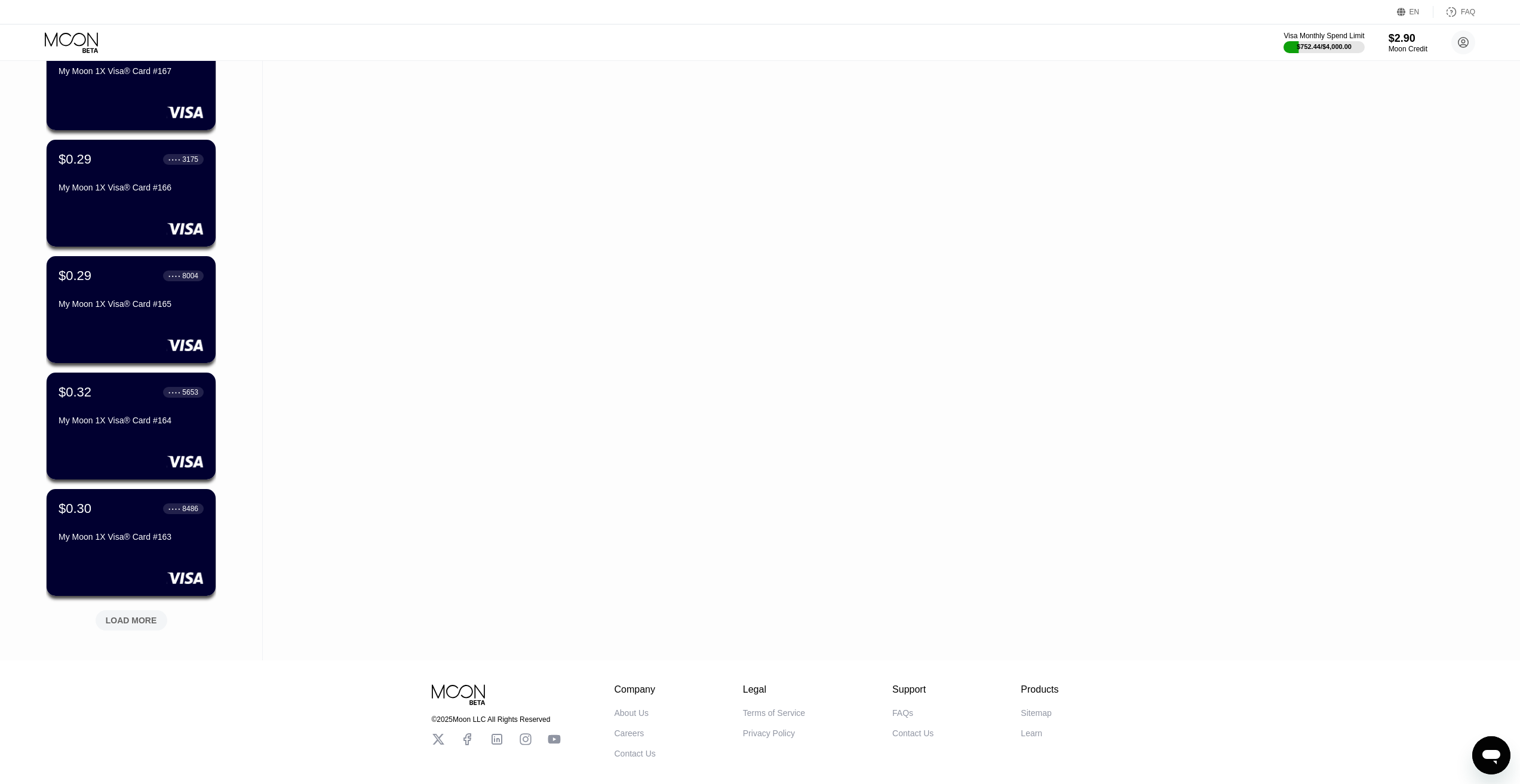
scroll to position [5385, 0]
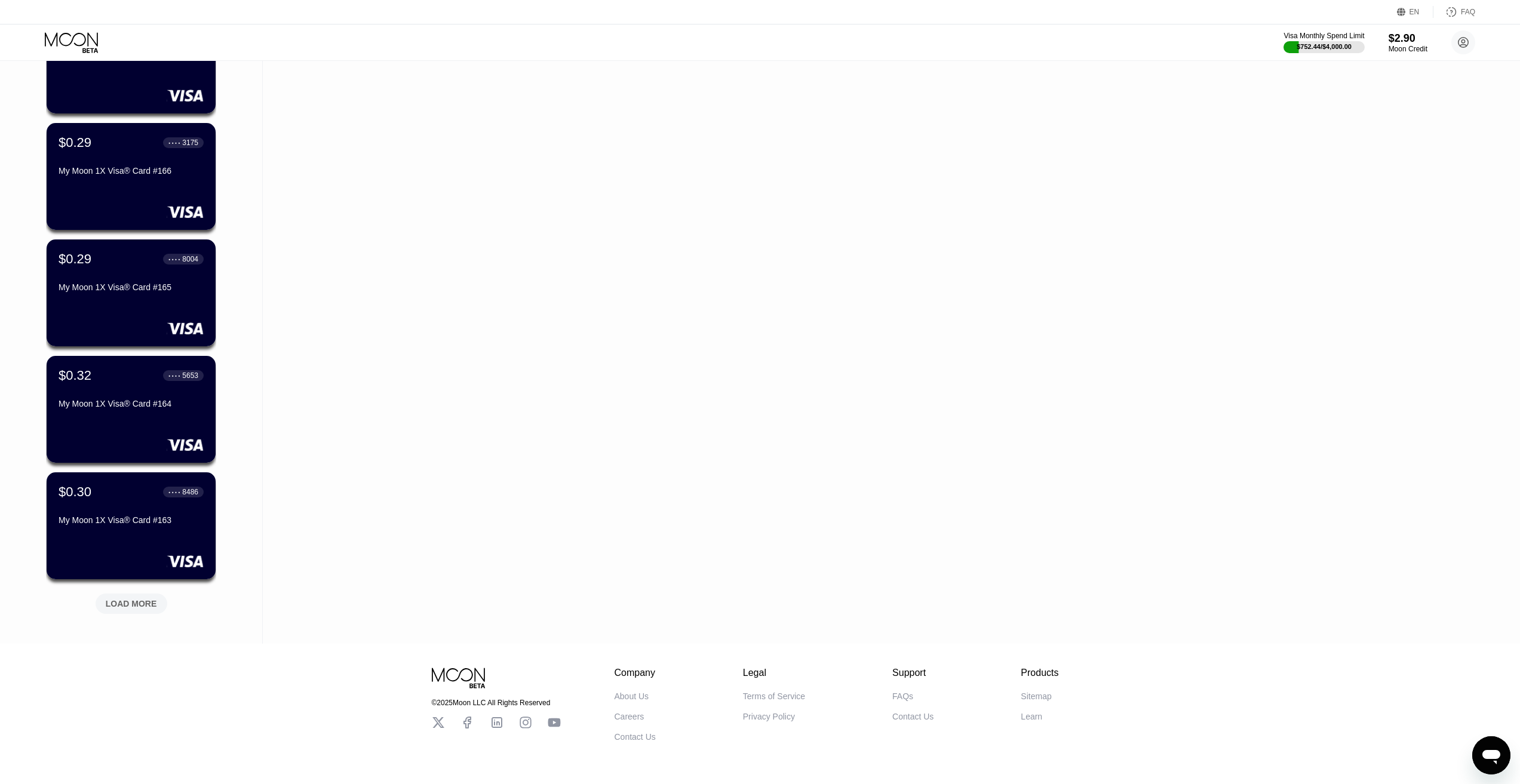
click at [132, 592] on div "LOAD MORE" at bounding box center [131, 601] width 90 height 25
click at [132, 602] on div "LOADING..." at bounding box center [131, 601] width 90 height 25
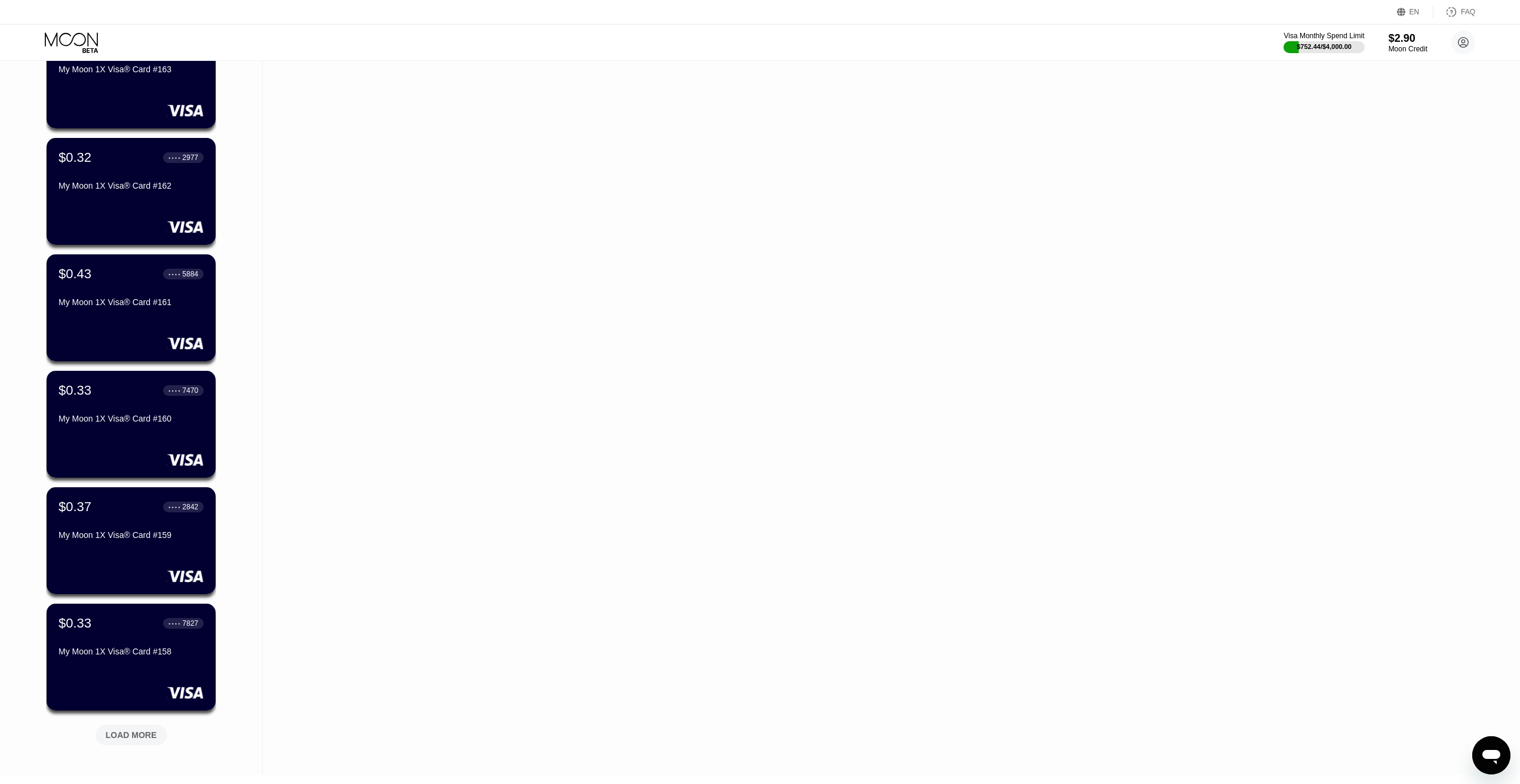
scroll to position [5982, 0]
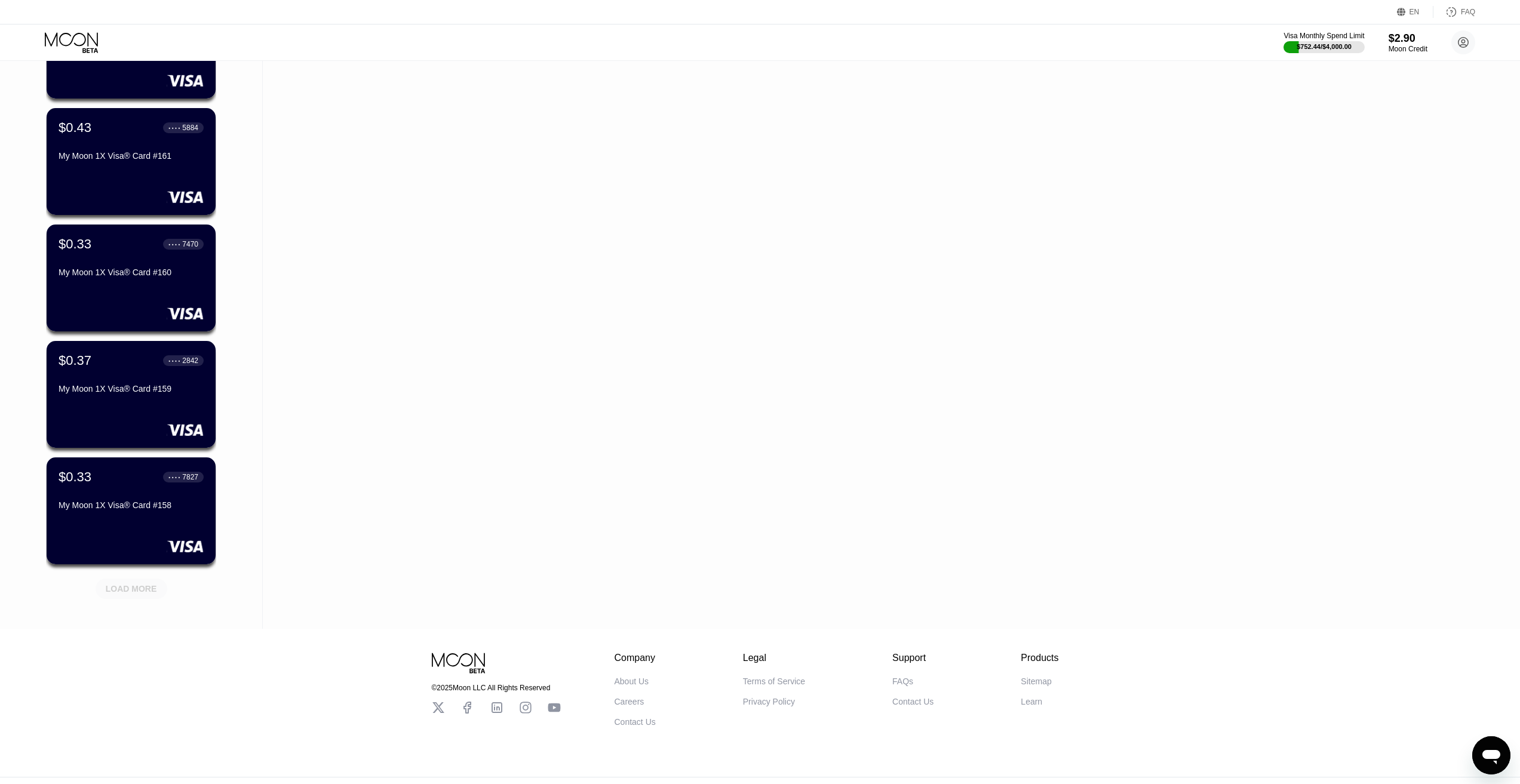
click at [133, 589] on div "LOAD MORE" at bounding box center [132, 589] width 51 height 11
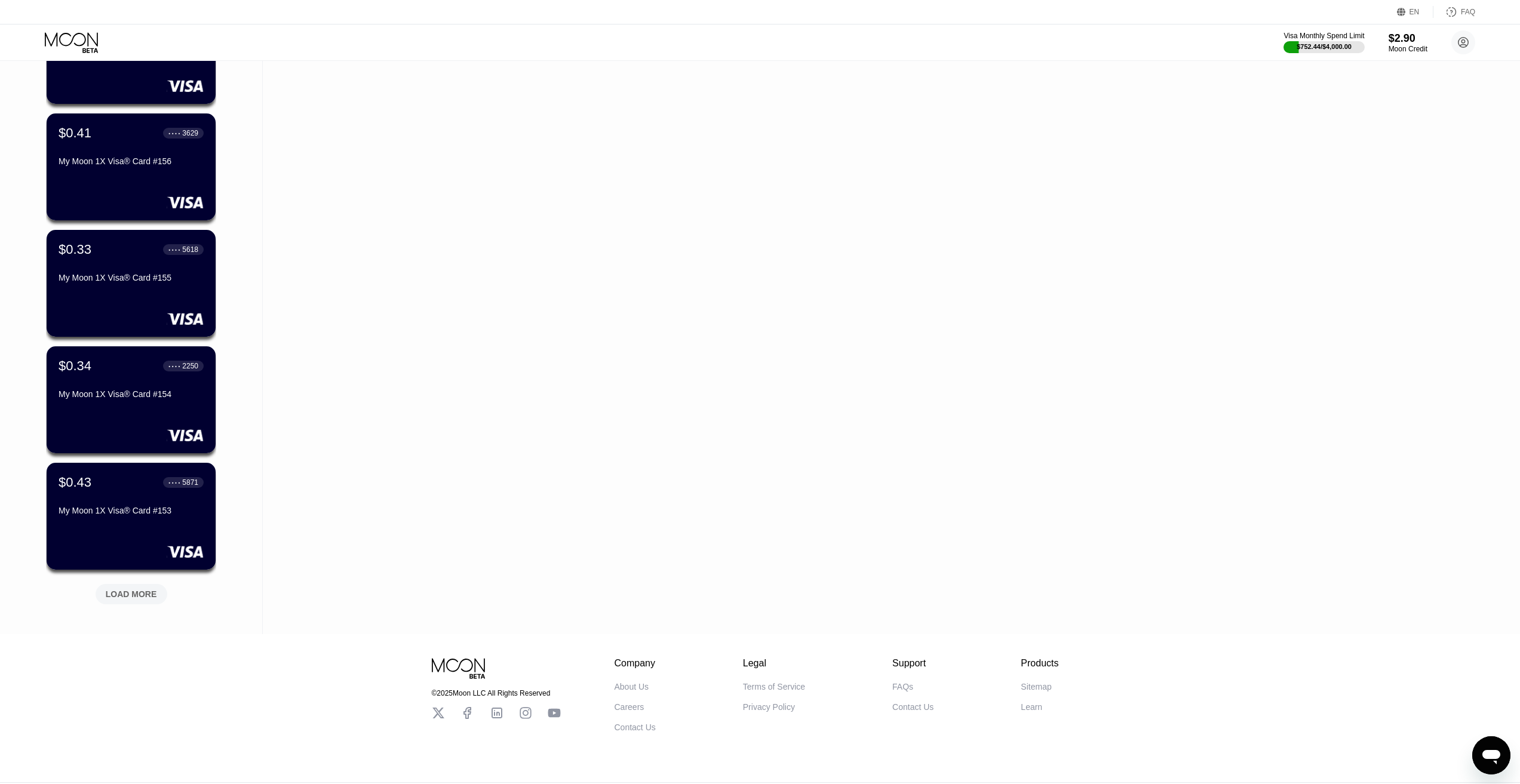
scroll to position [6594, 0]
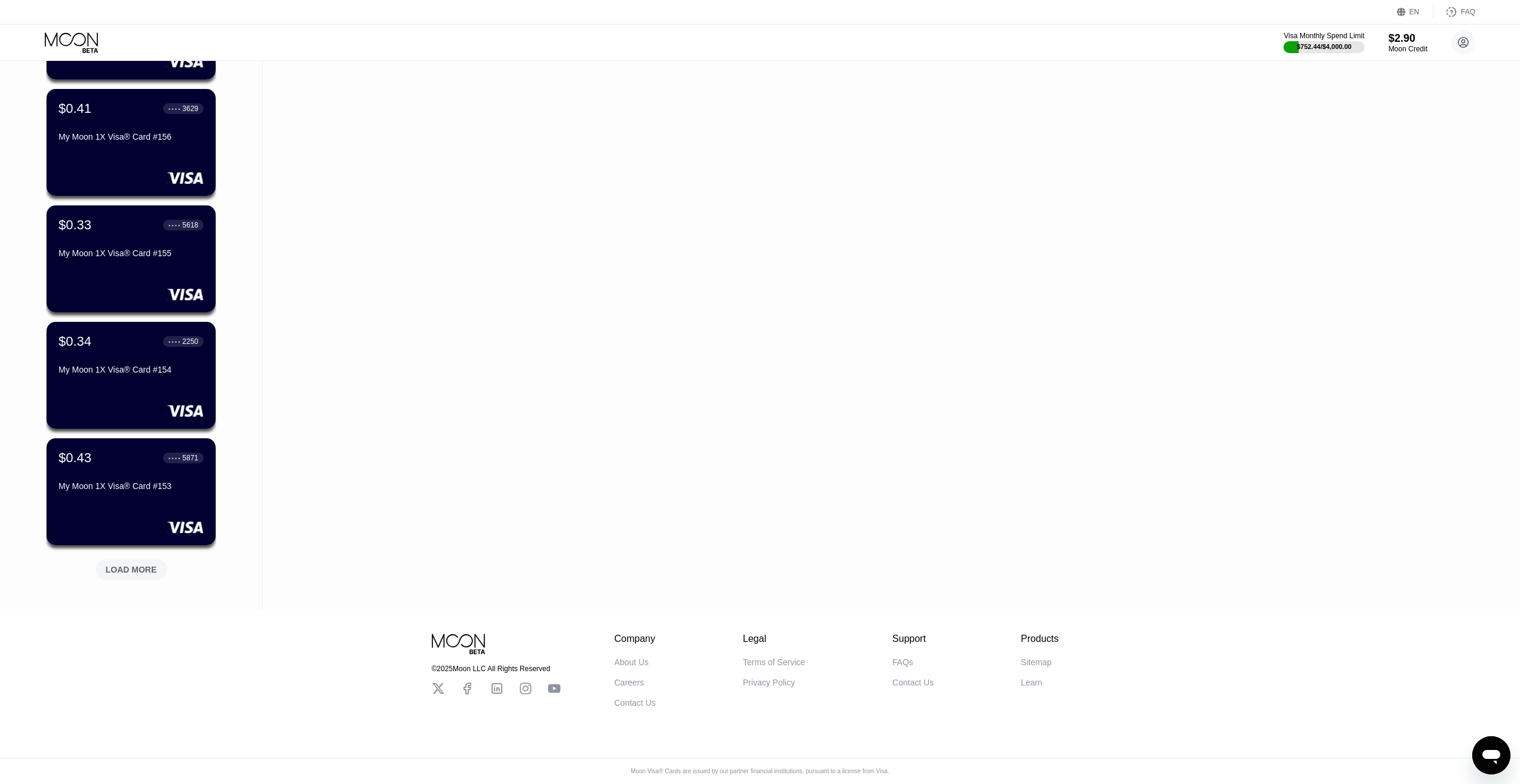
click at [137, 560] on div "LOAD MORE" at bounding box center [132, 570] width 72 height 20
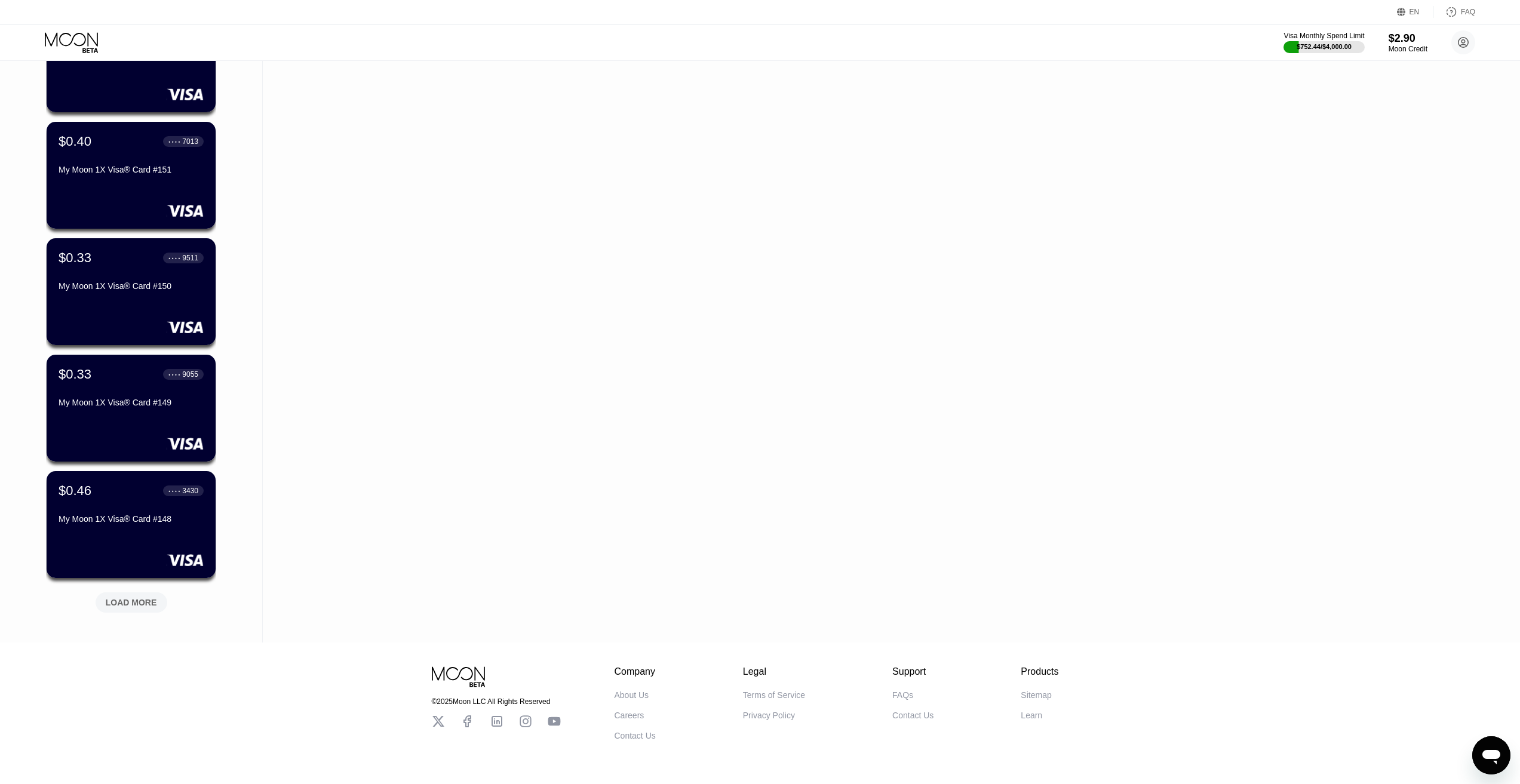
scroll to position [7177, 0]
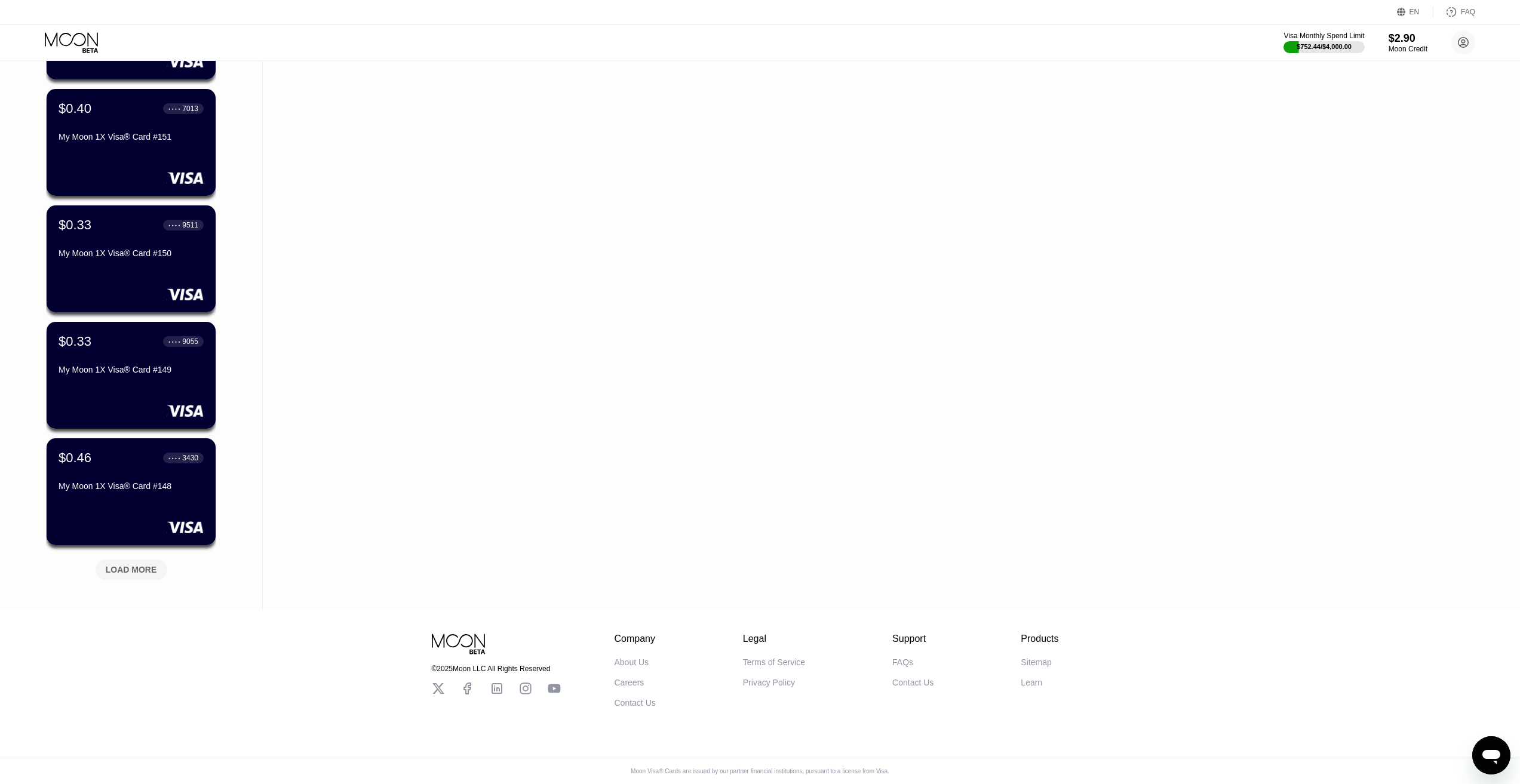
click at [134, 564] on div "LOAD MORE" at bounding box center [132, 570] width 51 height 11
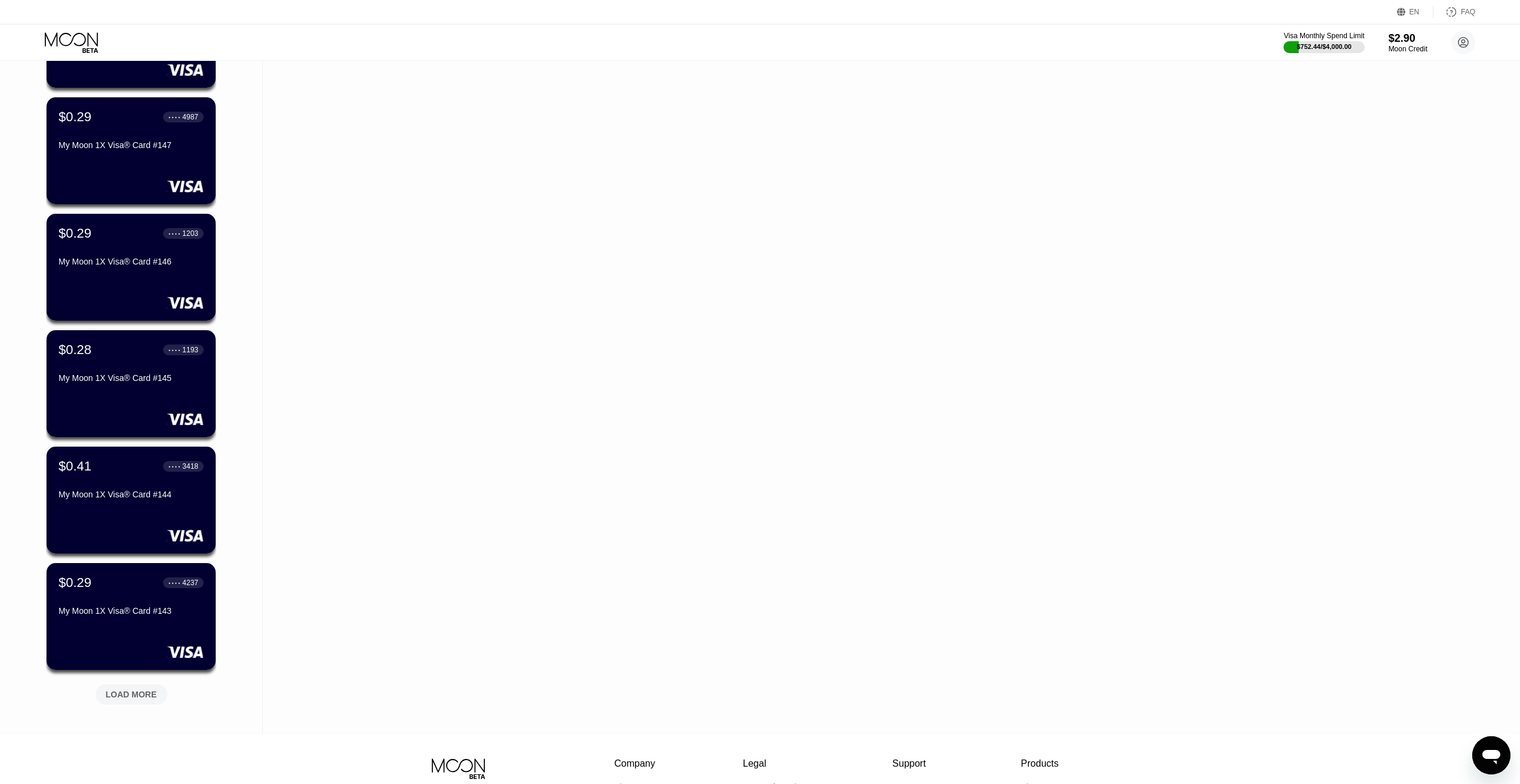
scroll to position [7759, 0]
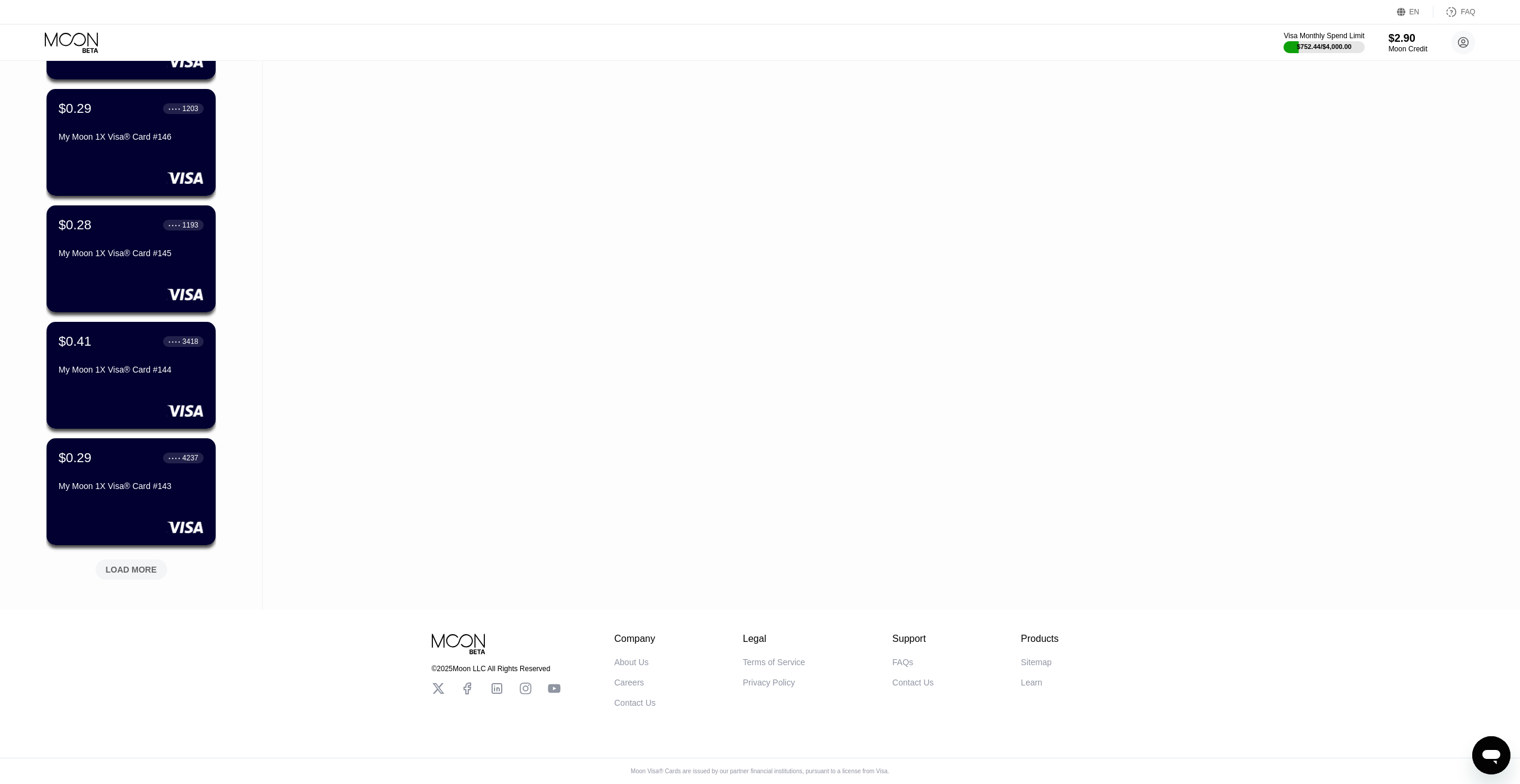
click at [145, 568] on div "LOAD MORE" at bounding box center [132, 570] width 72 height 20
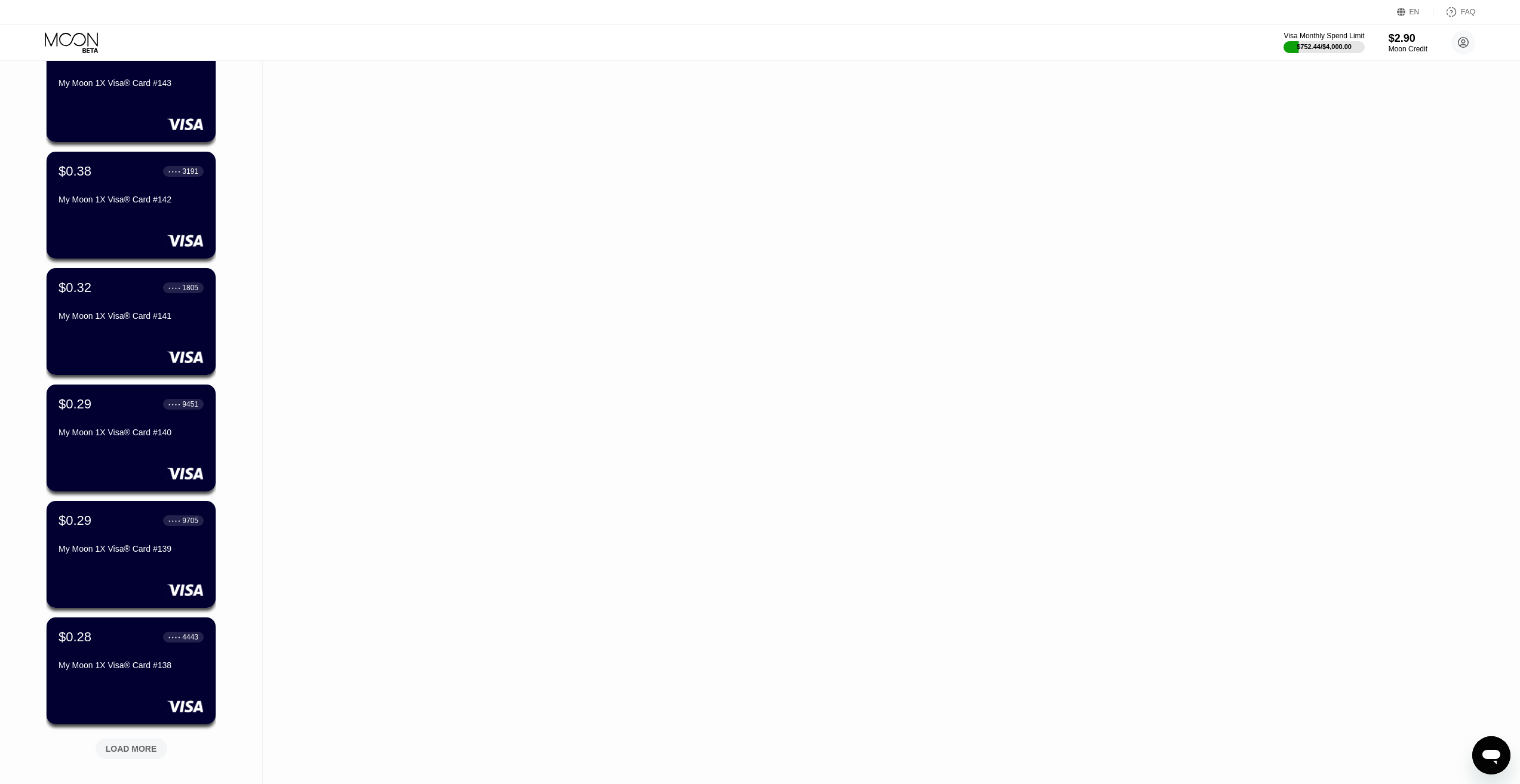
scroll to position [8341, 0]
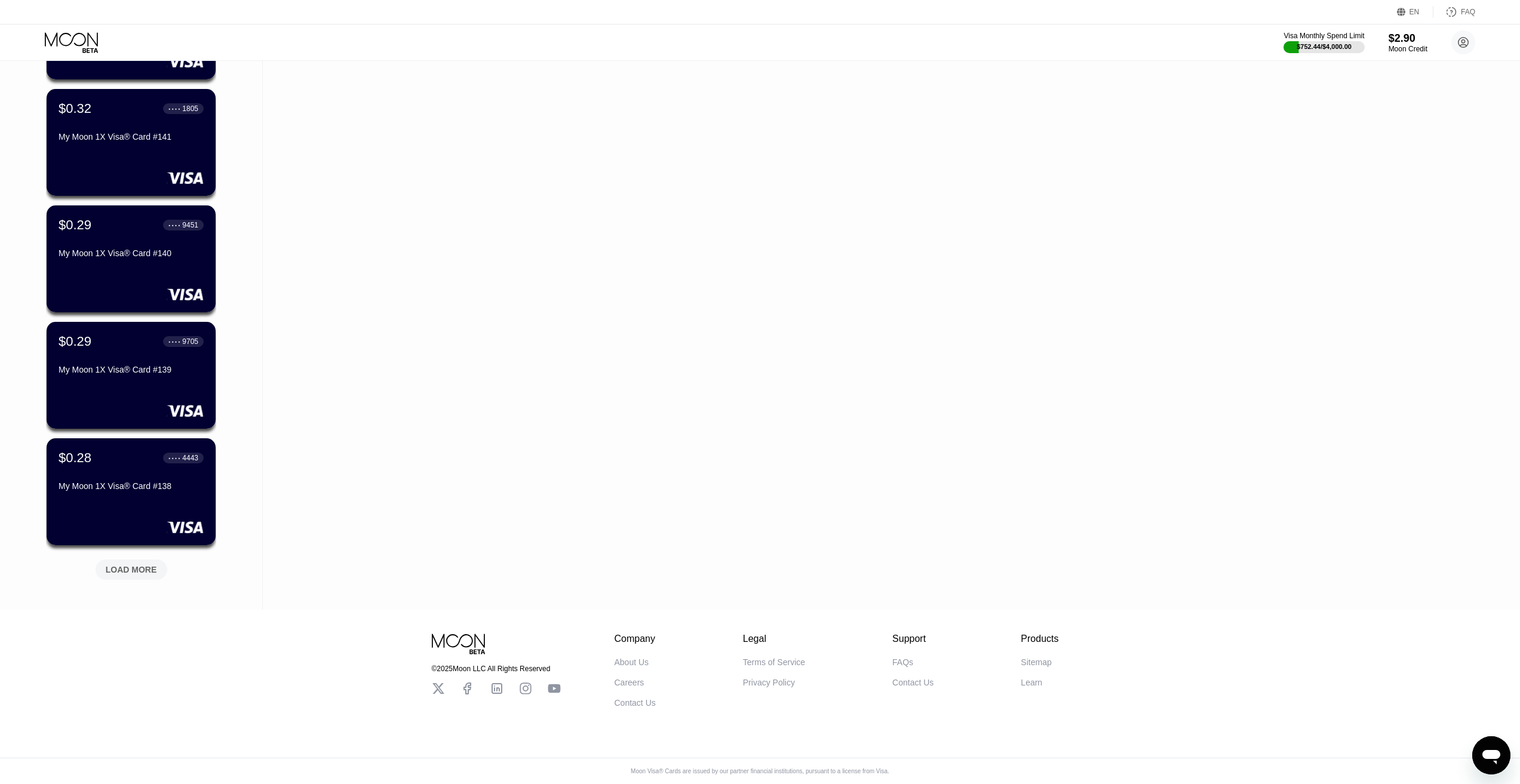
click at [120, 564] on div "LOAD MORE" at bounding box center [132, 570] width 51 height 11
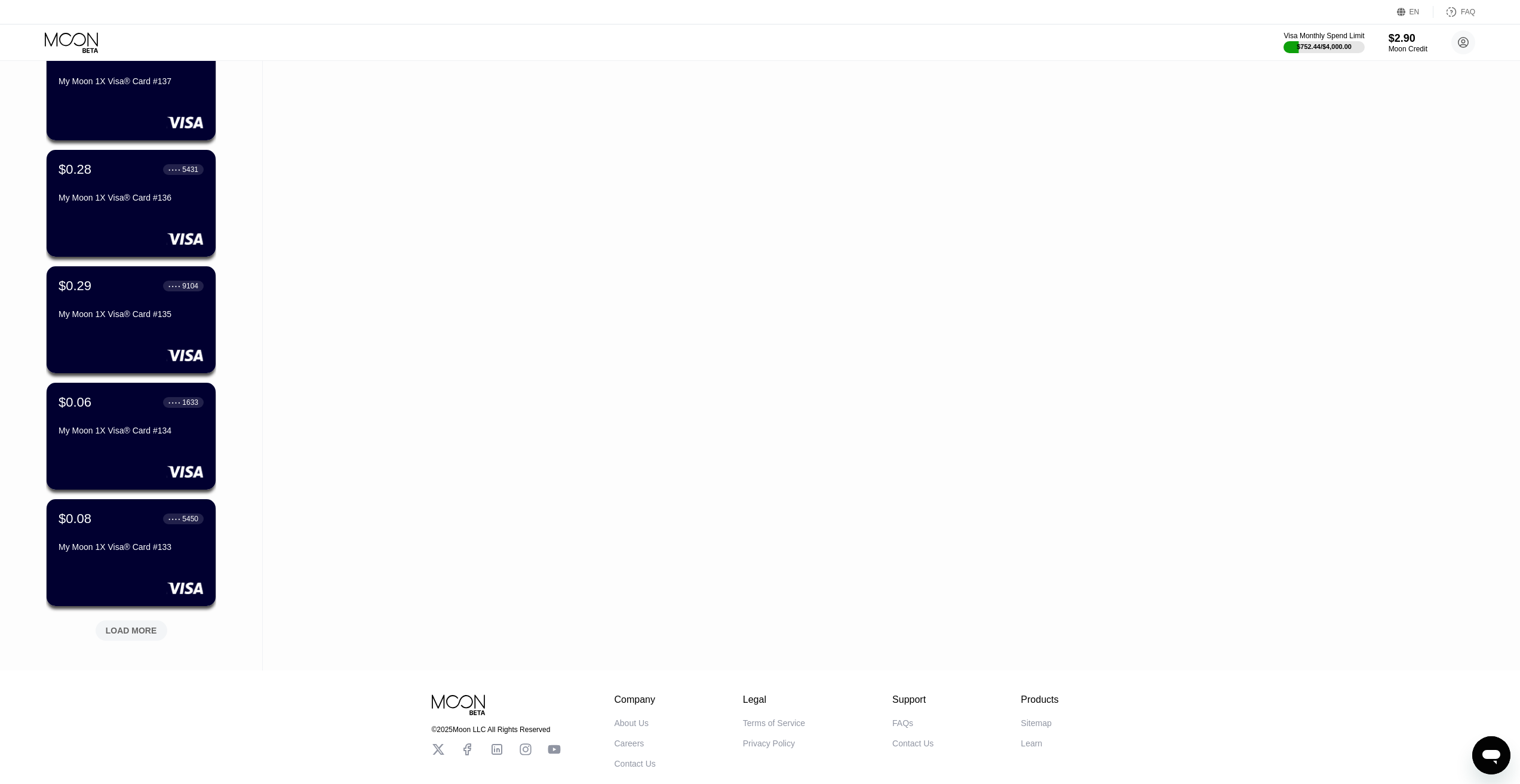
scroll to position [8924, 0]
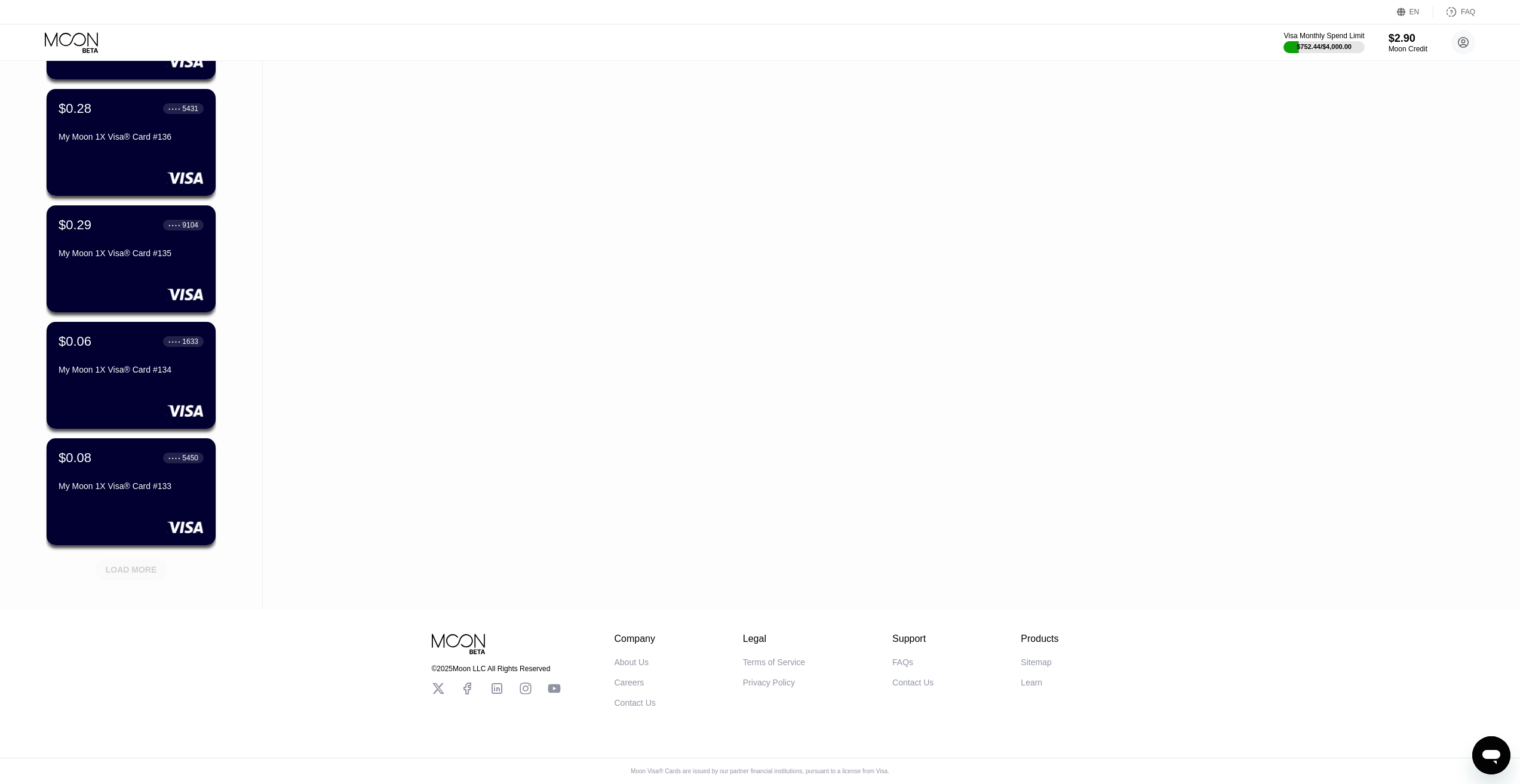
click at [138, 564] on div "LOAD MORE" at bounding box center [132, 570] width 51 height 11
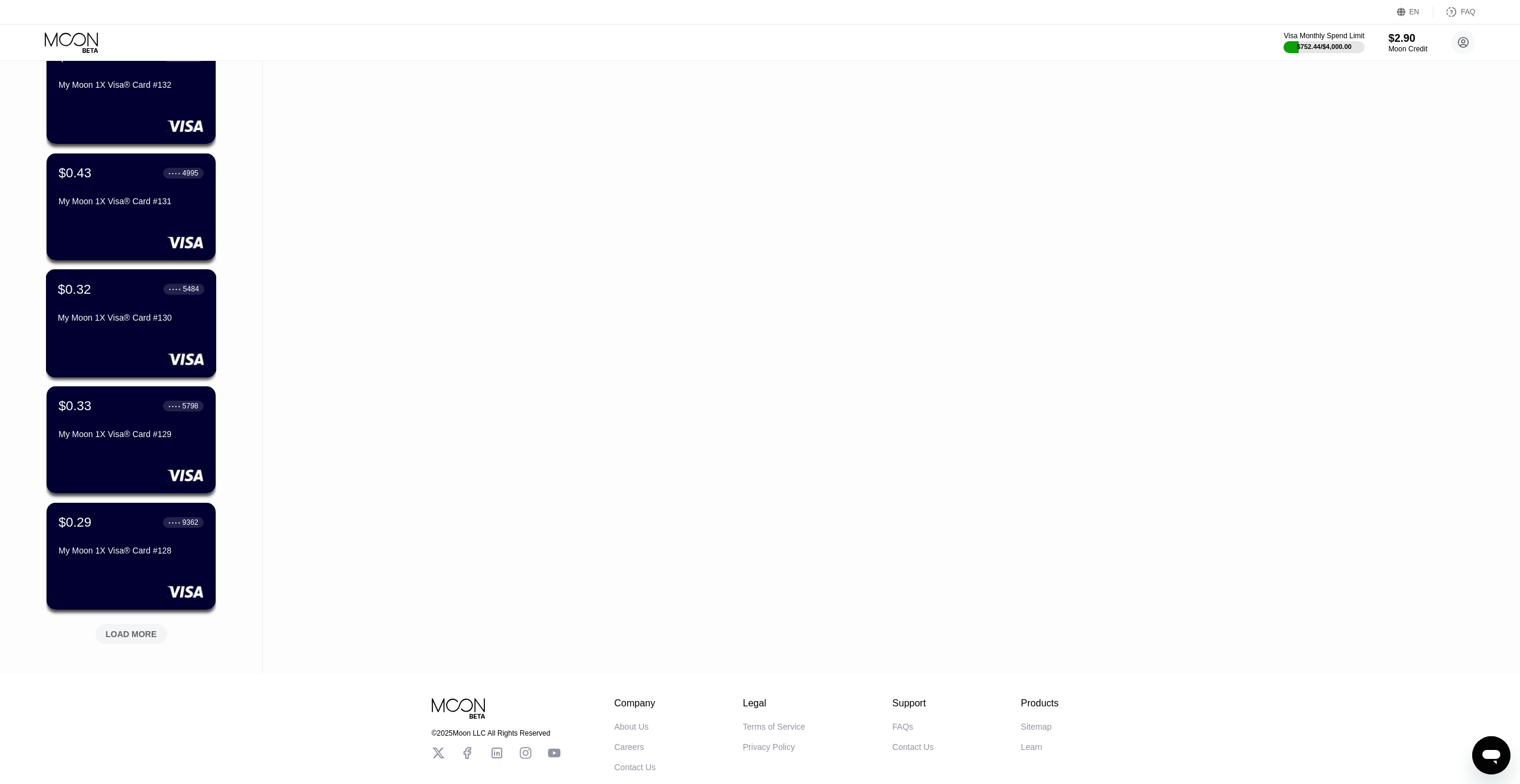
scroll to position [9506, 0]
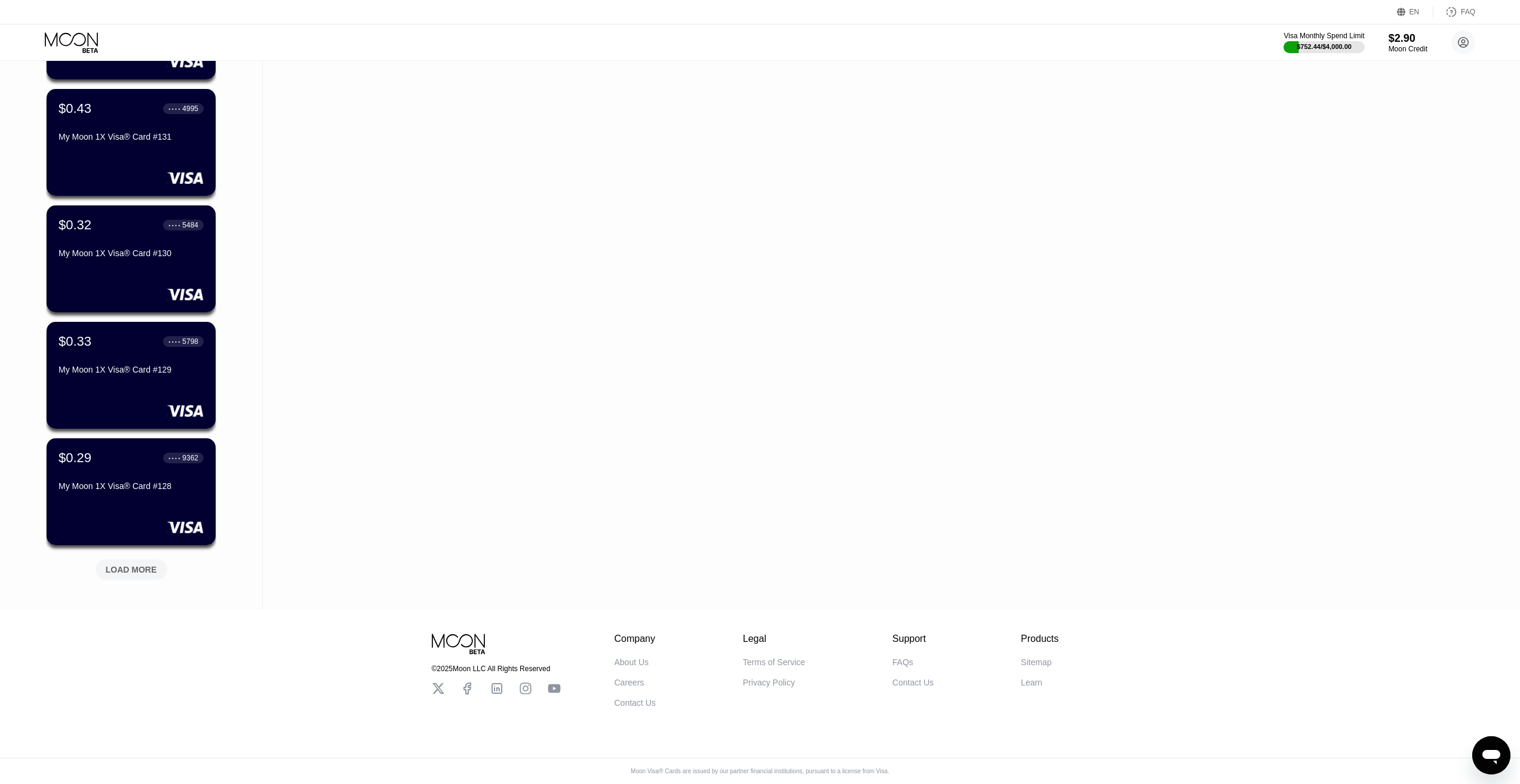
drag, startPoint x: 128, startPoint y: 572, endPoint x: 128, endPoint y: 565, distance: 7.0
click at [129, 565] on div "LOAD MORE" at bounding box center [132, 570] width 51 height 11
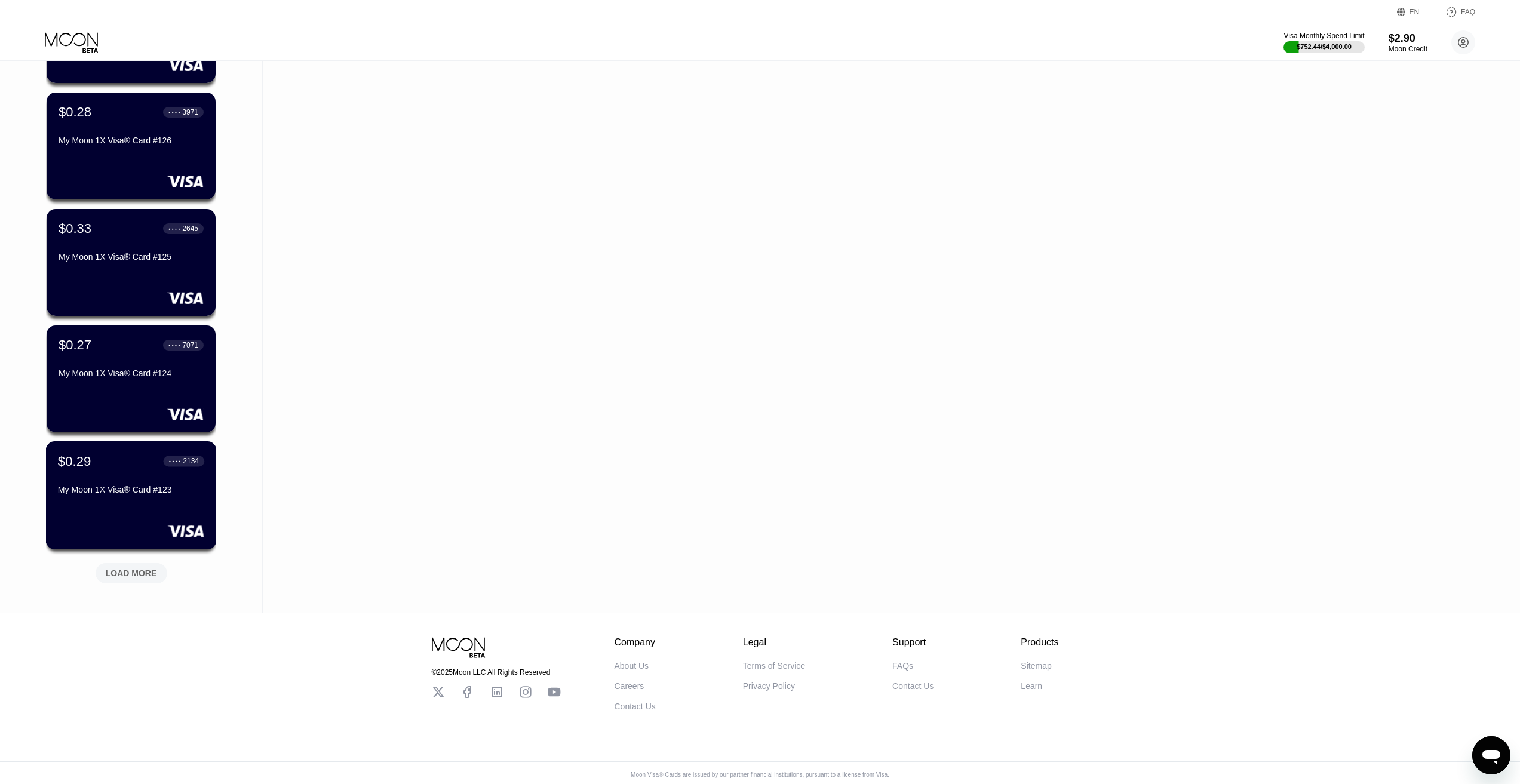
scroll to position [10088, 0]
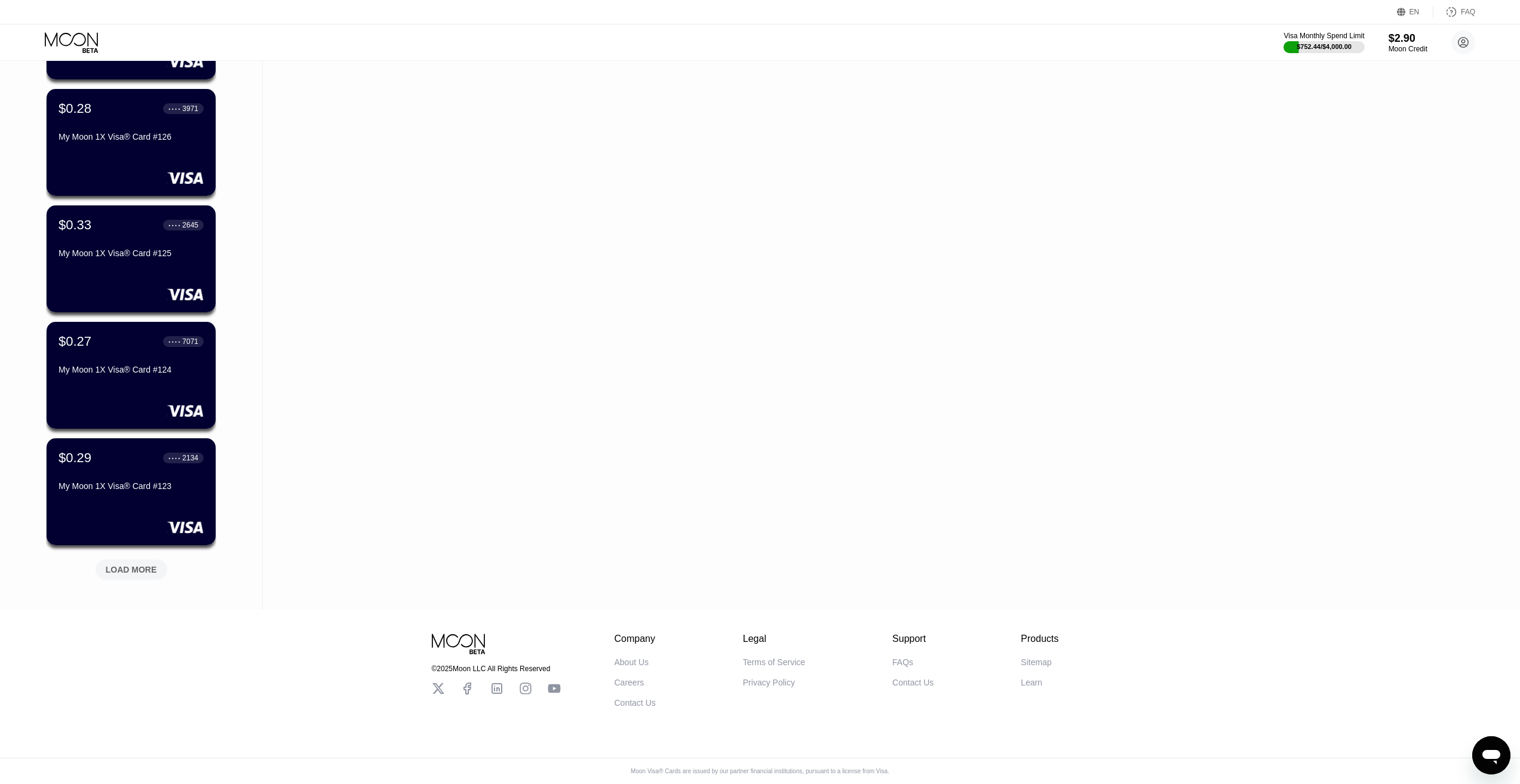
click at [150, 560] on div "LOAD MORE" at bounding box center [132, 570] width 72 height 20
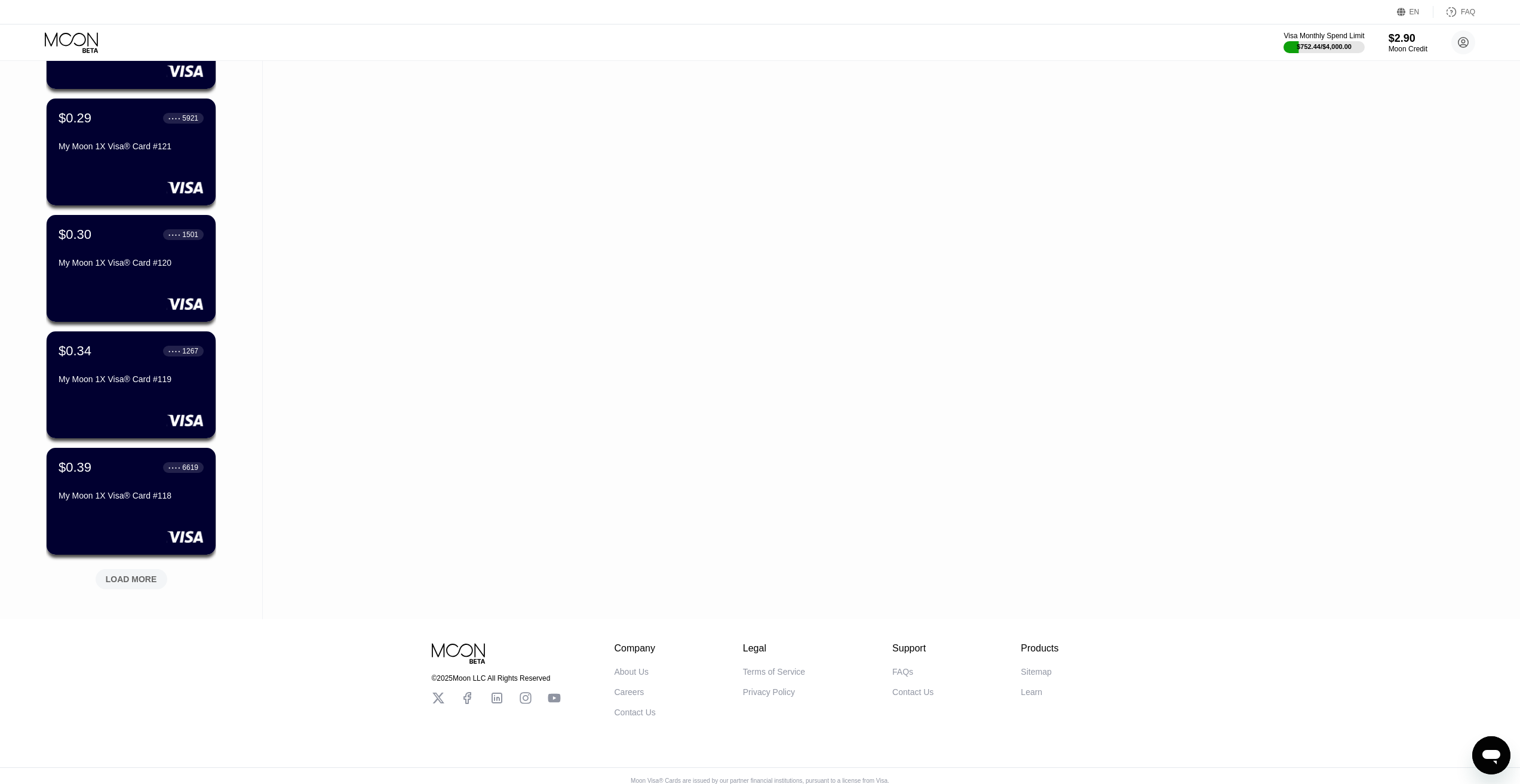
scroll to position [10671, 0]
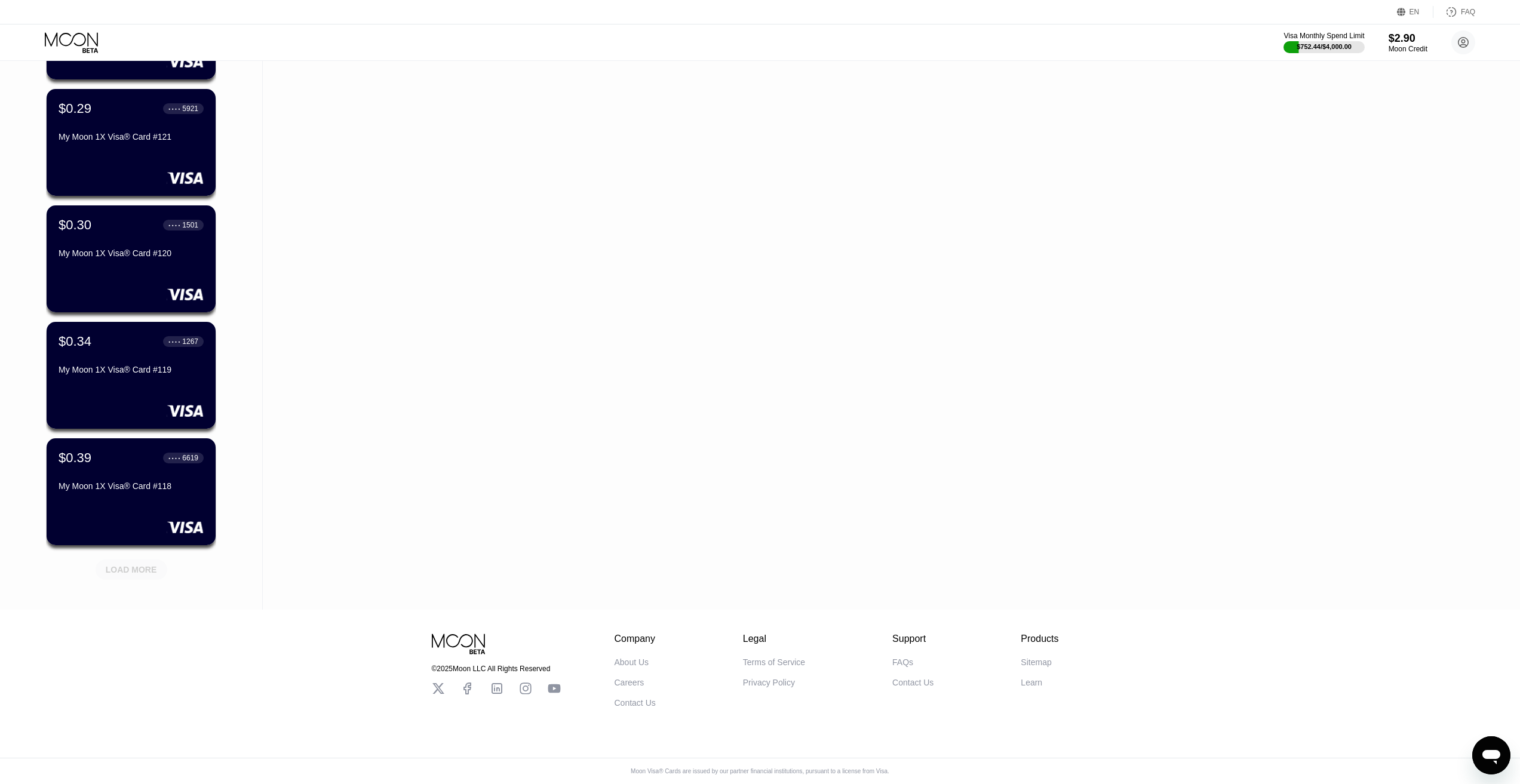
click at [129, 564] on div "LOAD MORE" at bounding box center [132, 570] width 51 height 11
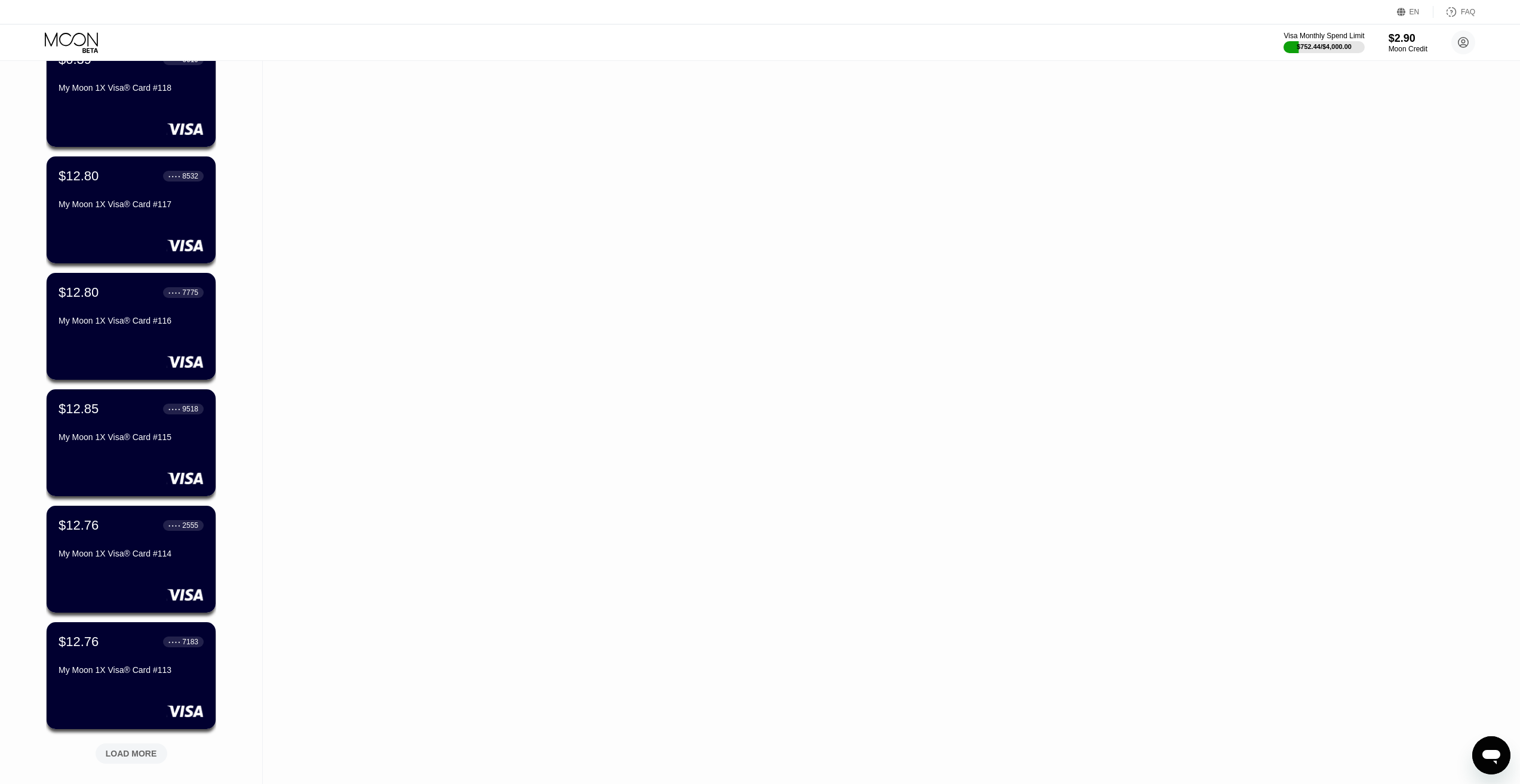
scroll to position [11208, 0]
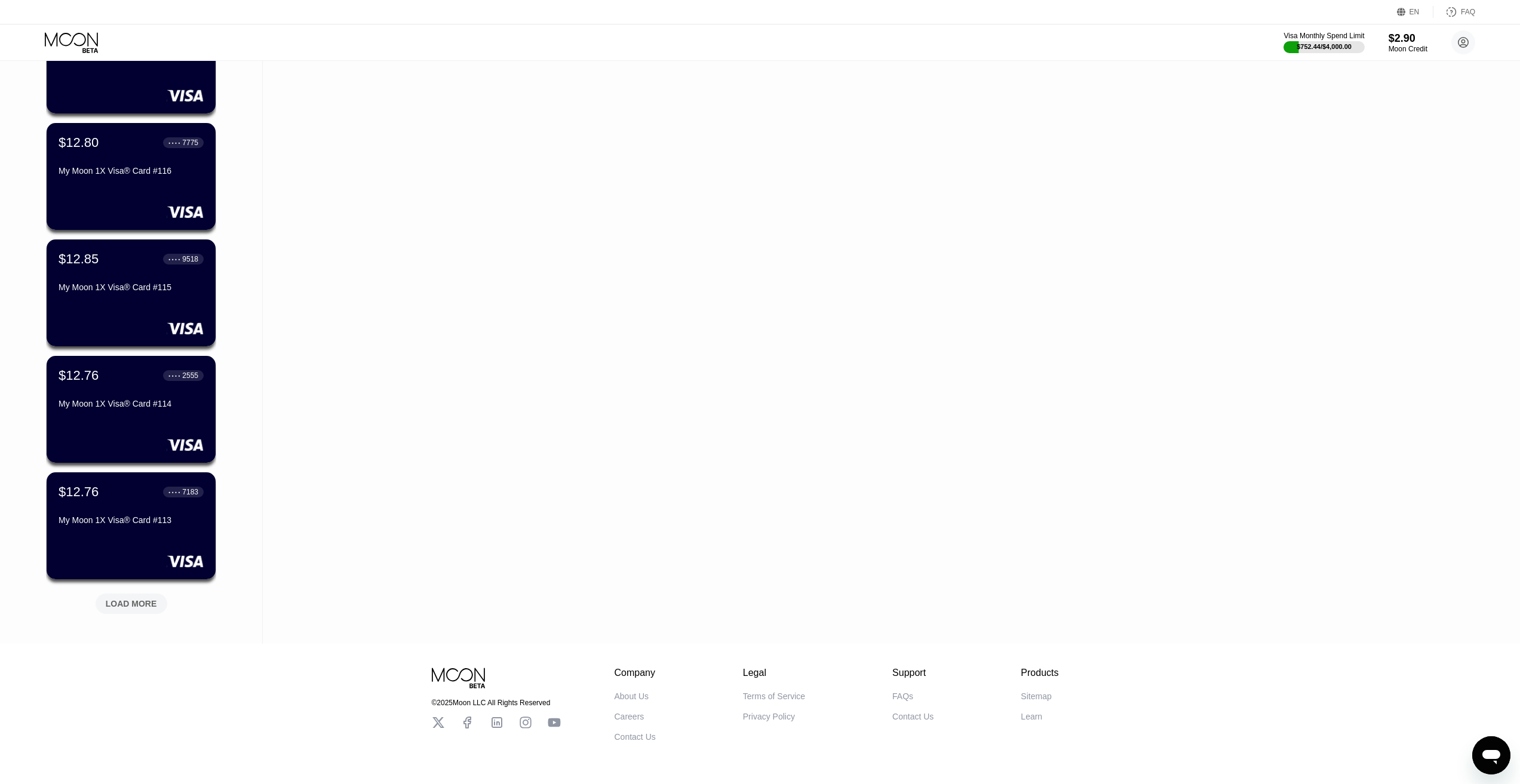
click at [140, 598] on div "LOAD MORE" at bounding box center [132, 604] width 72 height 20
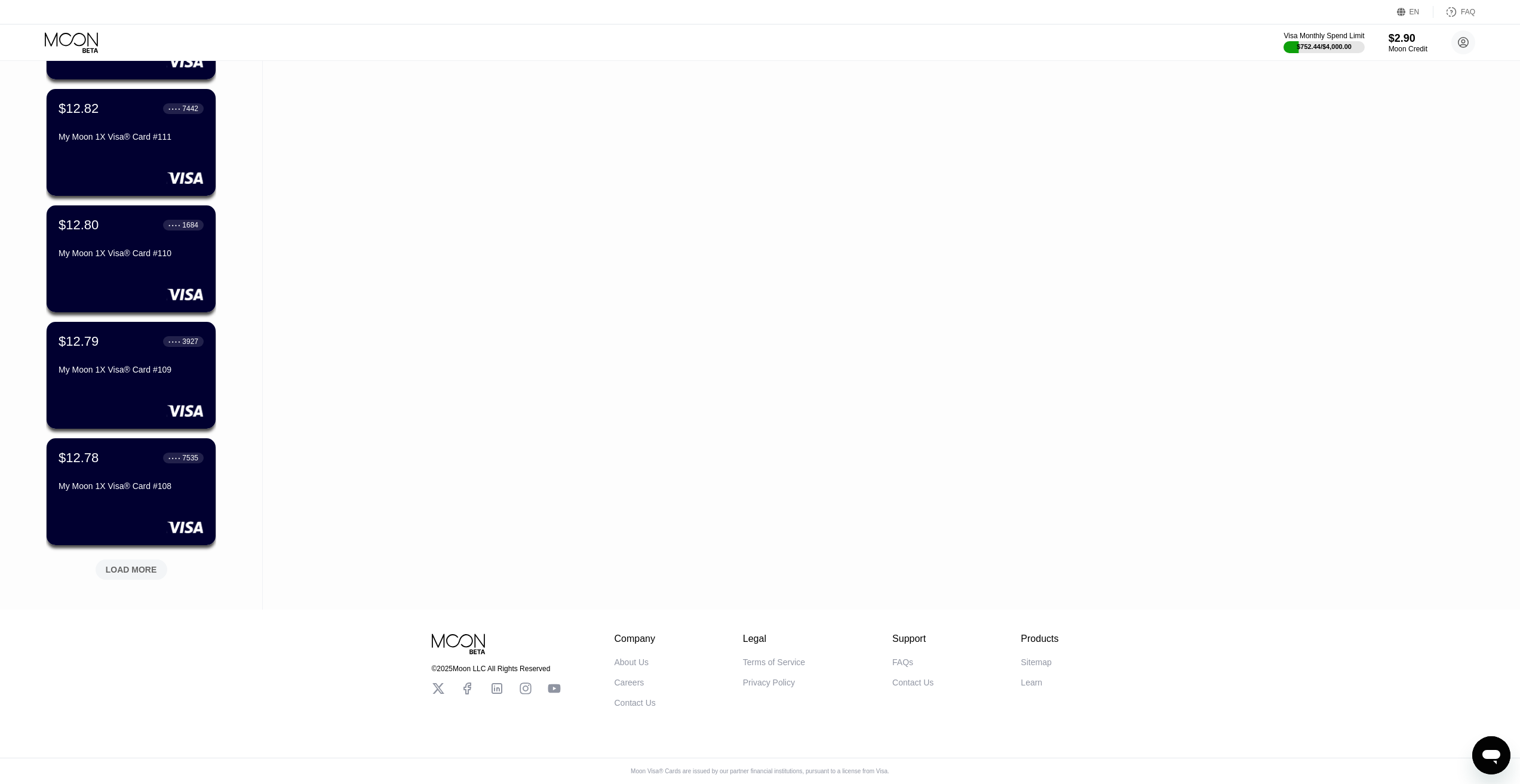
scroll to position [11836, 0]
click at [139, 567] on div "LOAD MORE" at bounding box center [132, 570] width 51 height 11
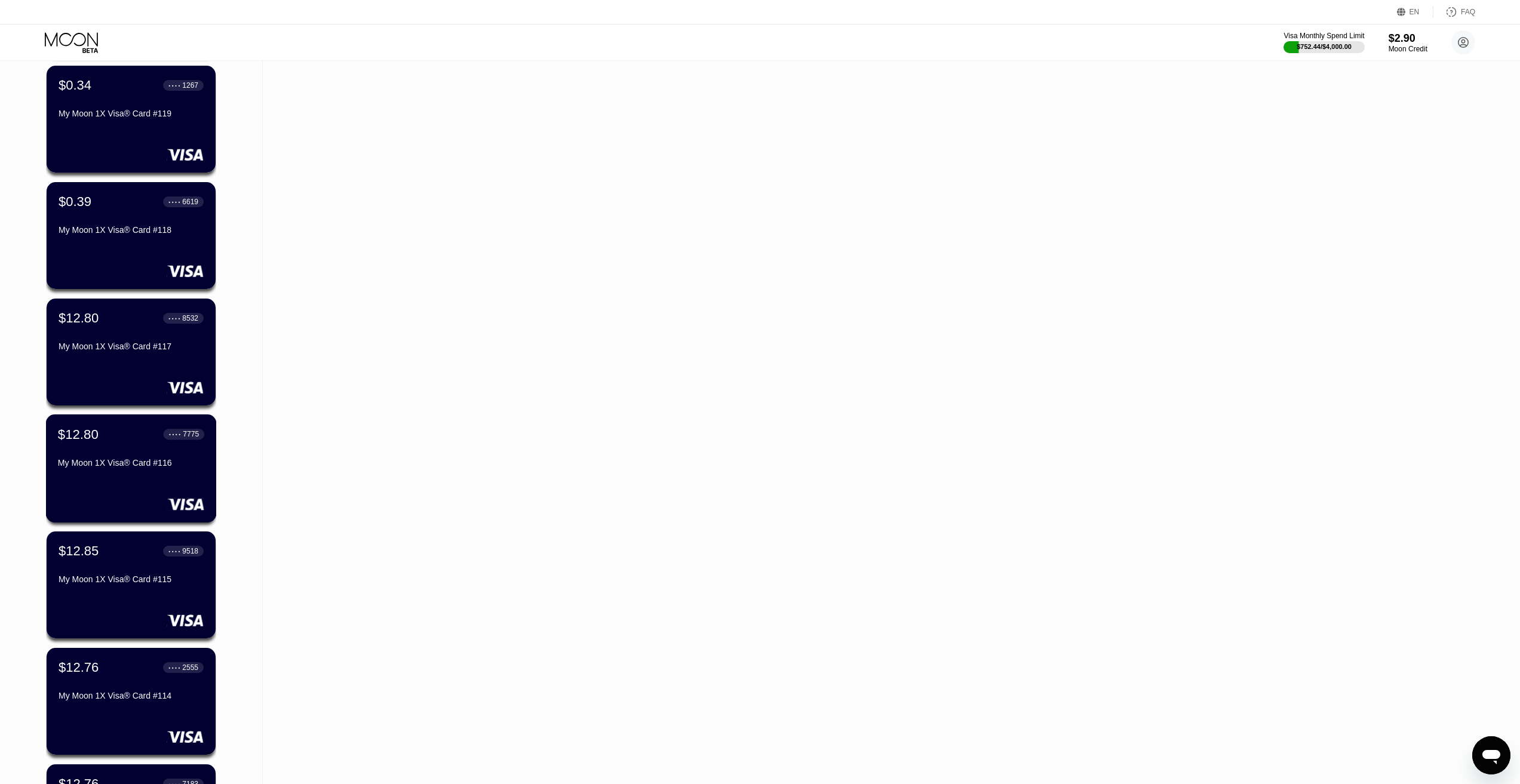
scroll to position [10906, 0]
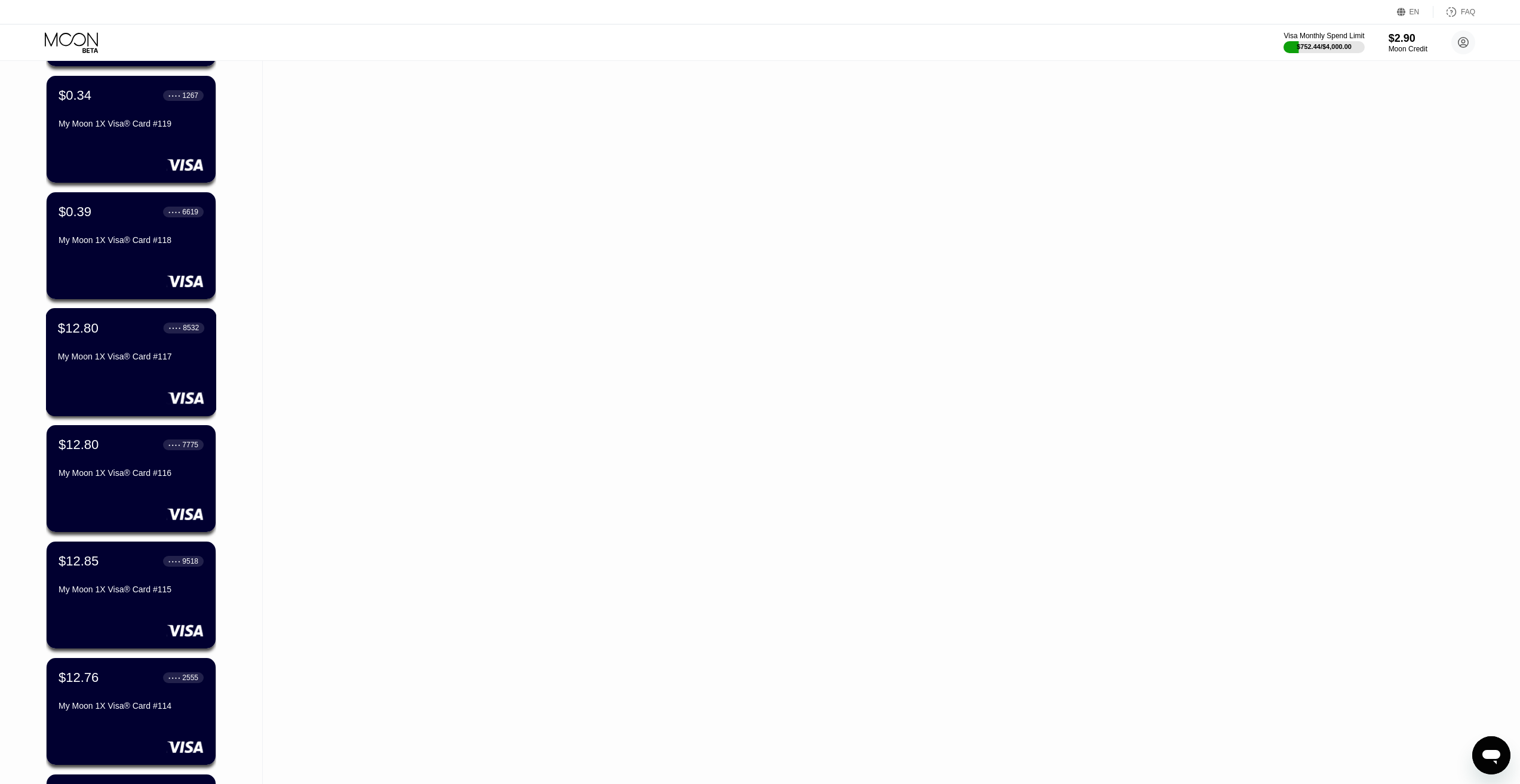
click at [149, 344] on div "$12.80 ● ● ● ● 8532 My Moon 1X Visa® Card #117" at bounding box center [131, 343] width 146 height 46
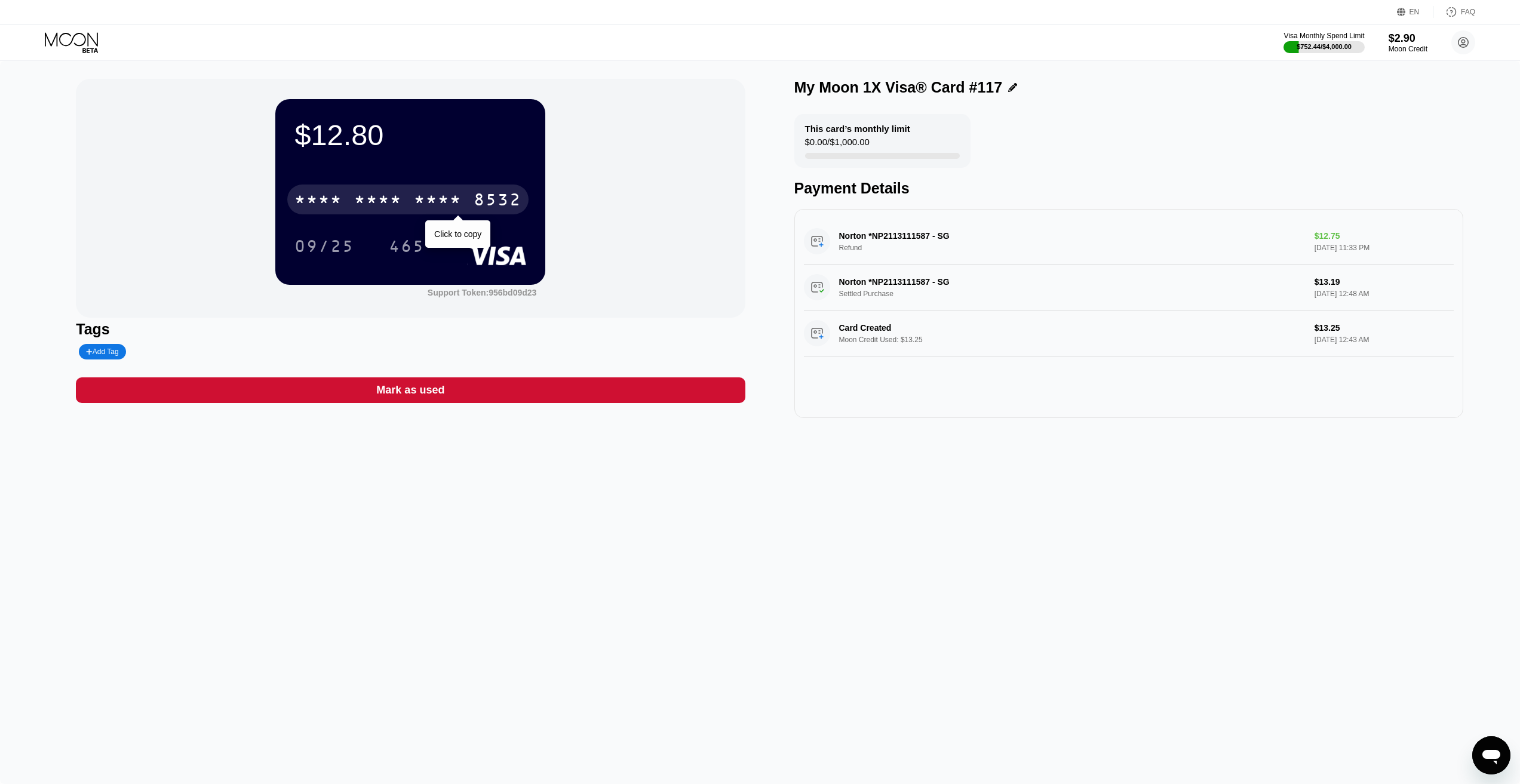
click at [399, 194] on div "* * * *" at bounding box center [378, 201] width 48 height 19
